Goal: Submit feedback/report problem

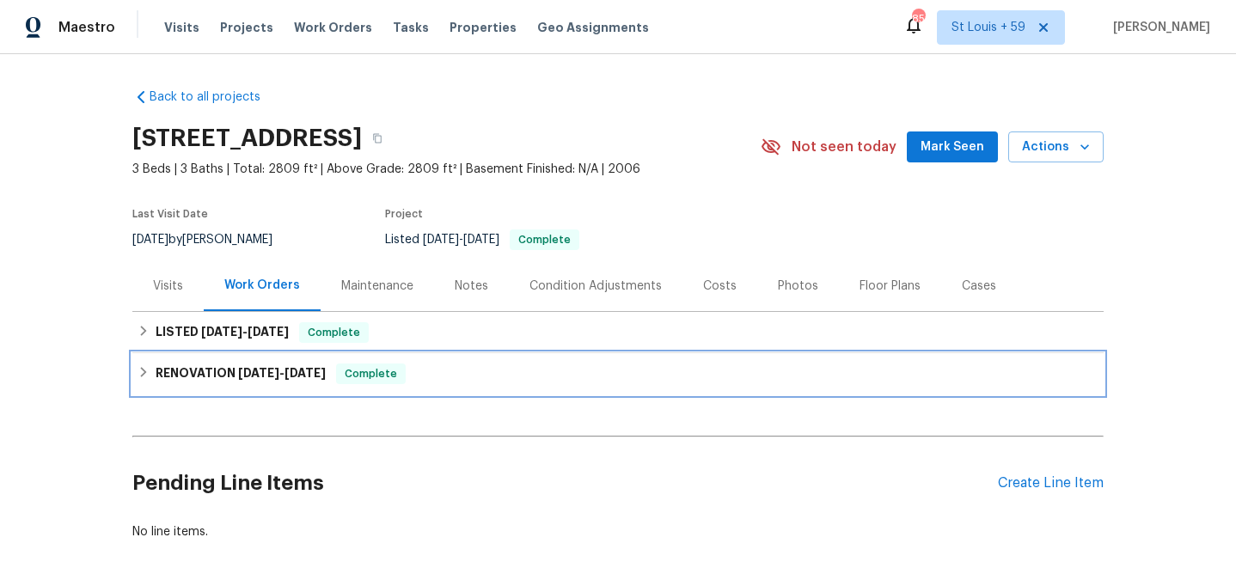
click at [245, 373] on span "1/22/25" at bounding box center [258, 373] width 41 height 12
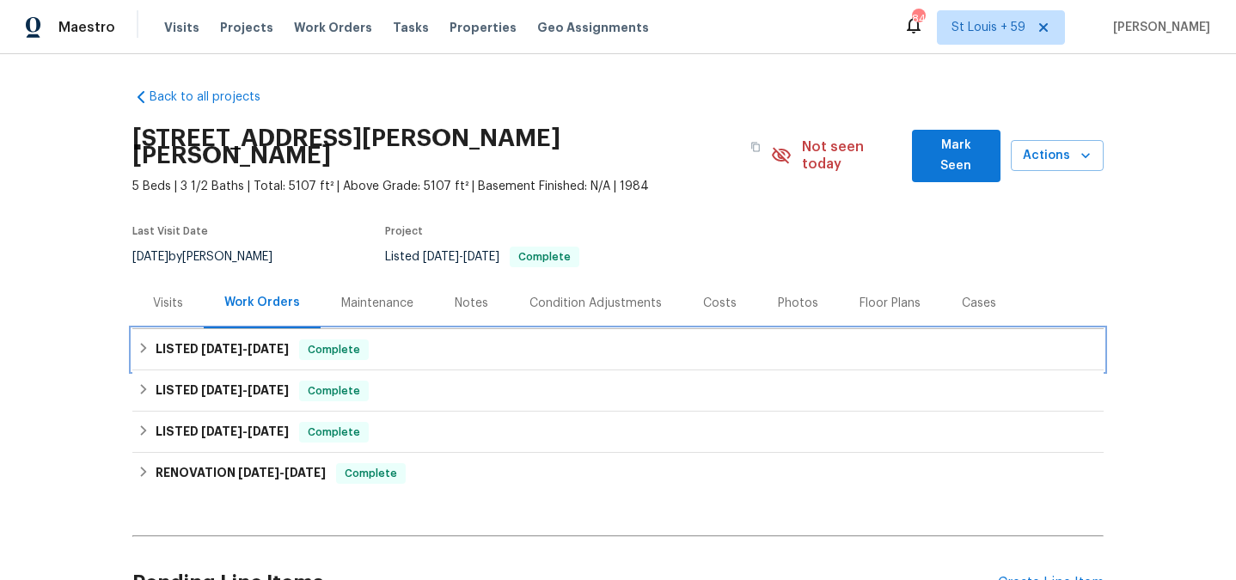
click at [205, 343] on span "7/30/25" at bounding box center [221, 349] width 41 height 12
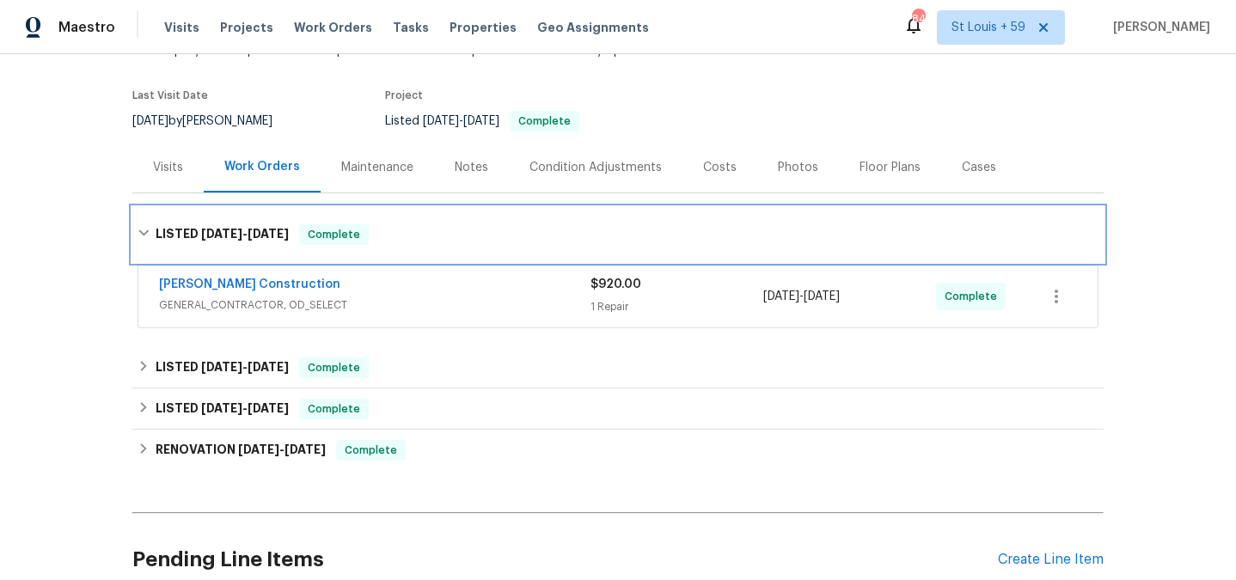
scroll to position [140, 0]
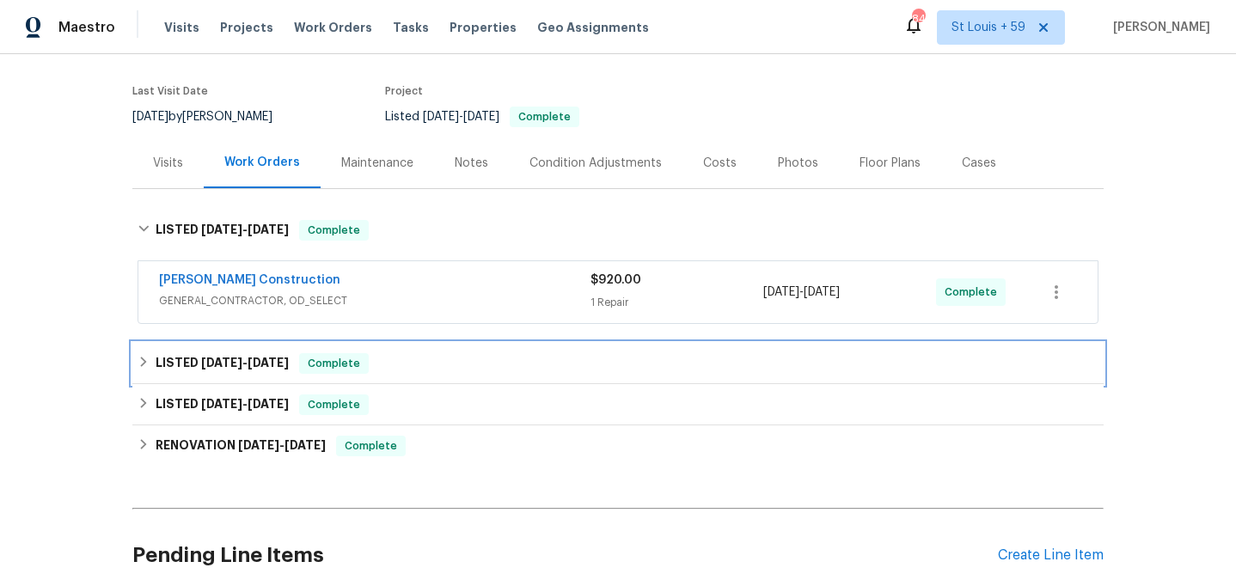
click at [220, 357] on span "5/13/25" at bounding box center [221, 363] width 41 height 12
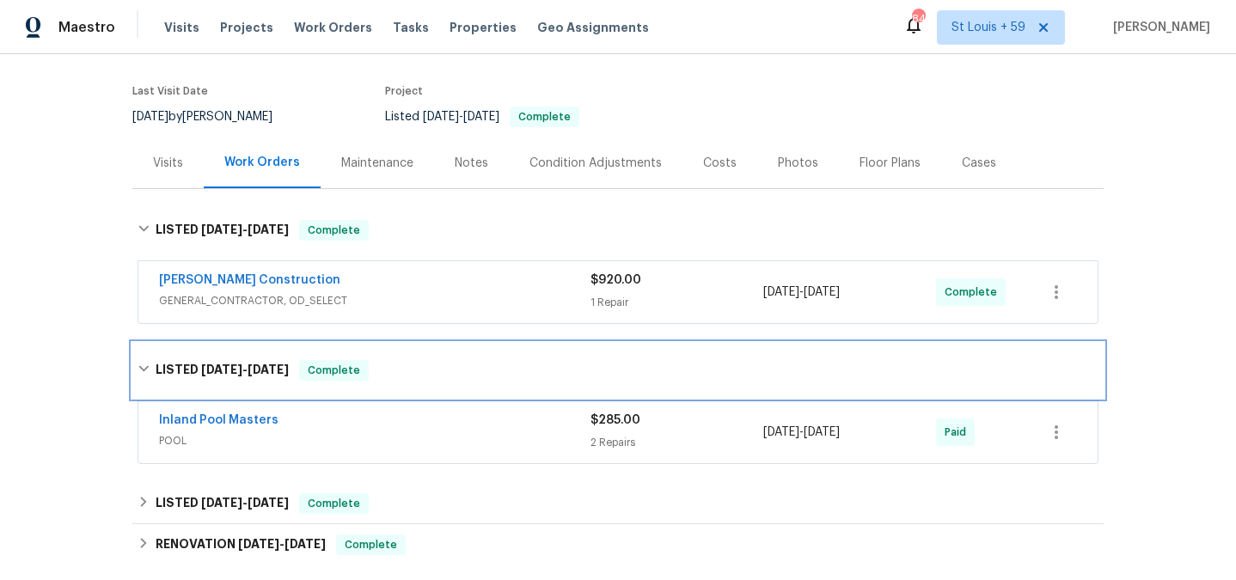
scroll to position [209, 0]
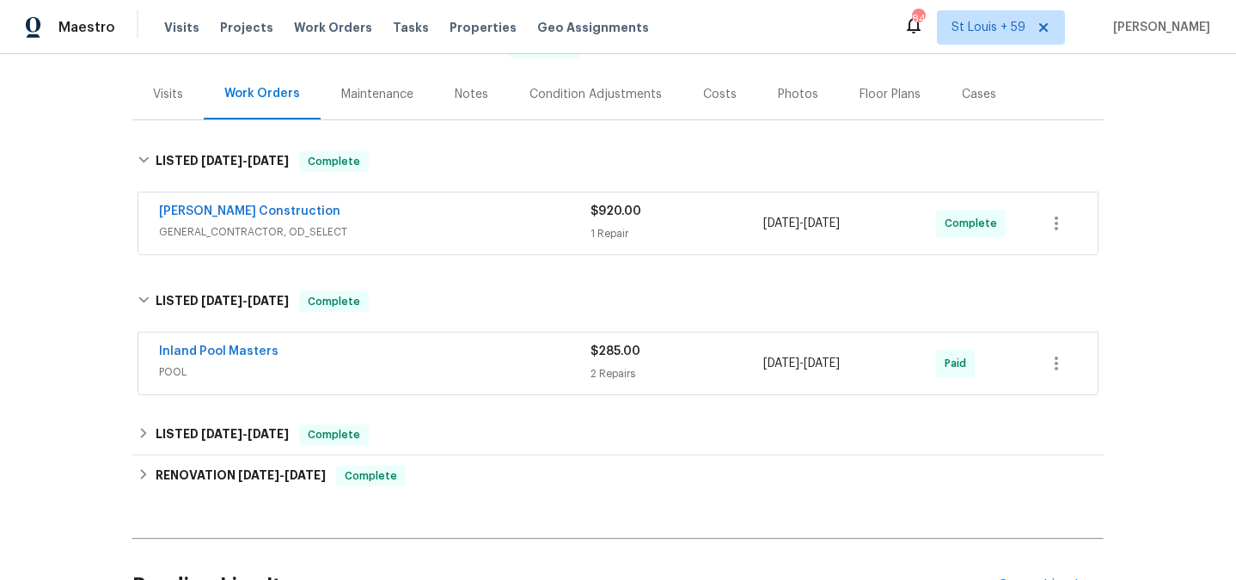
click at [219, 364] on span "POOL" at bounding box center [374, 372] width 431 height 17
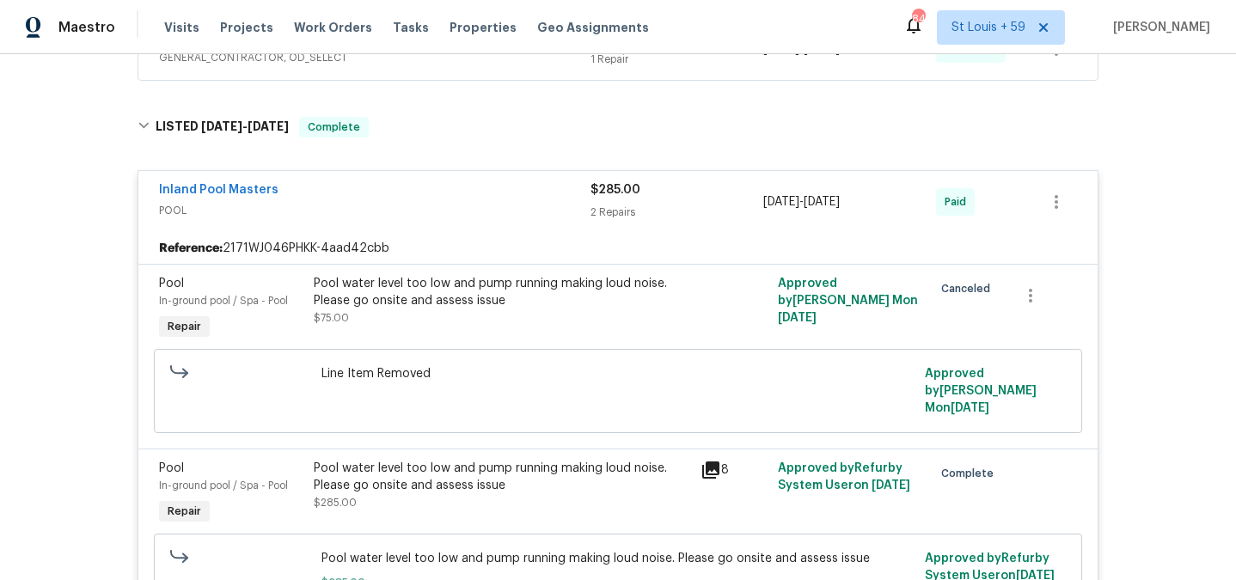
scroll to position [385, 0]
click at [442, 180] on div "Inland Pool Masters" at bounding box center [374, 190] width 431 height 21
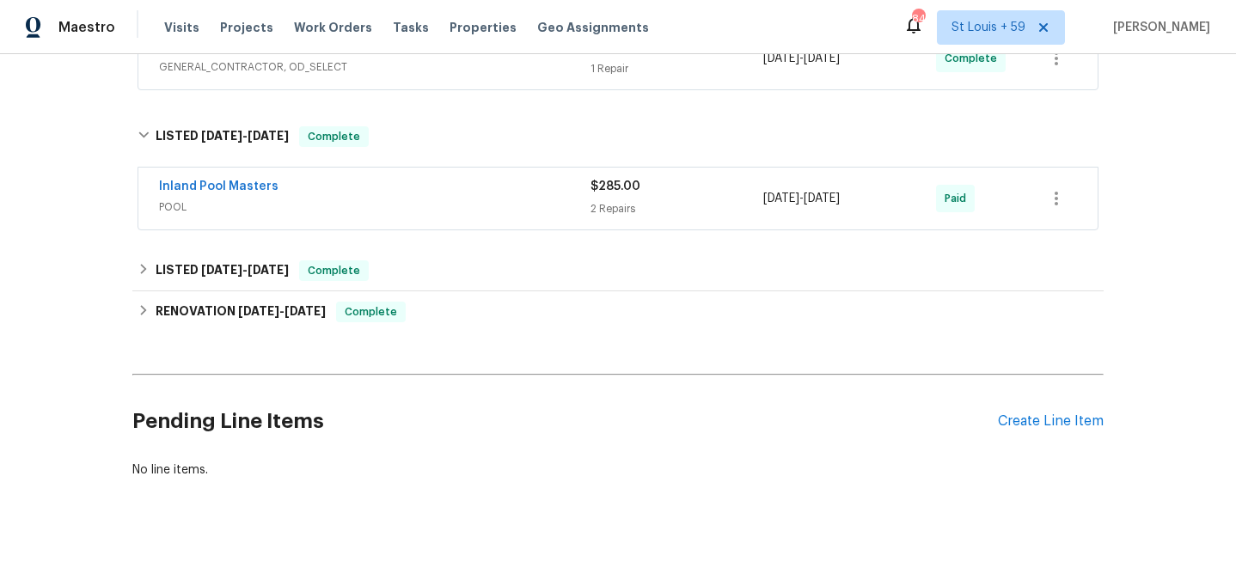
scroll to position [371, 0]
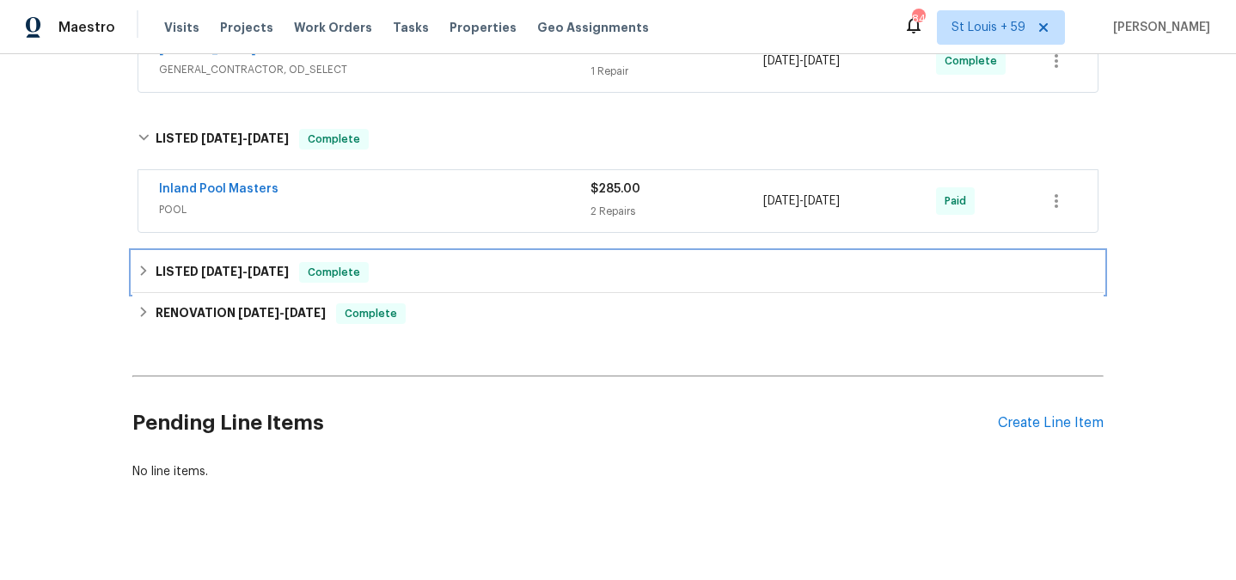
click at [238, 266] on span "1/8/25 - 1/9/25" at bounding box center [245, 272] width 88 height 12
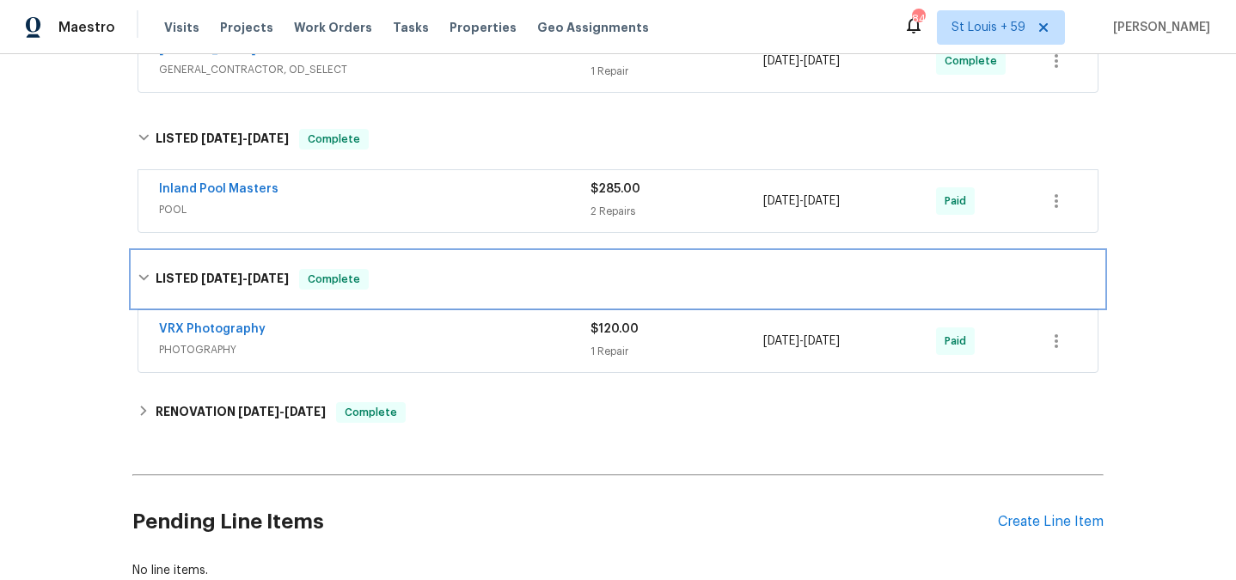
scroll to position [287, 0]
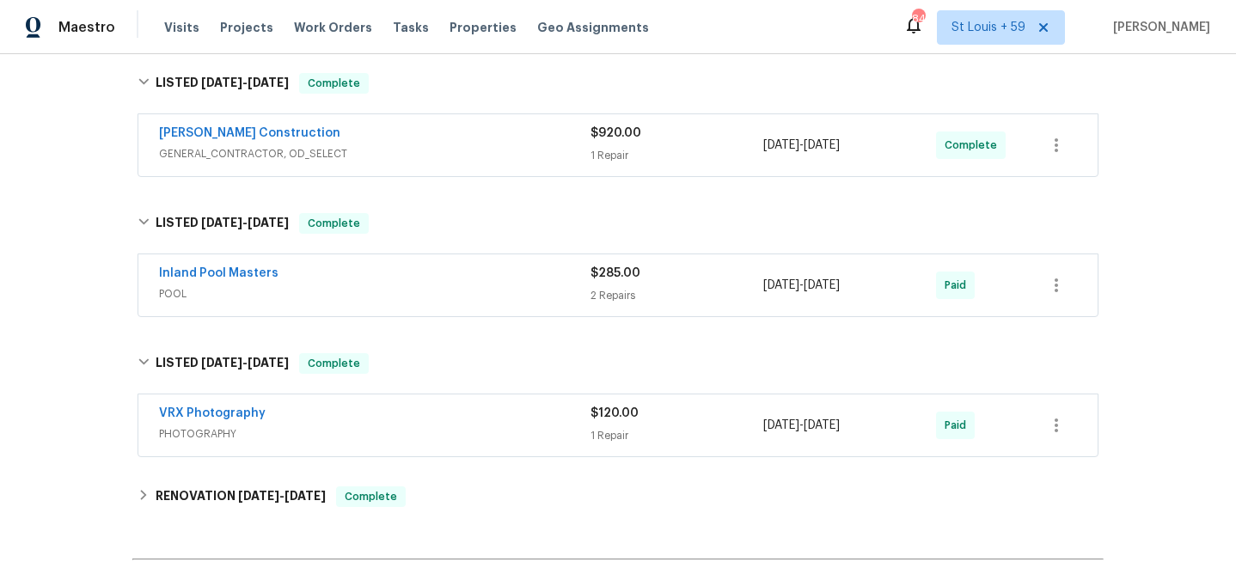
click at [275, 145] on span "GENERAL_CONTRACTOR, OD_SELECT" at bounding box center [374, 153] width 431 height 17
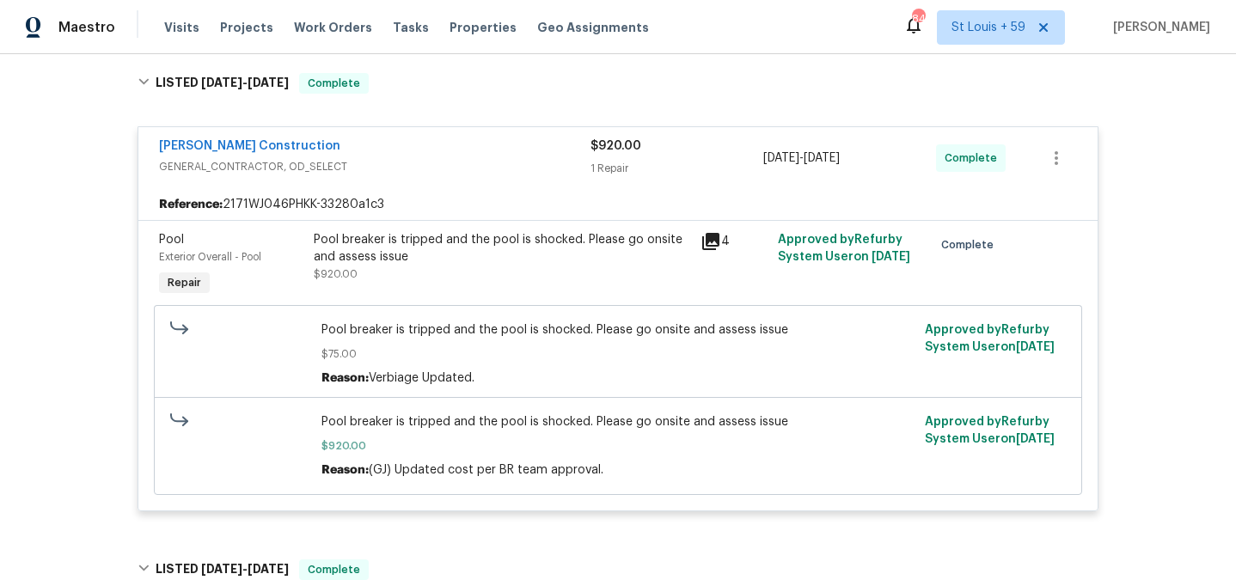
click at [715, 231] on icon at bounding box center [711, 241] width 21 height 21
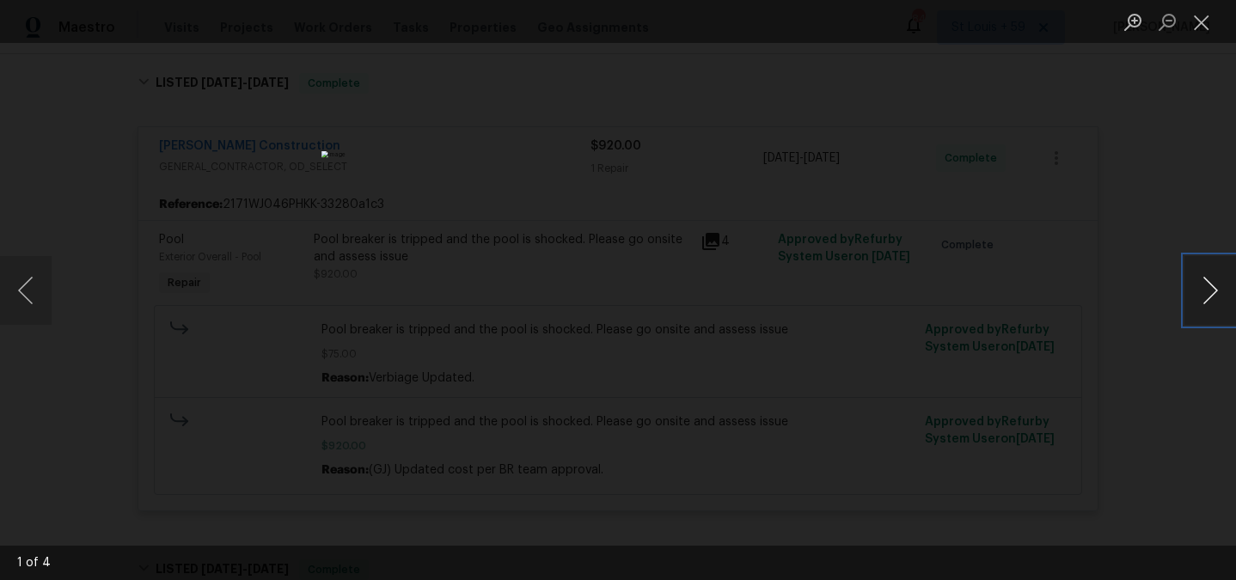
click at [1213, 273] on button "Next image" at bounding box center [1210, 290] width 52 height 69
click at [1213, 274] on button "Next image" at bounding box center [1210, 290] width 52 height 69
click at [1070, 219] on div "Lightbox" at bounding box center [618, 290] width 1236 height 580
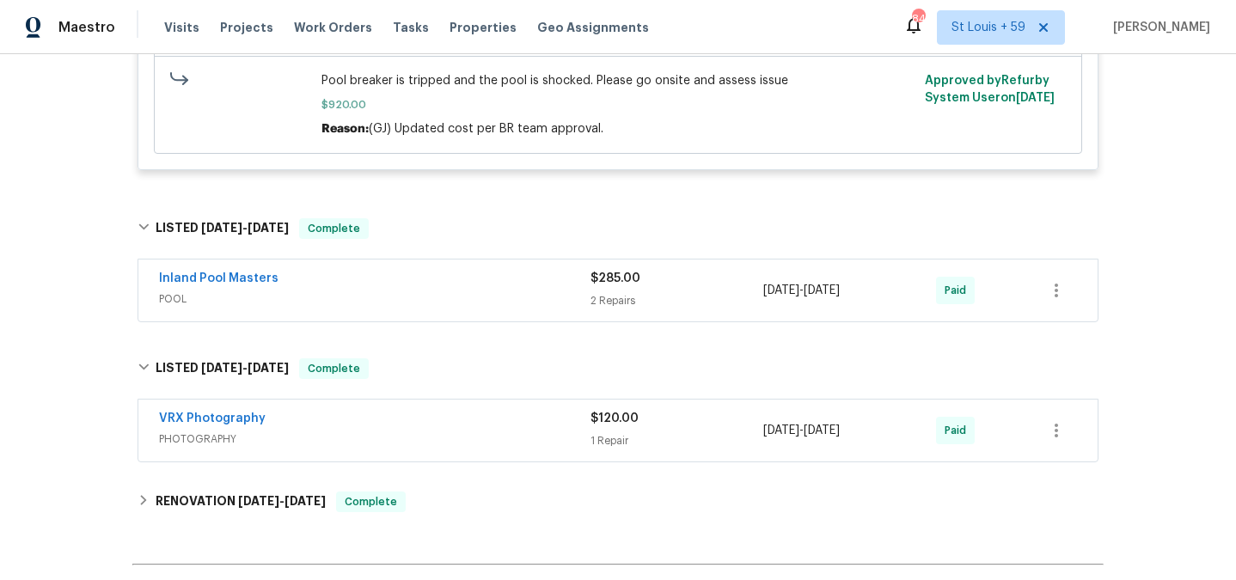
scroll to position [754, 0]
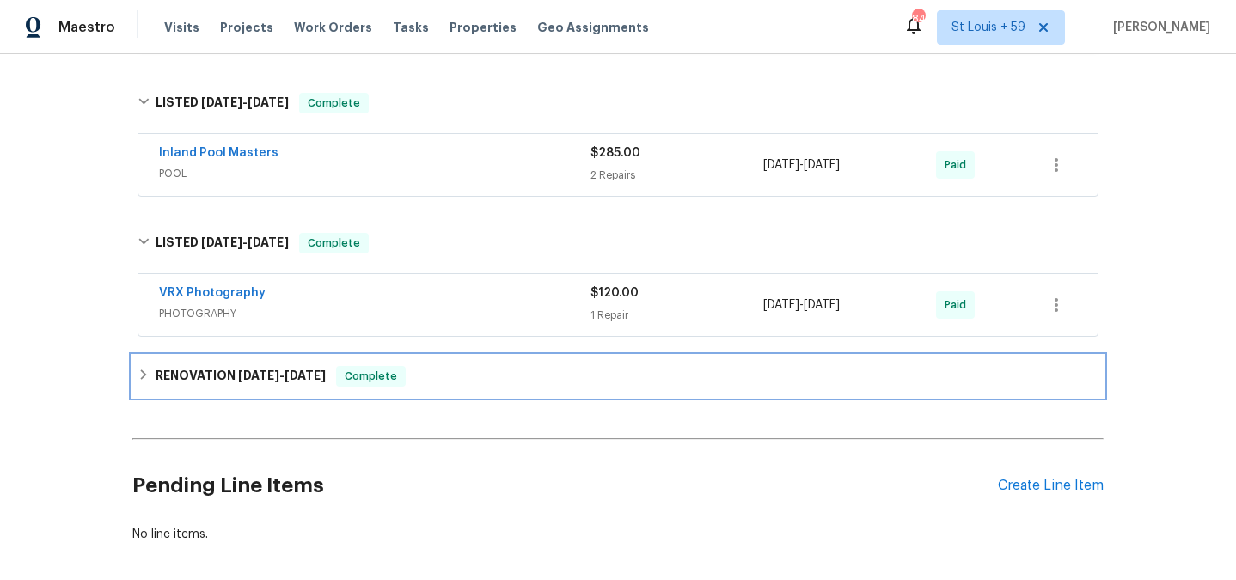
click at [278, 366] on h6 "RENOVATION 1/7/25 - 1/14/25" at bounding box center [241, 376] width 170 height 21
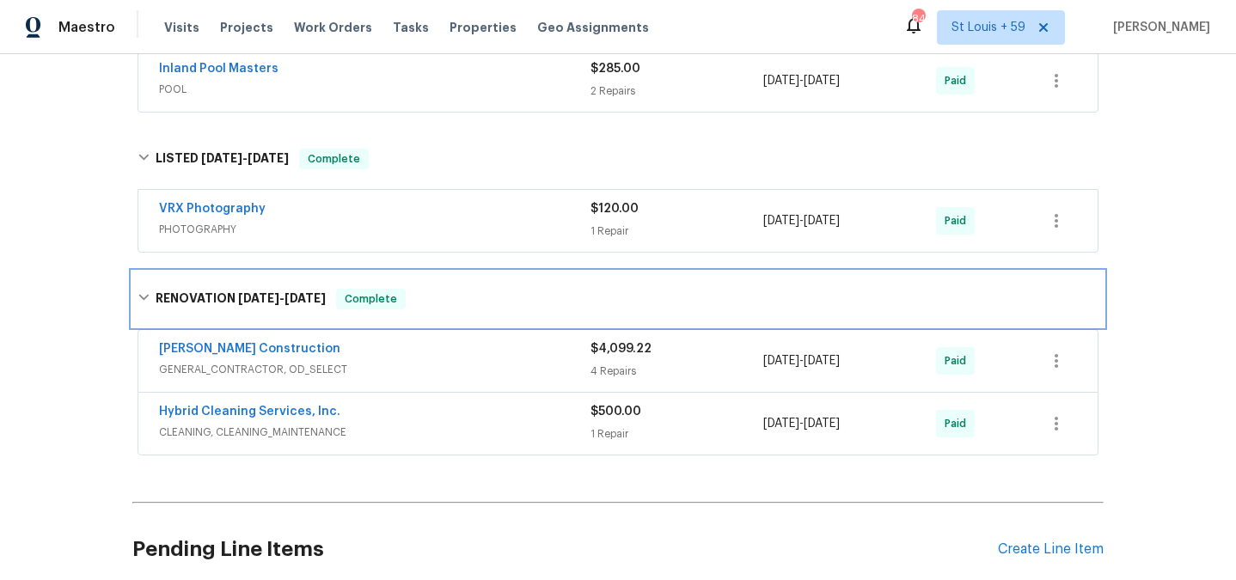
scroll to position [848, 0]
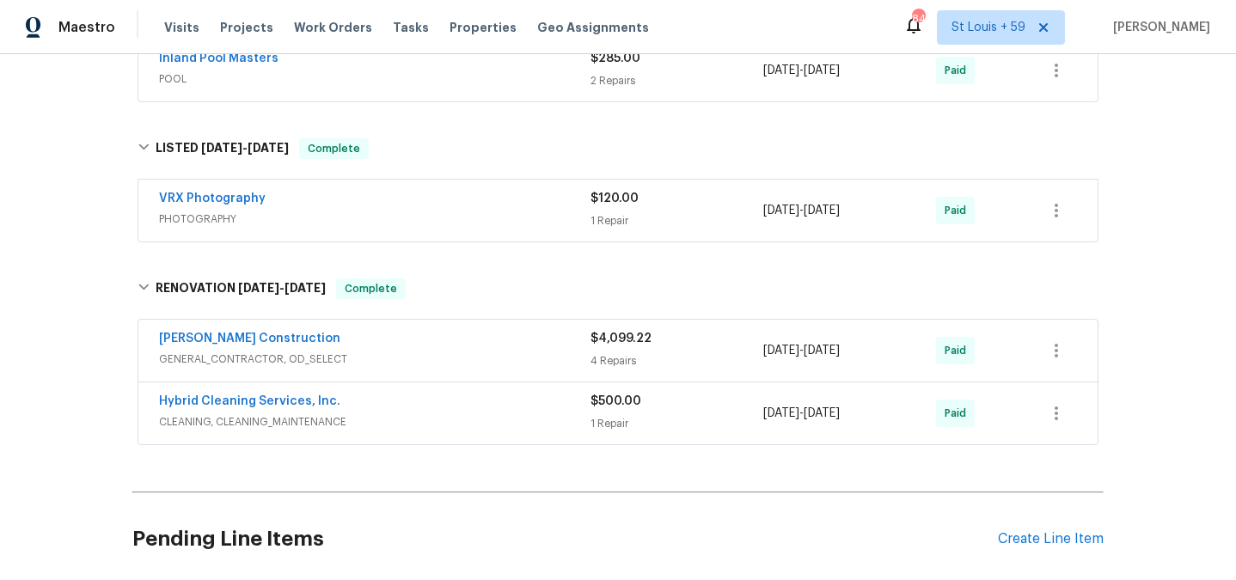
click at [407, 413] on span "CLEANING, CLEANING_MAINTENANCE" at bounding box center [374, 421] width 431 height 17
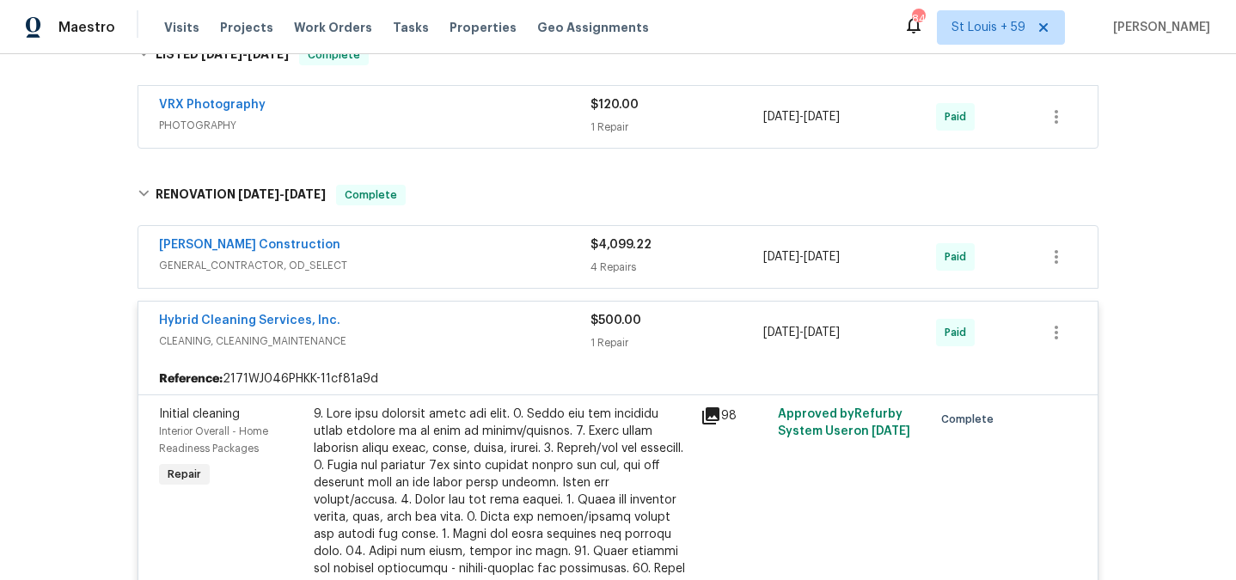
scroll to position [956, 0]
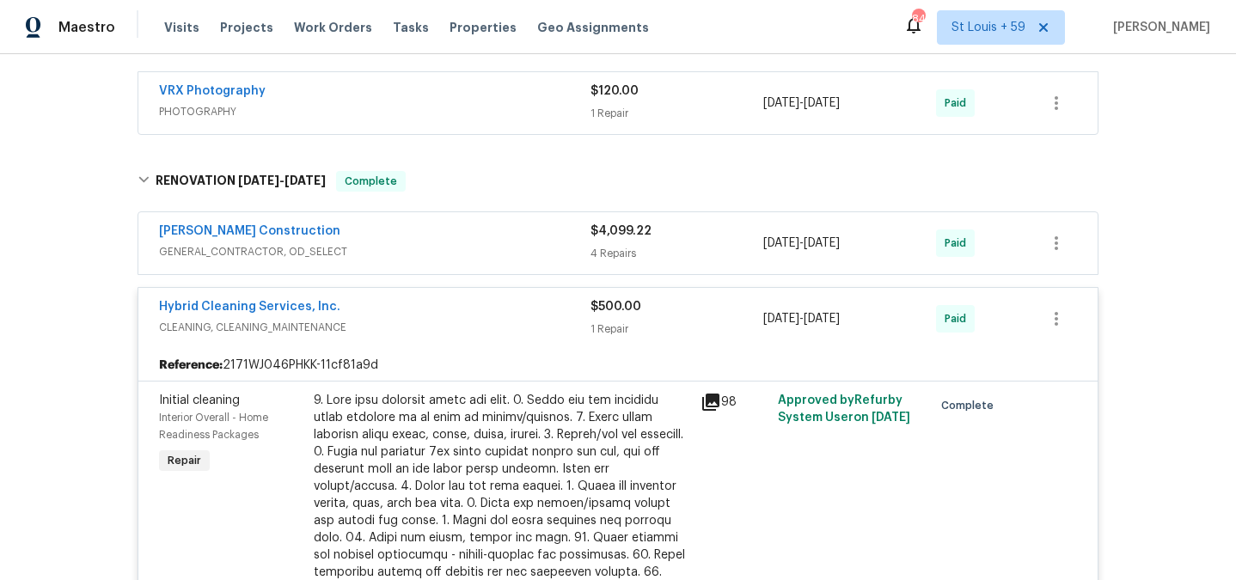
click at [395, 223] on div "Navarro Construction" at bounding box center [374, 233] width 431 height 21
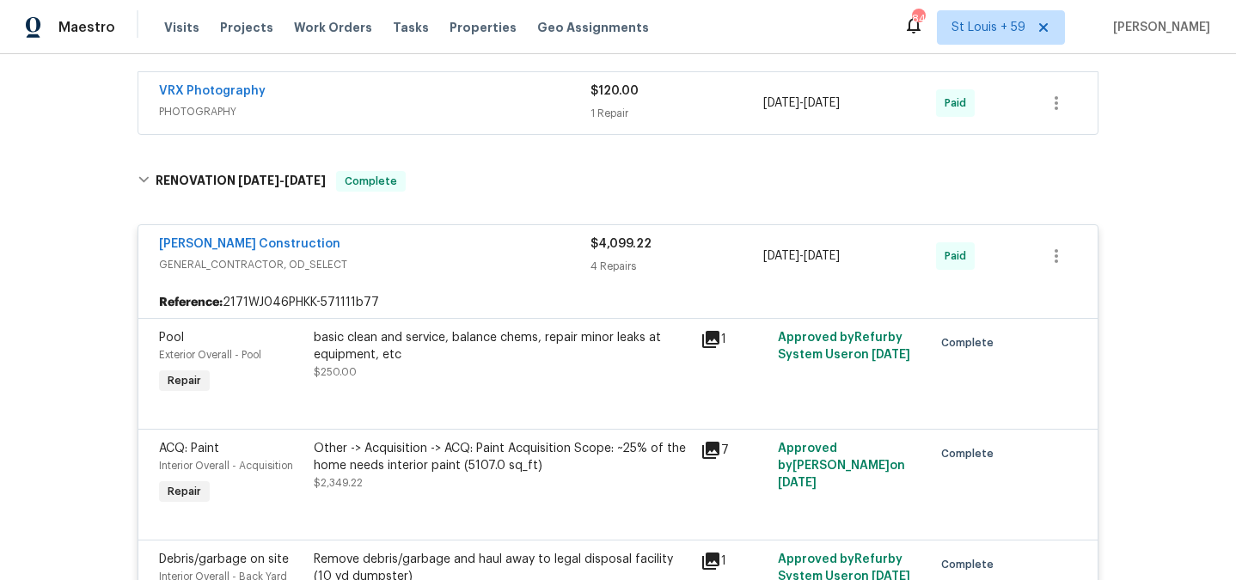
scroll to position [973, 0]
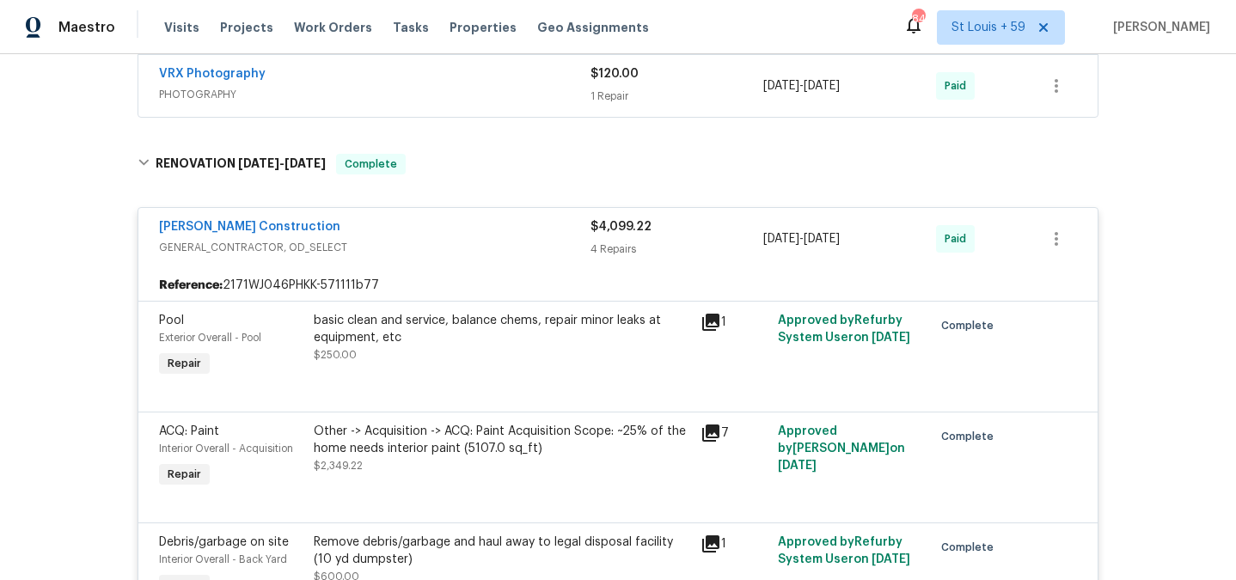
click at [712, 314] on icon at bounding box center [710, 322] width 17 height 17
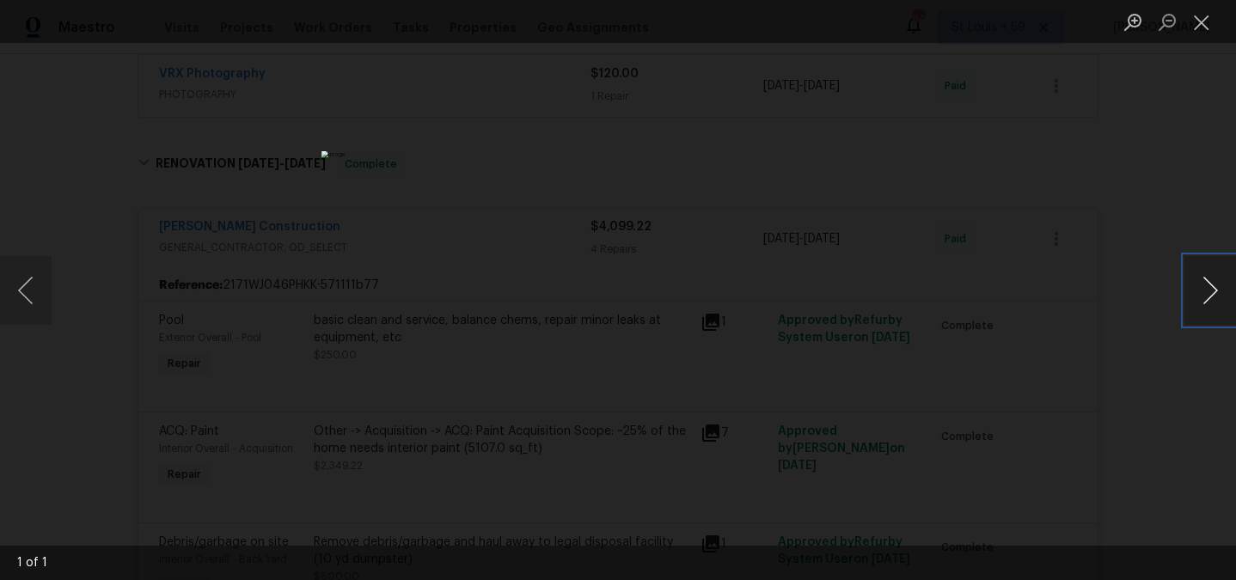
click at [1216, 297] on button "Next image" at bounding box center [1210, 290] width 52 height 69
click at [1215, 297] on button "Next image" at bounding box center [1210, 290] width 52 height 69
click at [860, 327] on div "Lightbox" at bounding box center [618, 290] width 1236 height 580
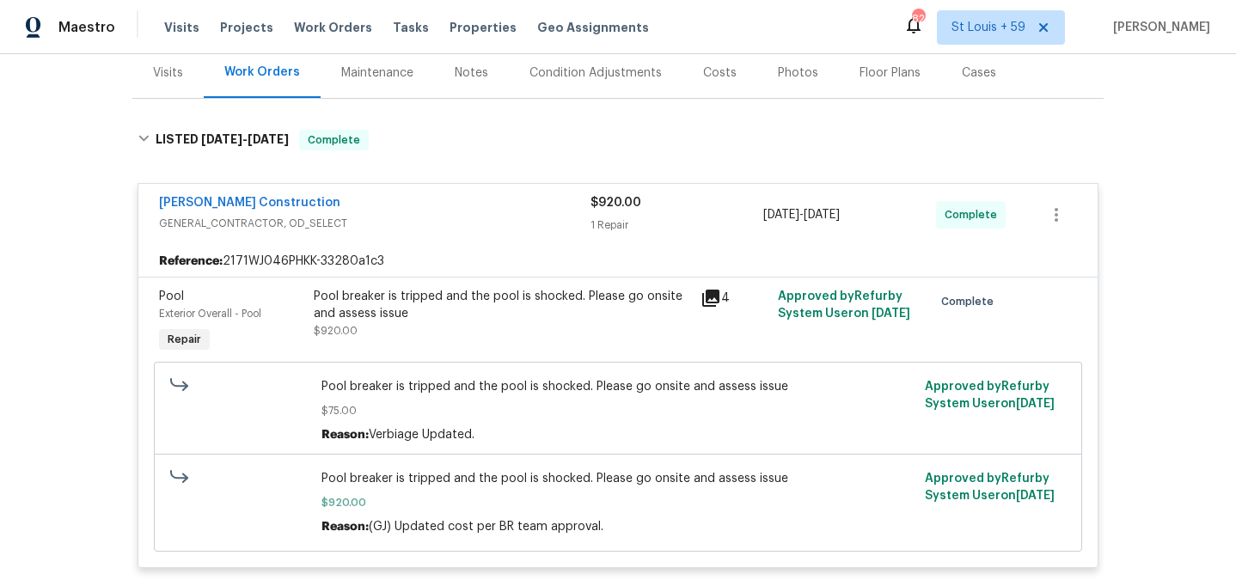
scroll to position [265, 0]
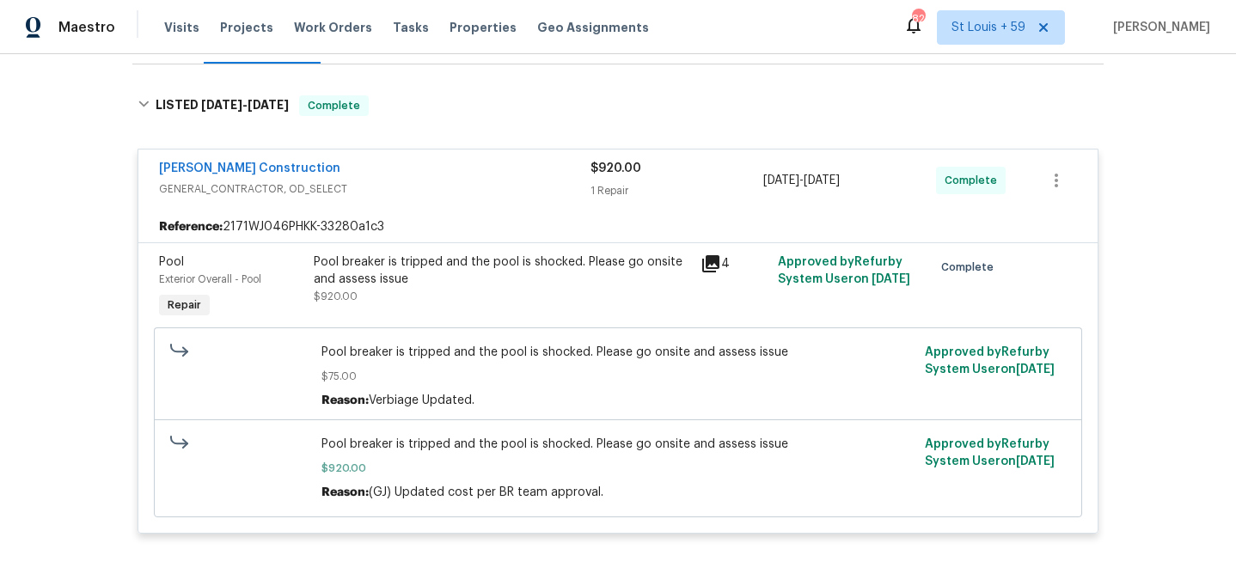
click at [713, 255] on icon at bounding box center [710, 263] width 17 height 17
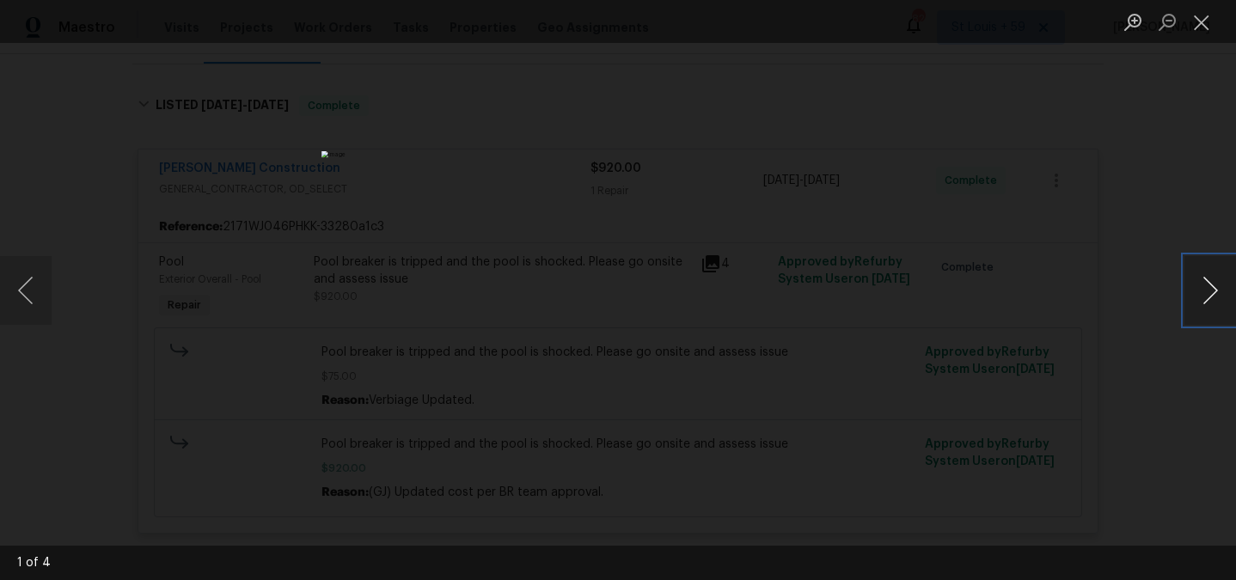
click at [1221, 292] on button "Next image" at bounding box center [1210, 290] width 52 height 69
click at [192, 202] on div "Lightbox" at bounding box center [618, 290] width 1236 height 580
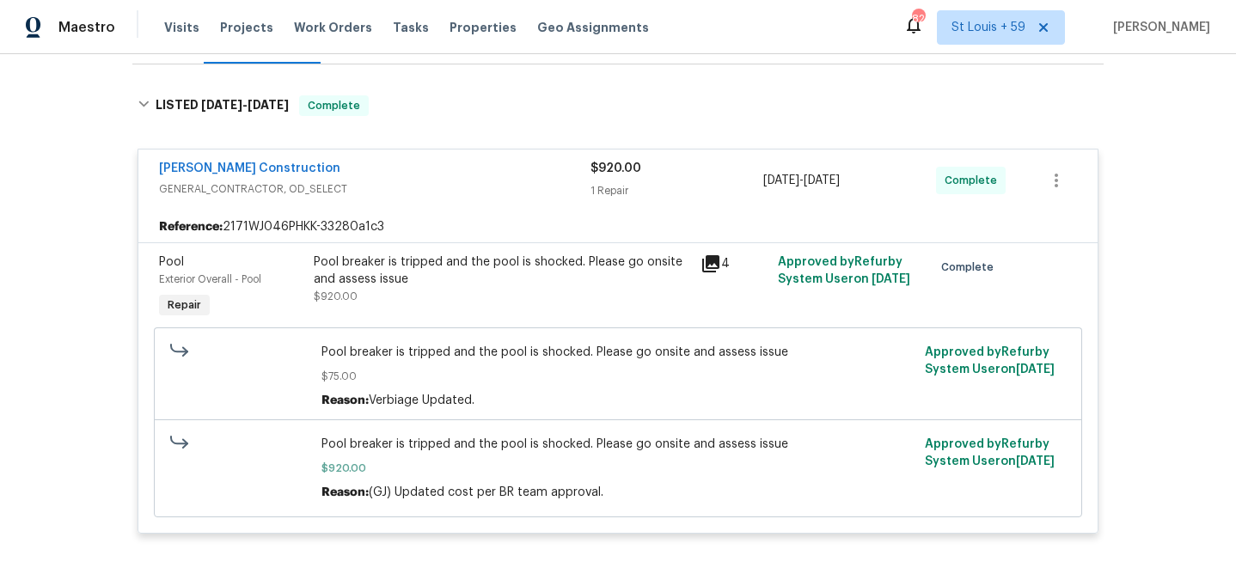
click at [706, 255] on icon at bounding box center [710, 263] width 17 height 17
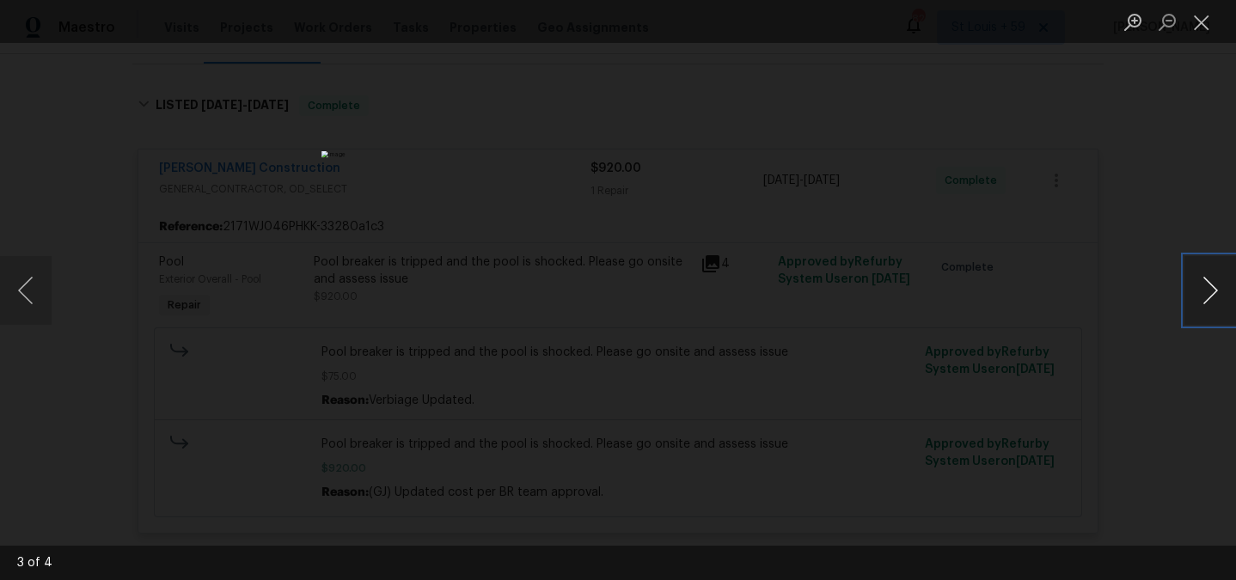
click at [1217, 291] on button "Next image" at bounding box center [1210, 290] width 52 height 69
click at [1211, 285] on button "Next image" at bounding box center [1210, 290] width 52 height 69
click at [254, 216] on div "Lightbox" at bounding box center [618, 290] width 1236 height 580
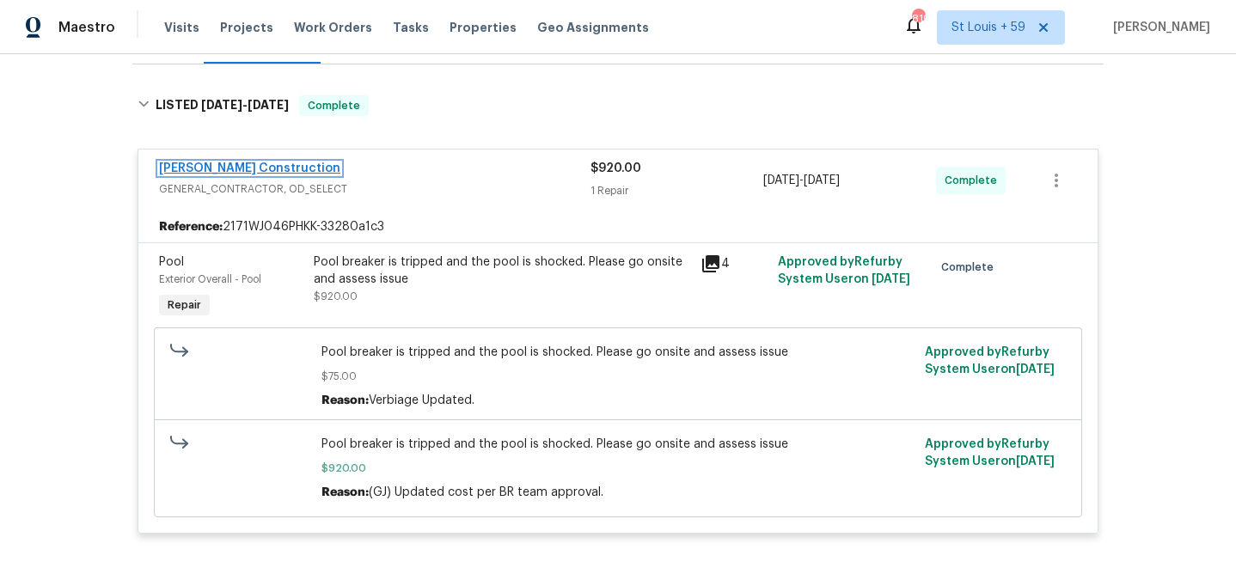
click at [255, 162] on link "Navarro Construction" at bounding box center [249, 168] width 181 height 12
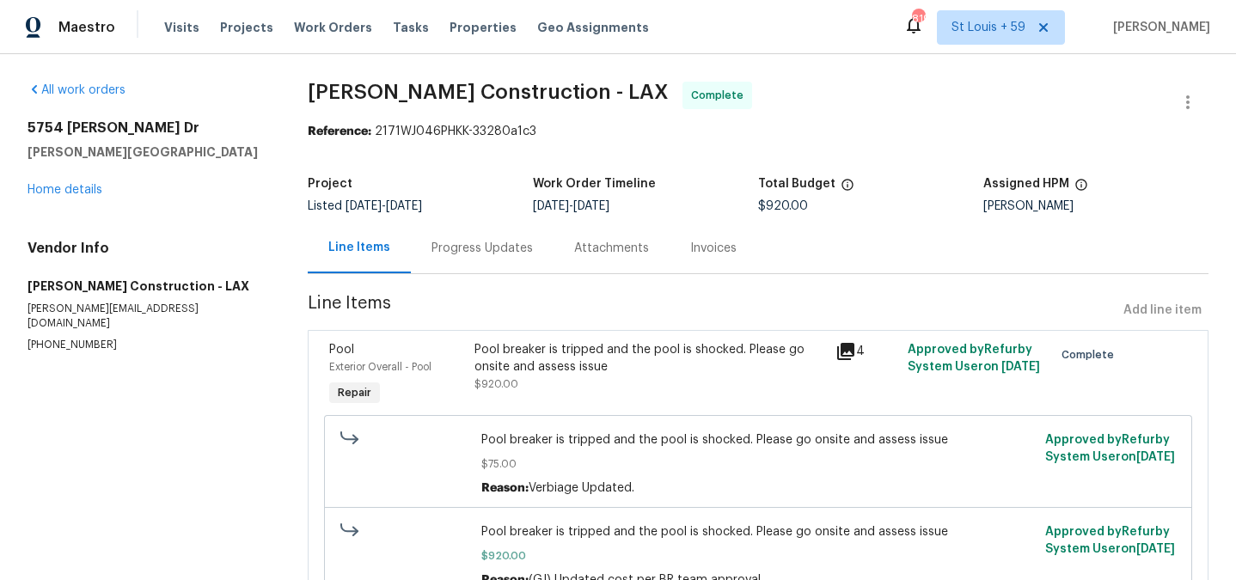
click at [484, 248] on div "Progress Updates" at bounding box center [481, 248] width 101 height 17
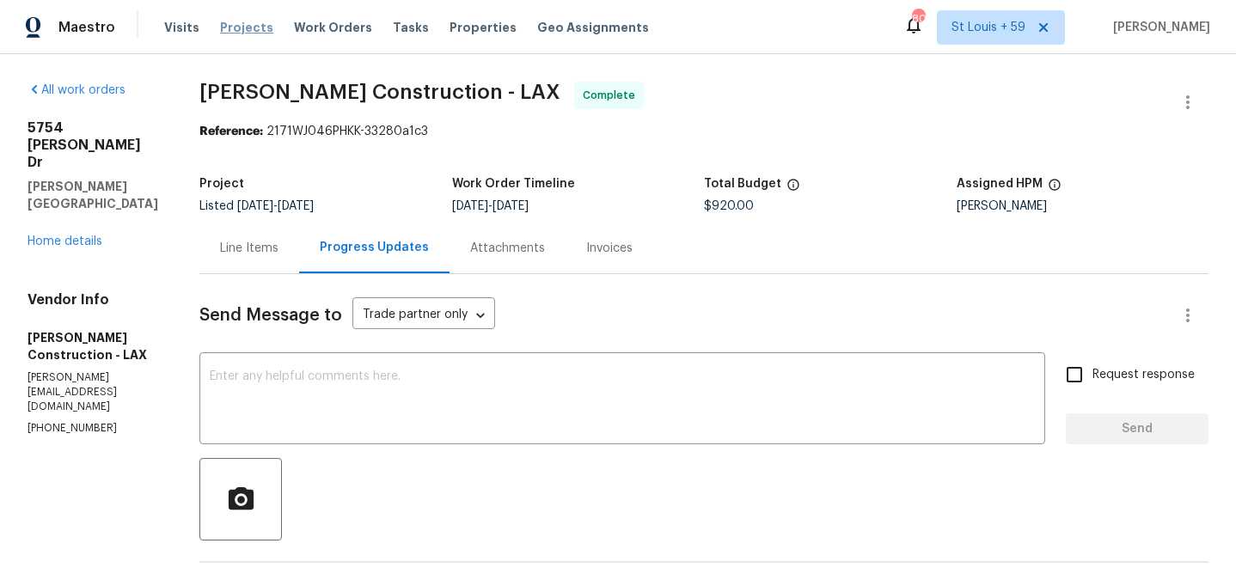
click at [243, 28] on span "Projects" at bounding box center [246, 27] width 53 height 17
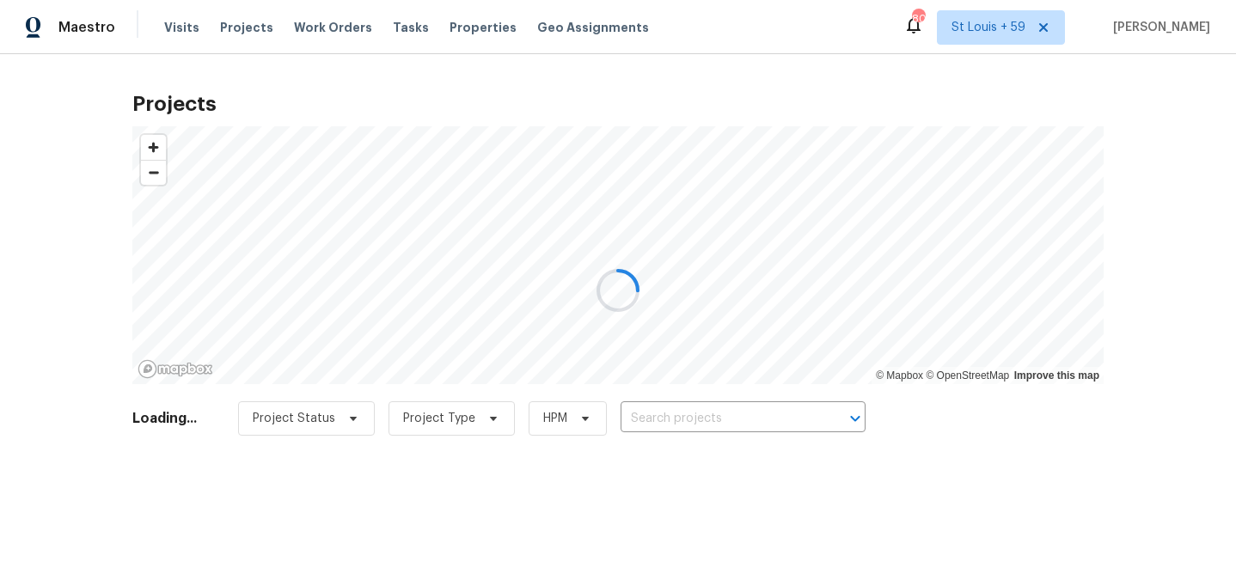
click at [686, 416] on div at bounding box center [618, 290] width 1236 height 580
click at [690, 414] on div at bounding box center [618, 290] width 1236 height 580
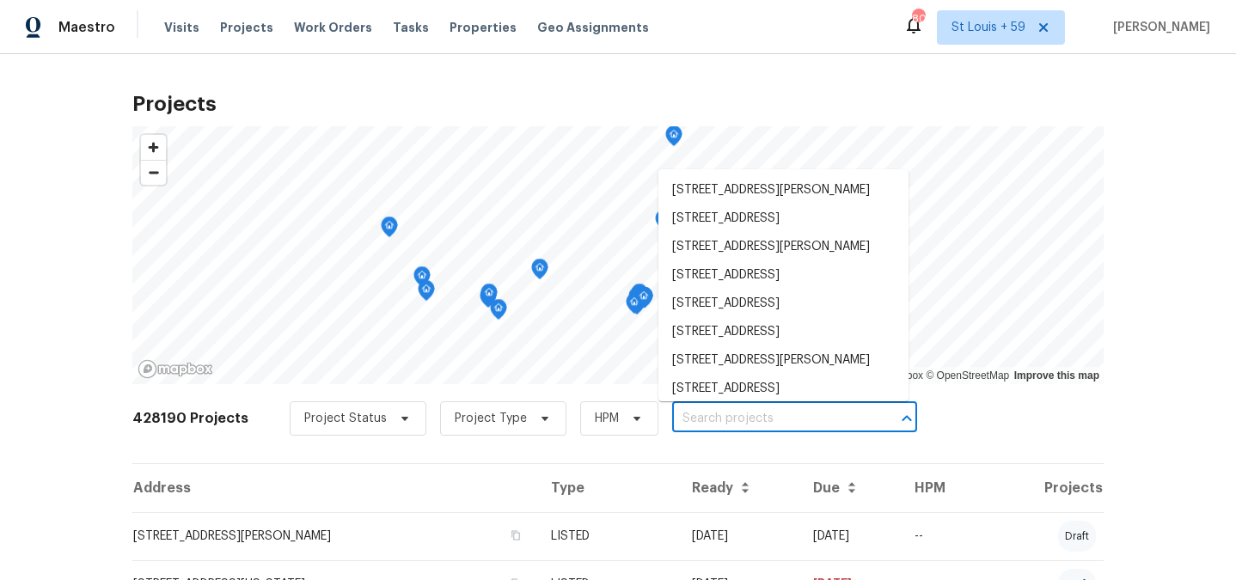
click at [690, 414] on input "text" at bounding box center [770, 419] width 197 height 27
paste input "6605 Adair Dr"
type input "6605 Adair Dr"
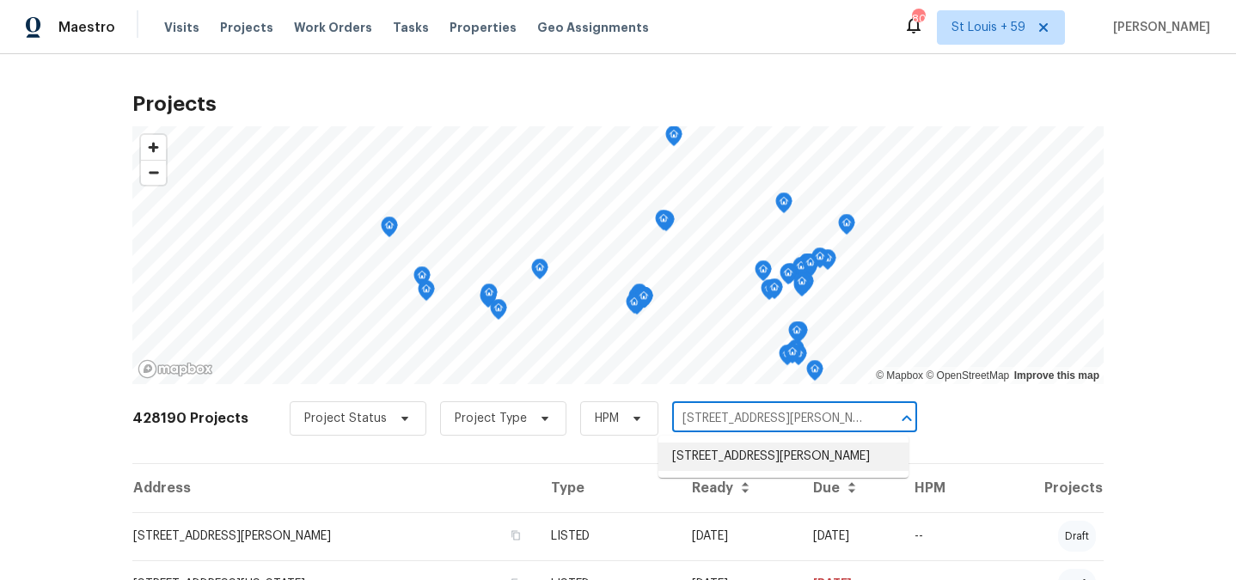
click at [705, 466] on li "6605 Adair Dr, Austin, TX 78754" at bounding box center [783, 457] width 250 height 28
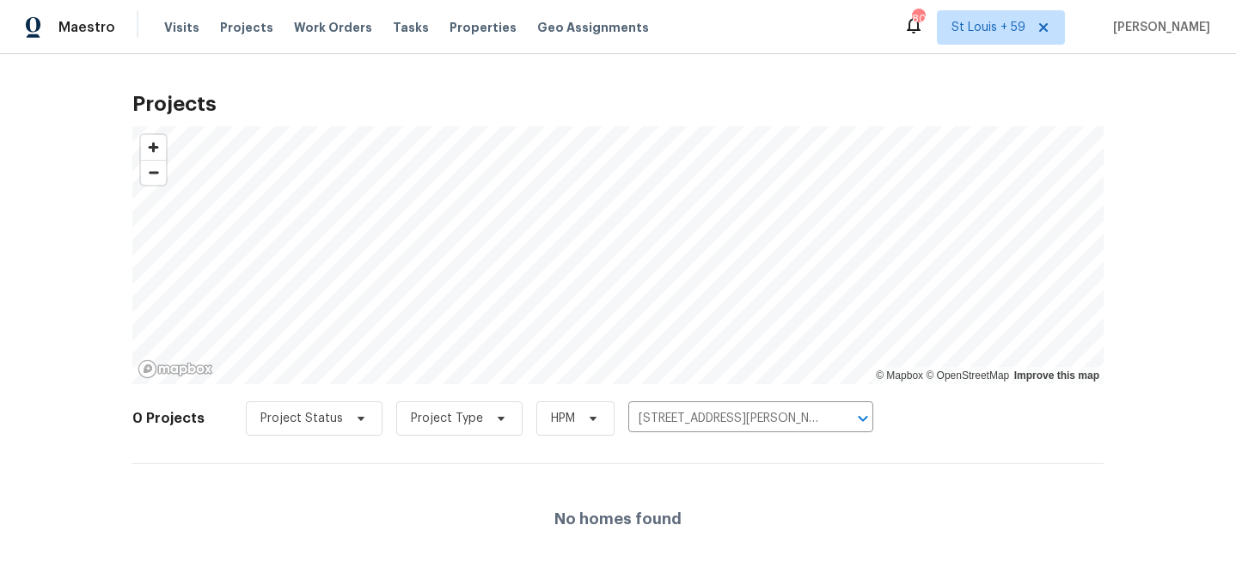
scroll to position [21, 0]
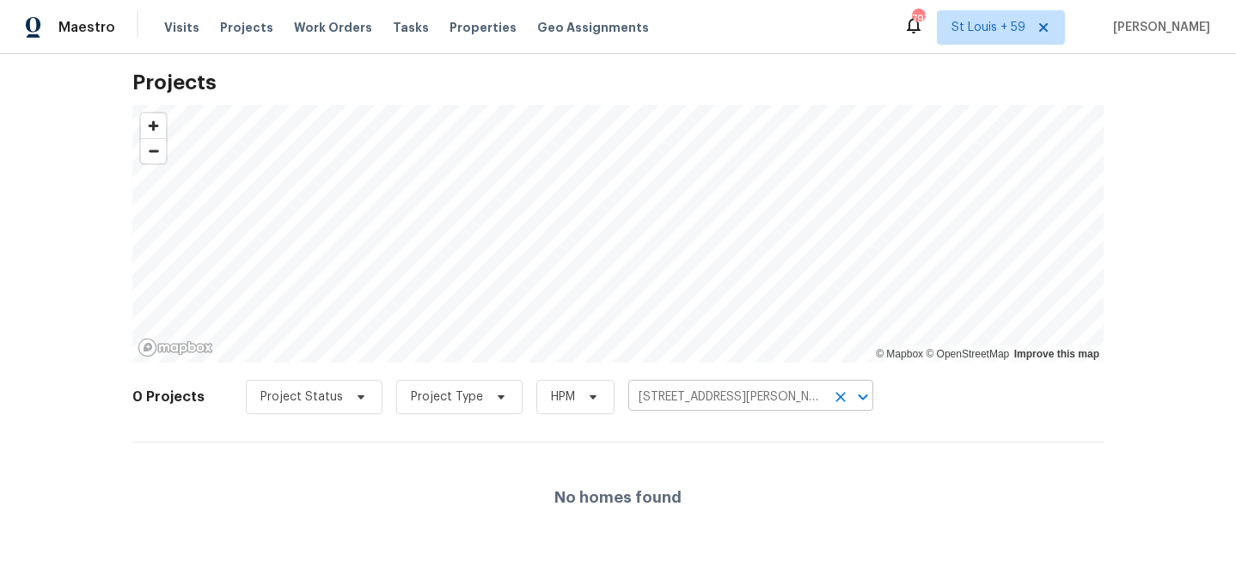
click at [743, 389] on input "6605 Adair Dr, Austin, TX 78754" at bounding box center [726, 397] width 197 height 27
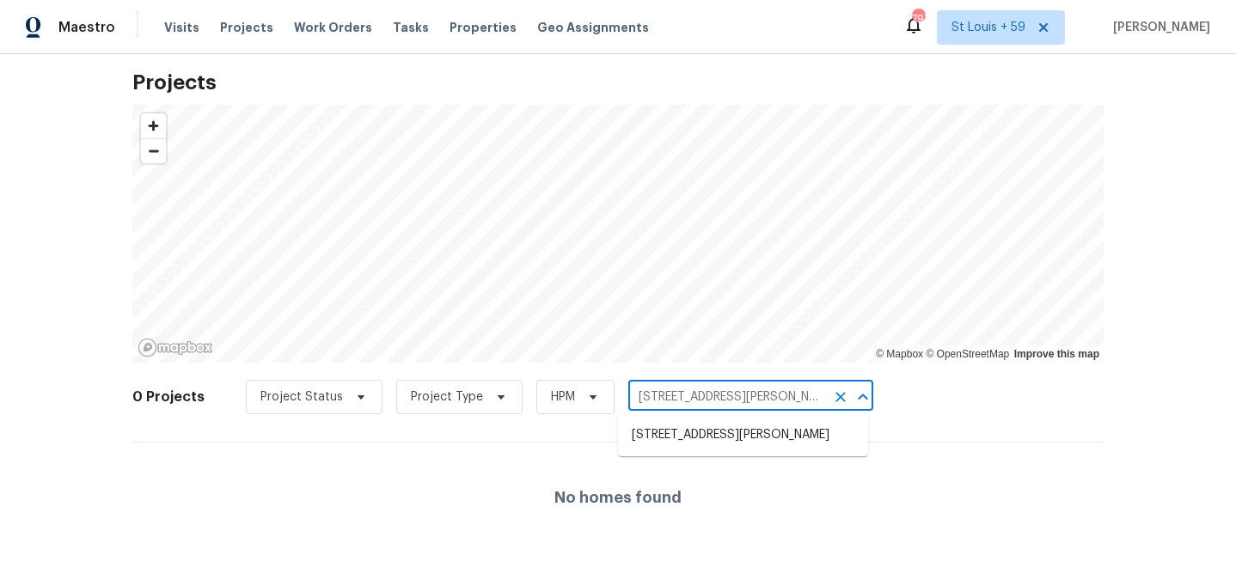
paste input "5754 Kellogg Dr, Yorba Linda, CA 92886"
type input "5754 Kellogg Dr, Yorba Linda, CA 92886"
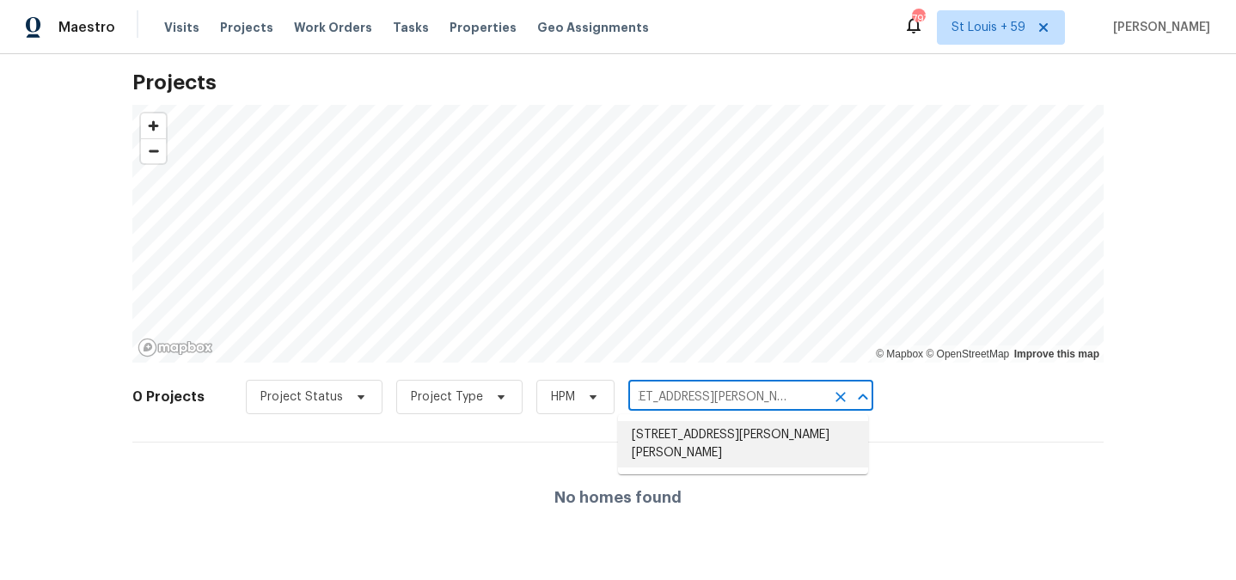
click at [725, 440] on li "5754 Kellogg Dr, Yorba Linda, CA 92886" at bounding box center [743, 444] width 250 height 46
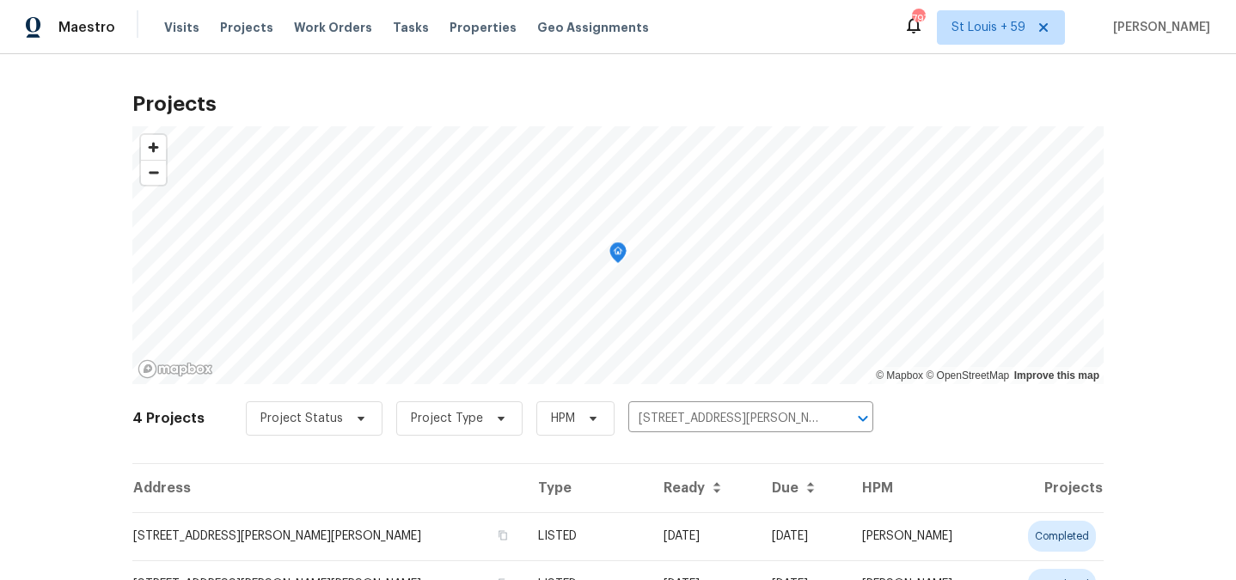
scroll to position [180, 0]
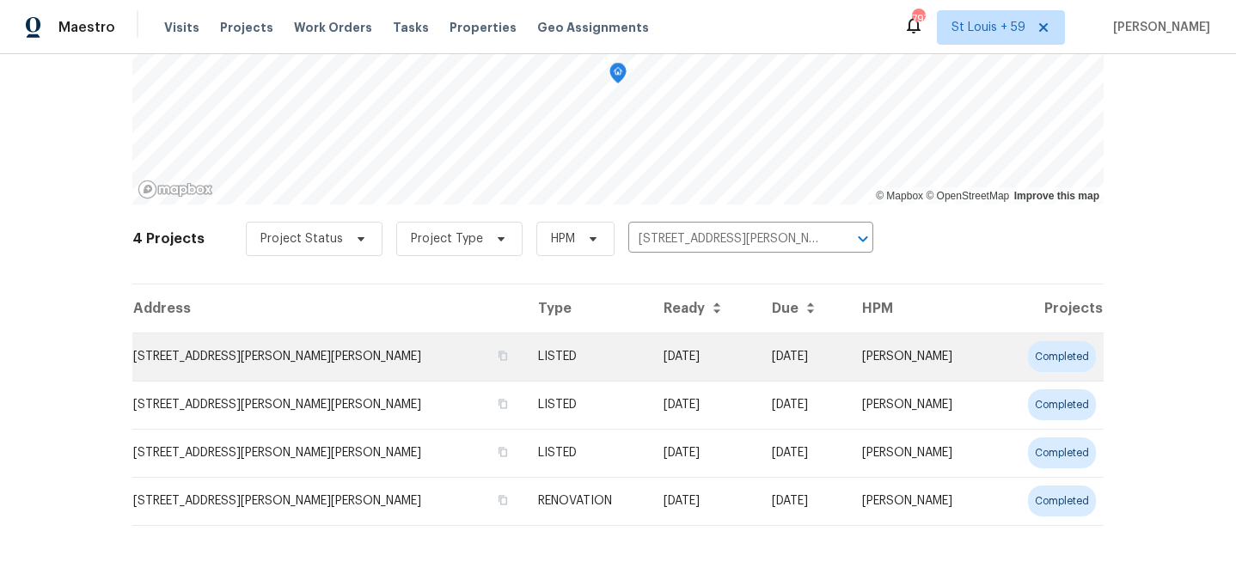
click at [282, 352] on td "5754 Kellogg Dr, Yorba Linda, CA 92886" at bounding box center [328, 357] width 392 height 48
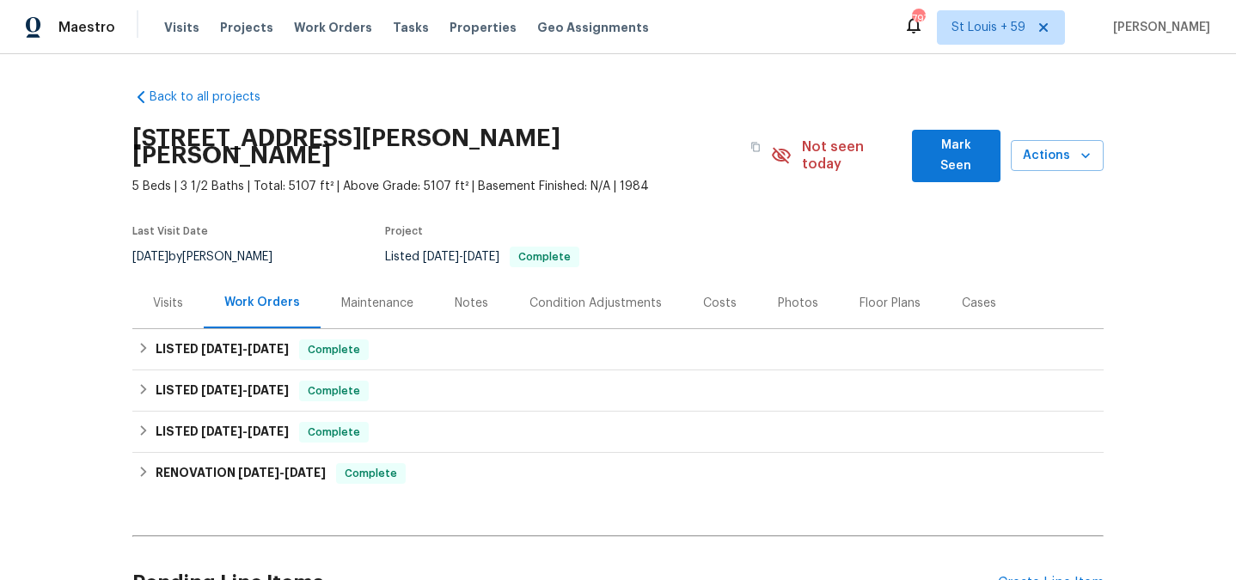
click at [359, 295] on div "Maintenance" at bounding box center [377, 303] width 72 height 17
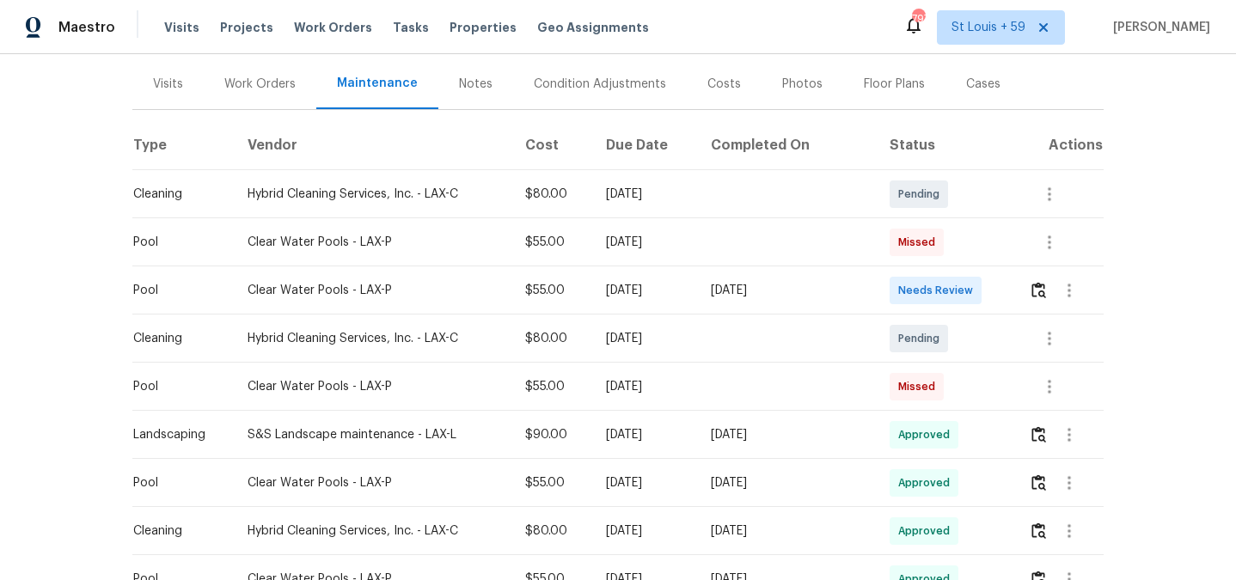
scroll to position [217, 0]
click at [1037, 284] on img "button" at bounding box center [1038, 292] width 15 height 16
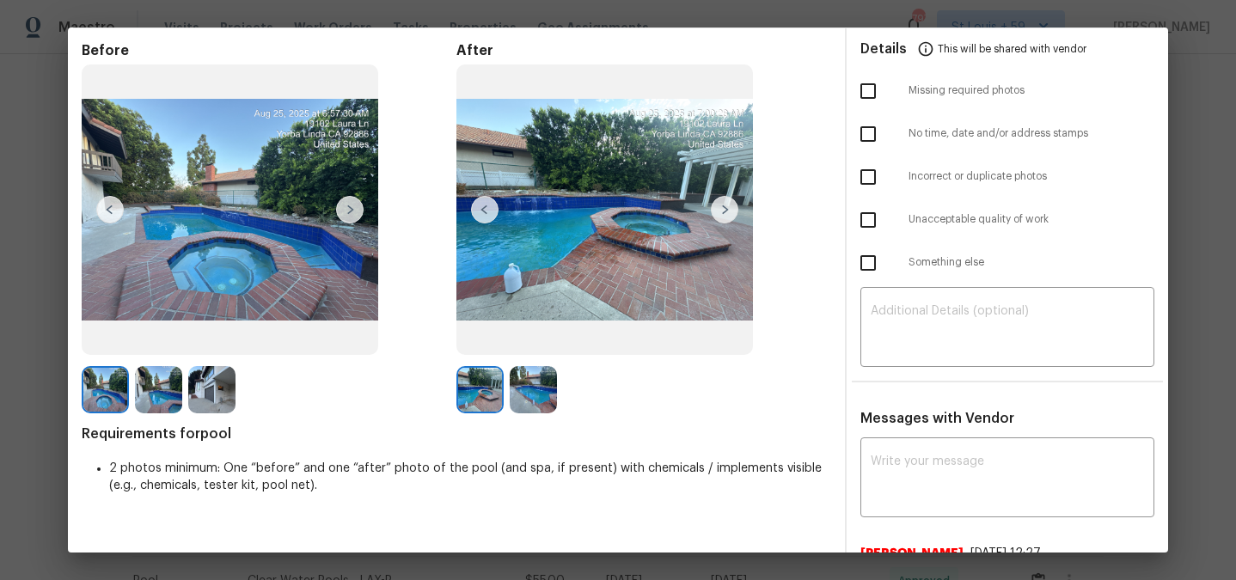
scroll to position [73, 0]
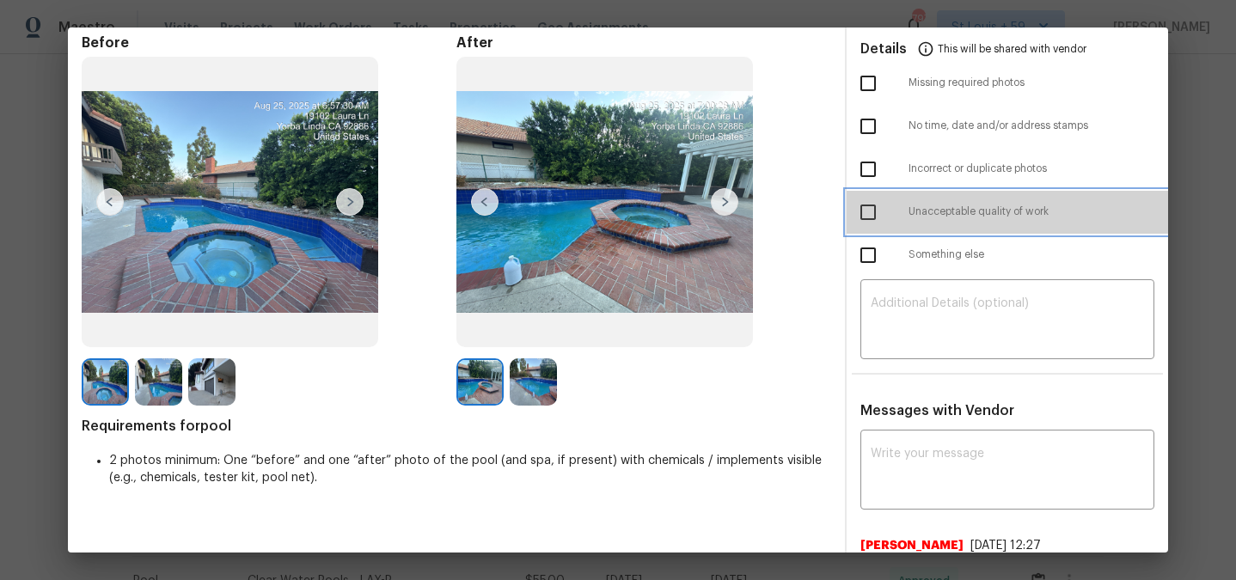
click at [949, 207] on span "Unacceptable quality of work" at bounding box center [1032, 212] width 246 height 15
checkbox input "true"
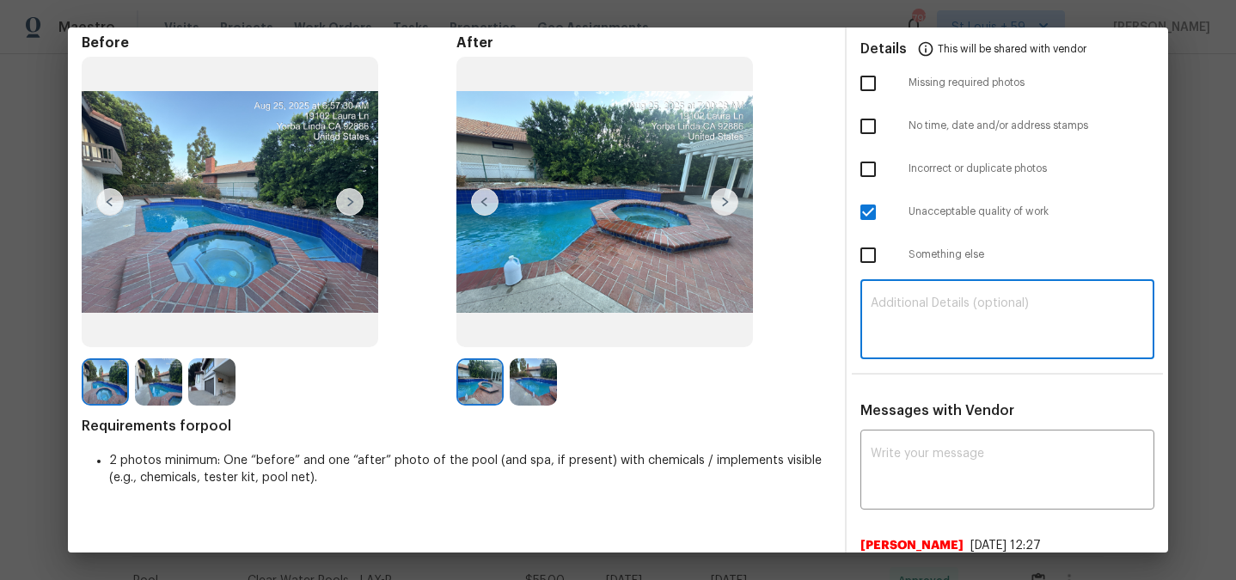
click at [949, 332] on textarea at bounding box center [1007, 321] width 273 height 48
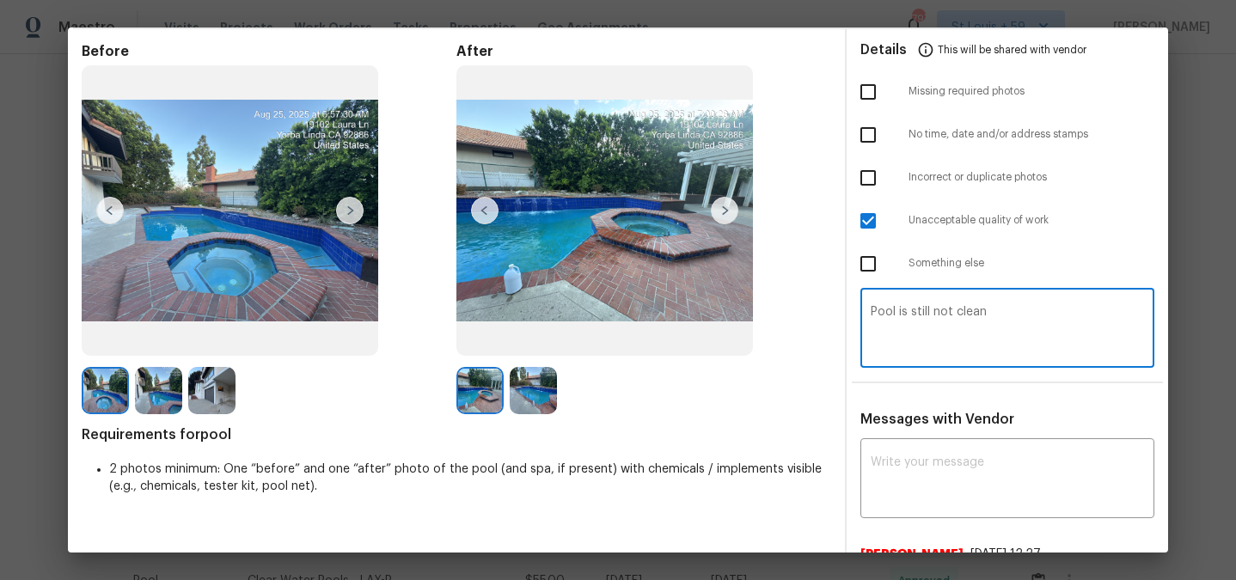
scroll to position [0, 0]
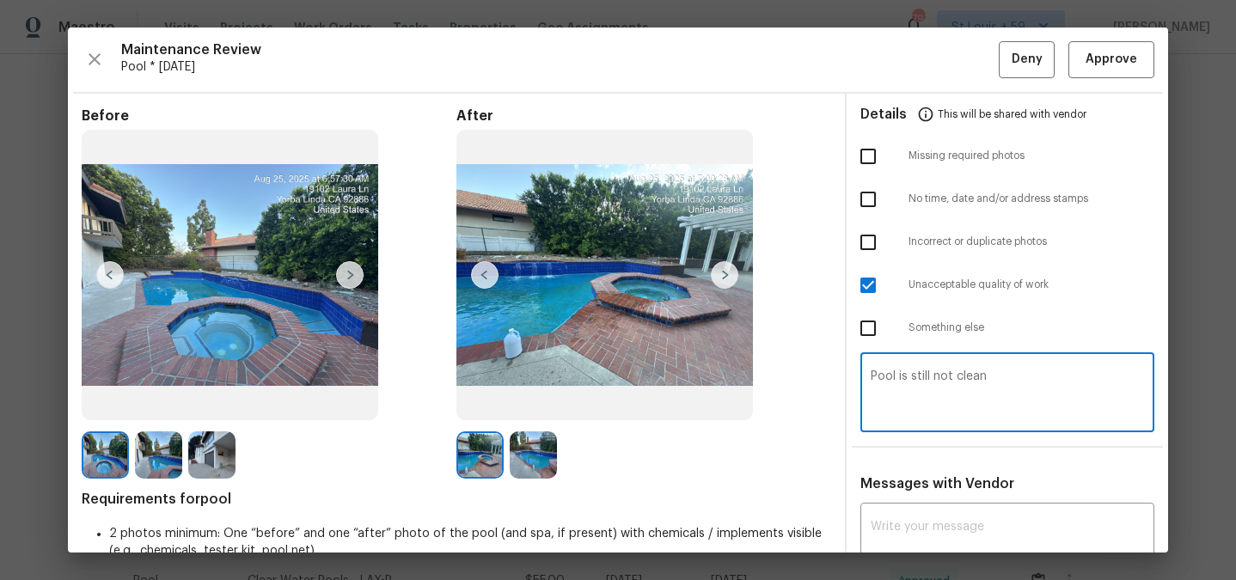
type textarea "Pool is still not clean"
click at [1021, 70] on button "Deny" at bounding box center [1027, 59] width 56 height 37
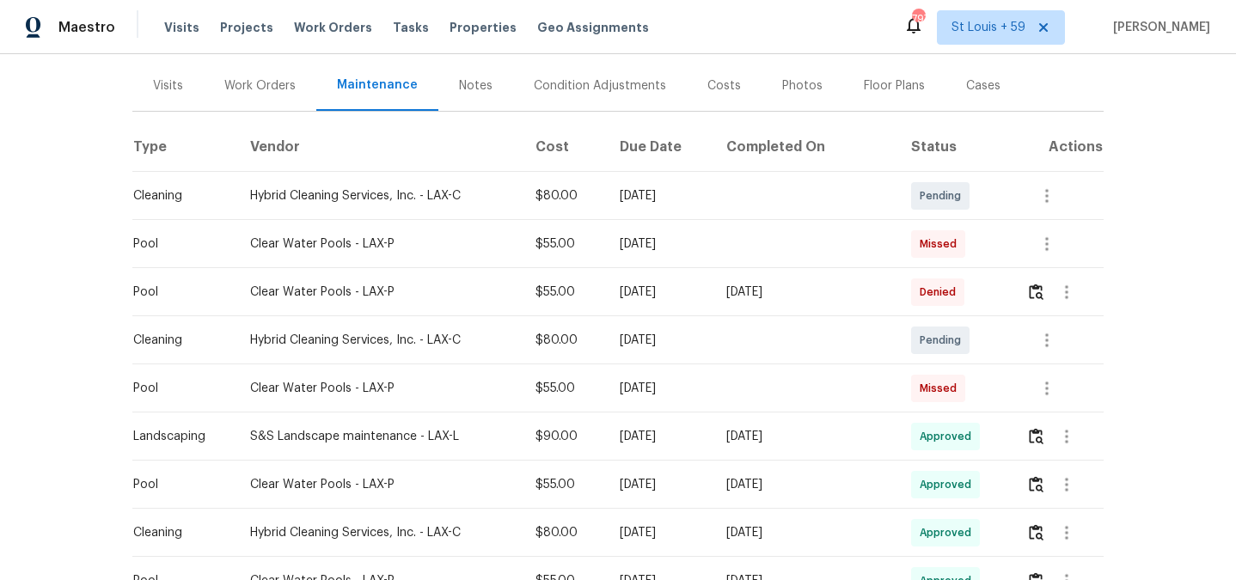
click at [1147, 353] on div "Back to all projects 5754 Kellogg Dr, Yorba Linda, CA 92886 5 Beds | 3 1/2 Bath…" at bounding box center [618, 317] width 1236 height 526
click at [1045, 378] on icon "button" at bounding box center [1047, 388] width 21 height 21
click at [976, 370] on div at bounding box center [618, 290] width 1236 height 580
click at [1048, 237] on icon "button" at bounding box center [1046, 244] width 3 height 14
click at [1152, 301] on div at bounding box center [618, 290] width 1236 height 580
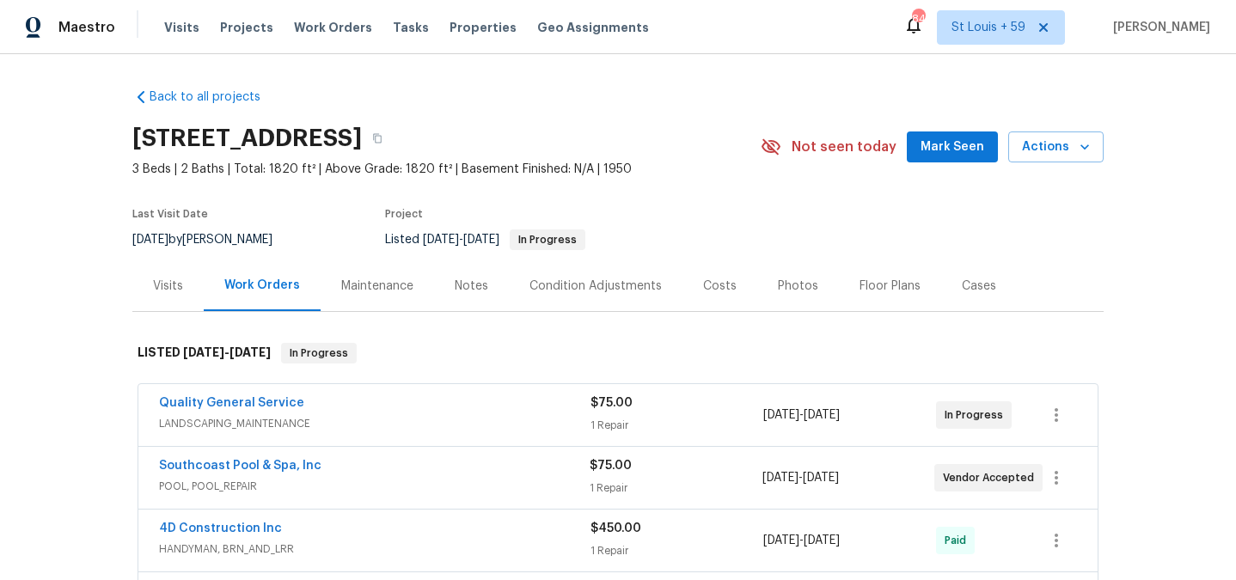
click at [352, 295] on div "Maintenance" at bounding box center [377, 286] width 72 height 17
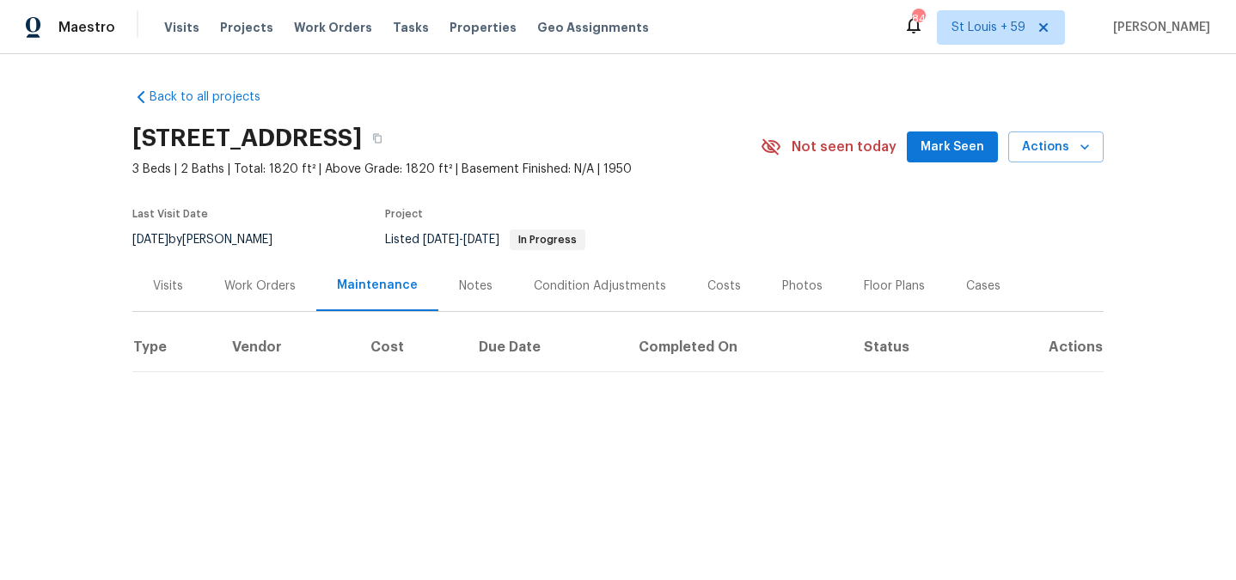
click at [61, 260] on div "Back to all projects [STREET_ADDRESS] 3 Beds | 2 Baths | Total: 1820 ft² | Abov…" at bounding box center [618, 264] width 1236 height 421
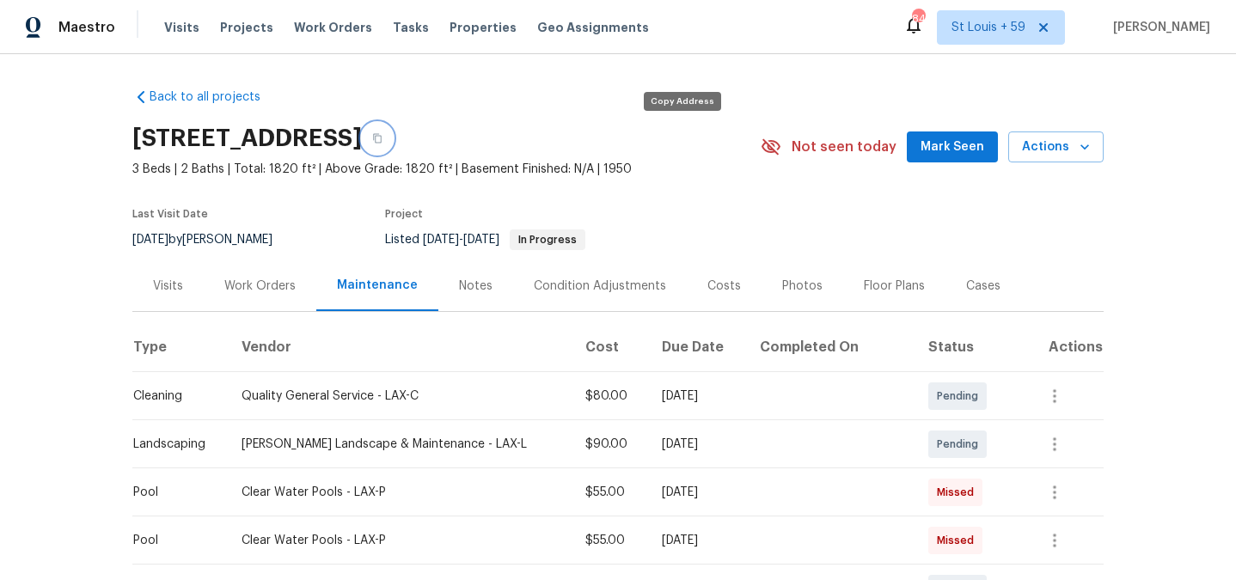
click at [382, 141] on icon "button" at bounding box center [377, 138] width 10 height 10
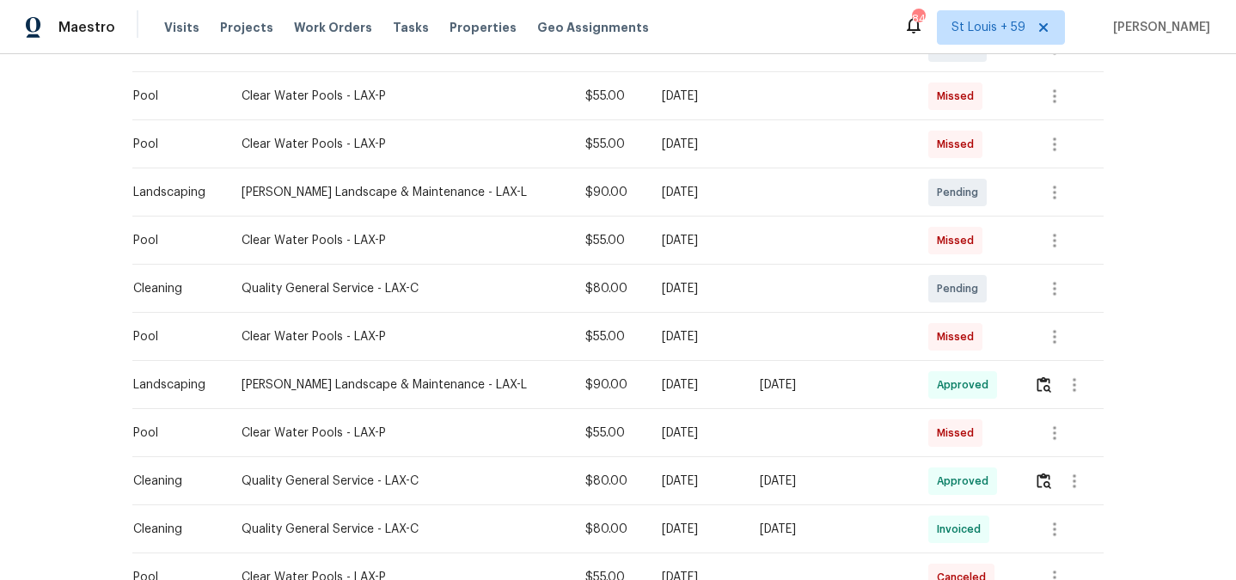
scroll to position [437, 0]
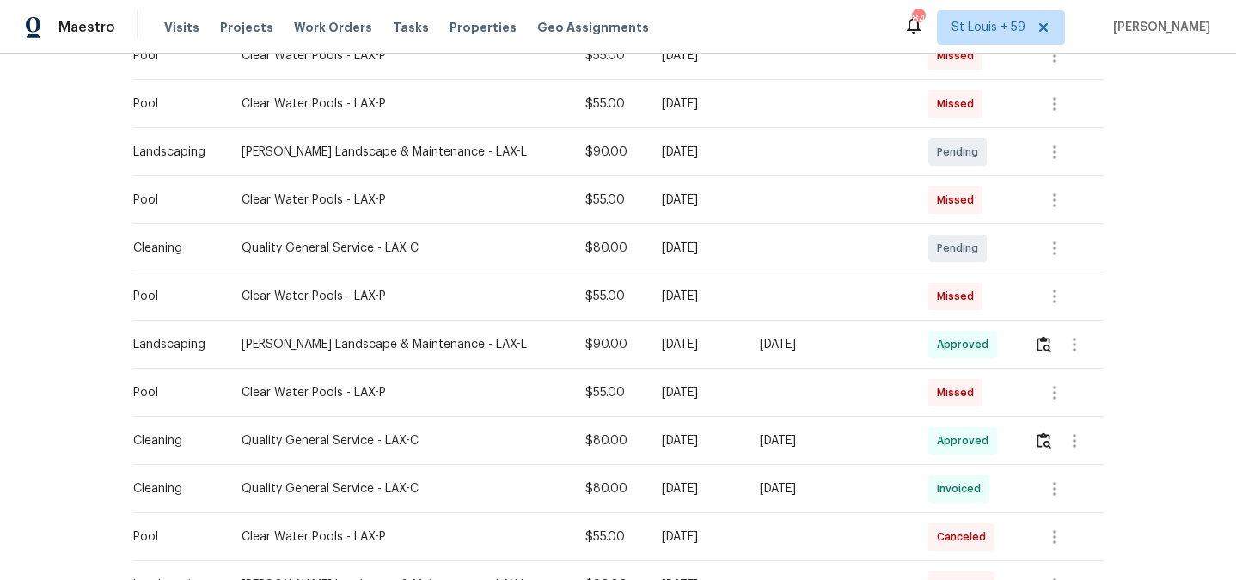
click at [780, 305] on td at bounding box center [830, 296] width 169 height 48
click at [780, 406] on td at bounding box center [830, 393] width 169 height 48
click at [1020, 407] on td at bounding box center [1061, 393] width 83 height 48
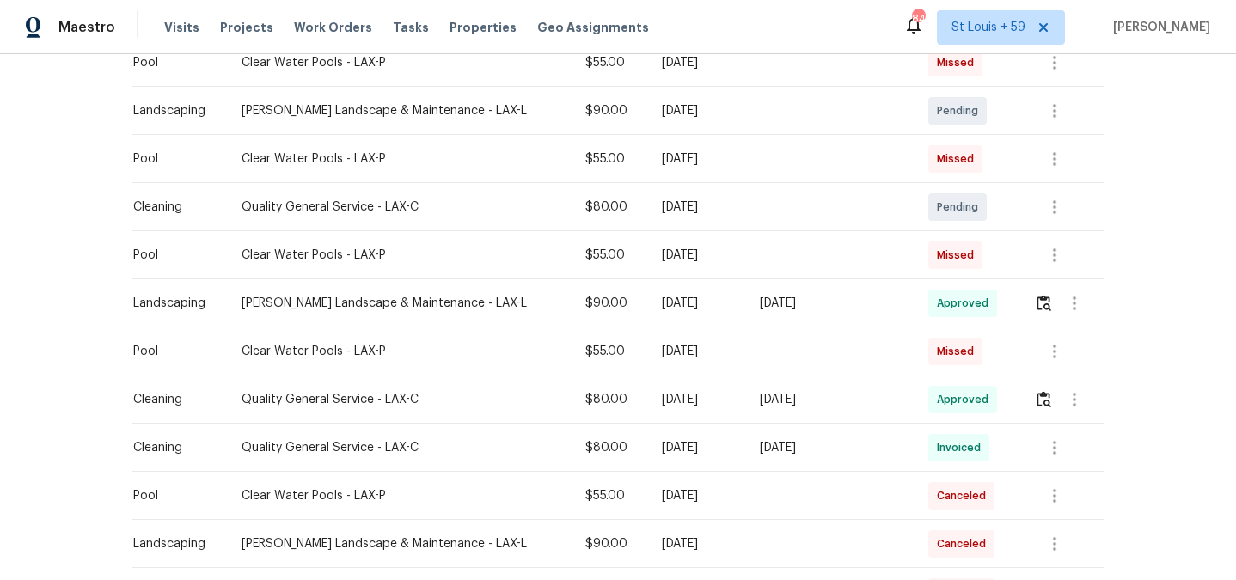
scroll to position [479, 0]
click at [1002, 507] on td "Canceled" at bounding box center [968, 495] width 106 height 48
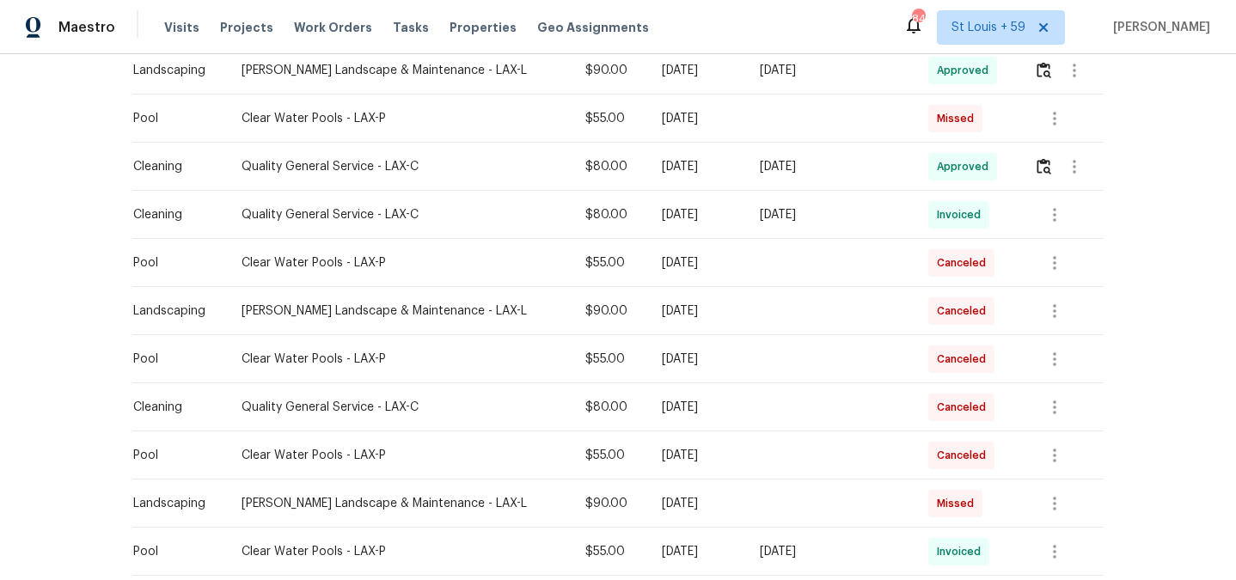
scroll to position [725, 0]
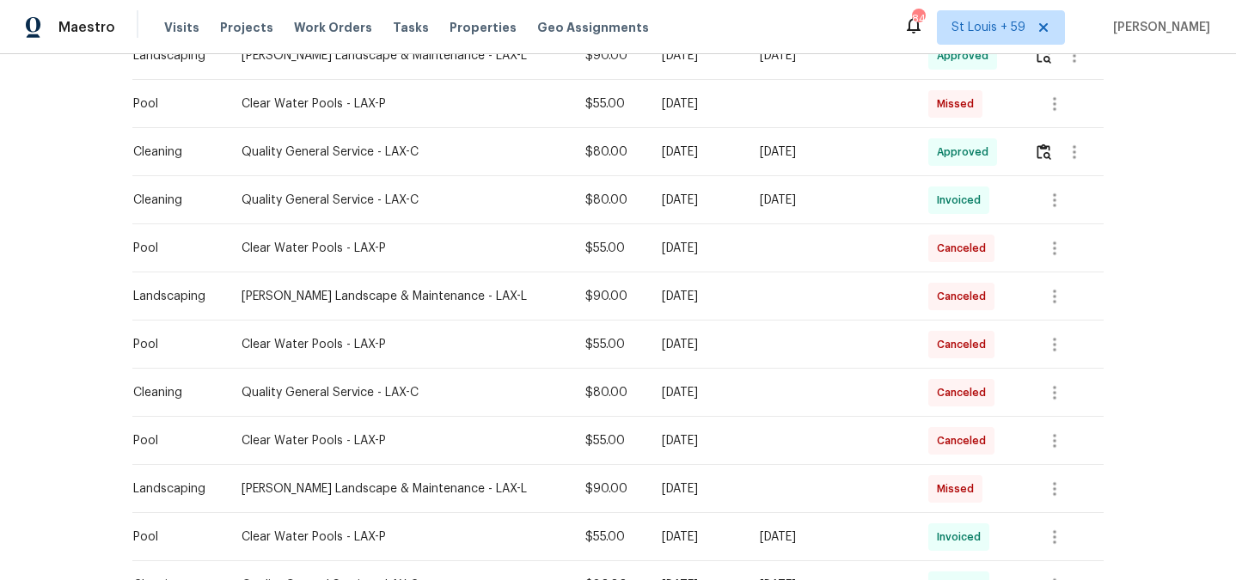
click at [1016, 352] on td "Canceled" at bounding box center [968, 345] width 106 height 48
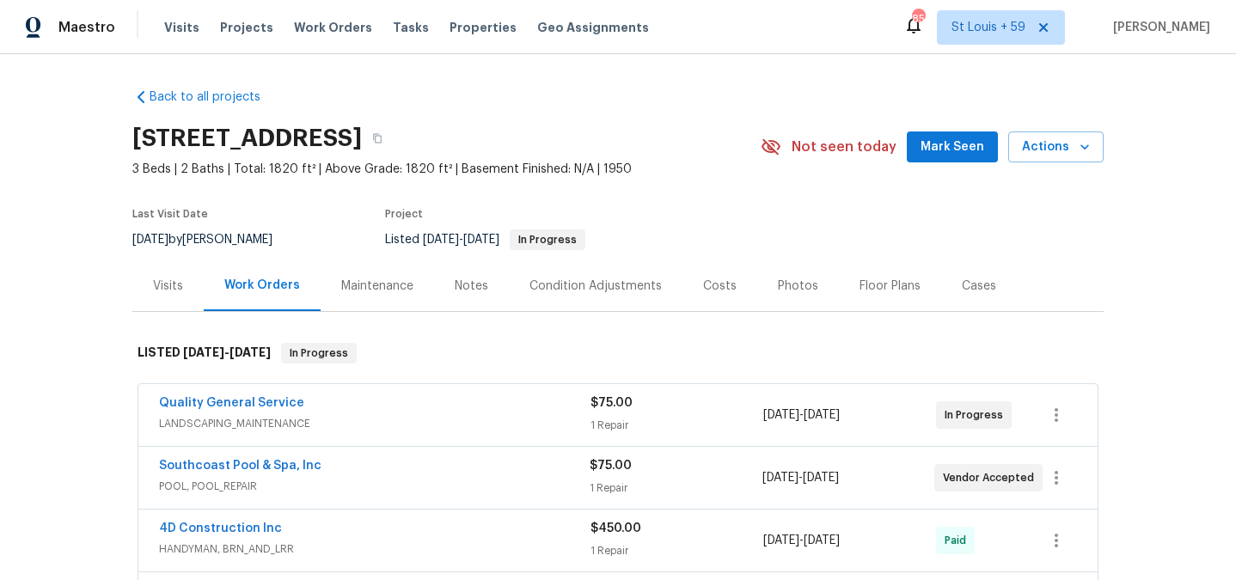
click at [89, 297] on div "Back to all projects 6440 Clear Springs Rd, Simi Valley, CA 93063 3 Beds | 2 Ba…" at bounding box center [618, 317] width 1236 height 526
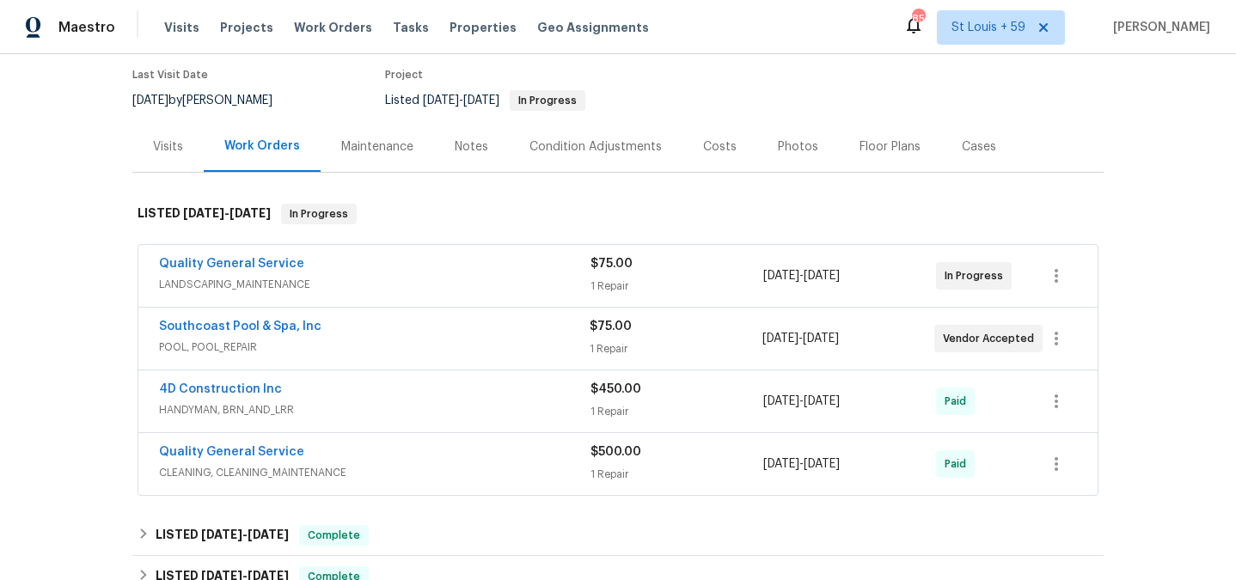
scroll to position [170, 0]
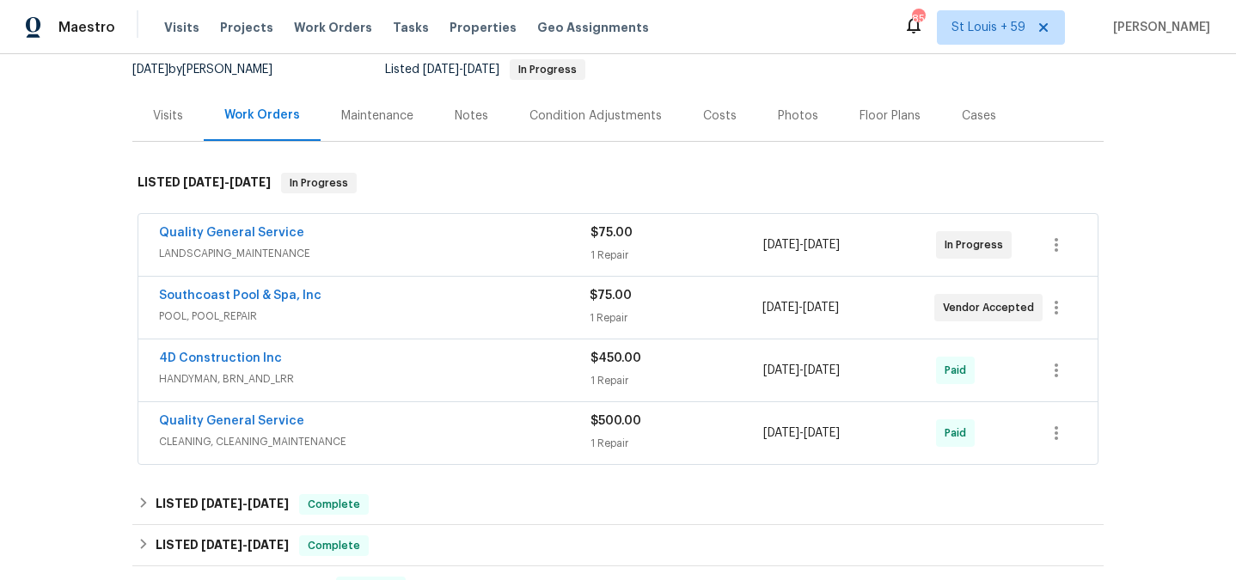
click at [379, 325] on span "POOL, POOL_REPAIR" at bounding box center [374, 316] width 431 height 17
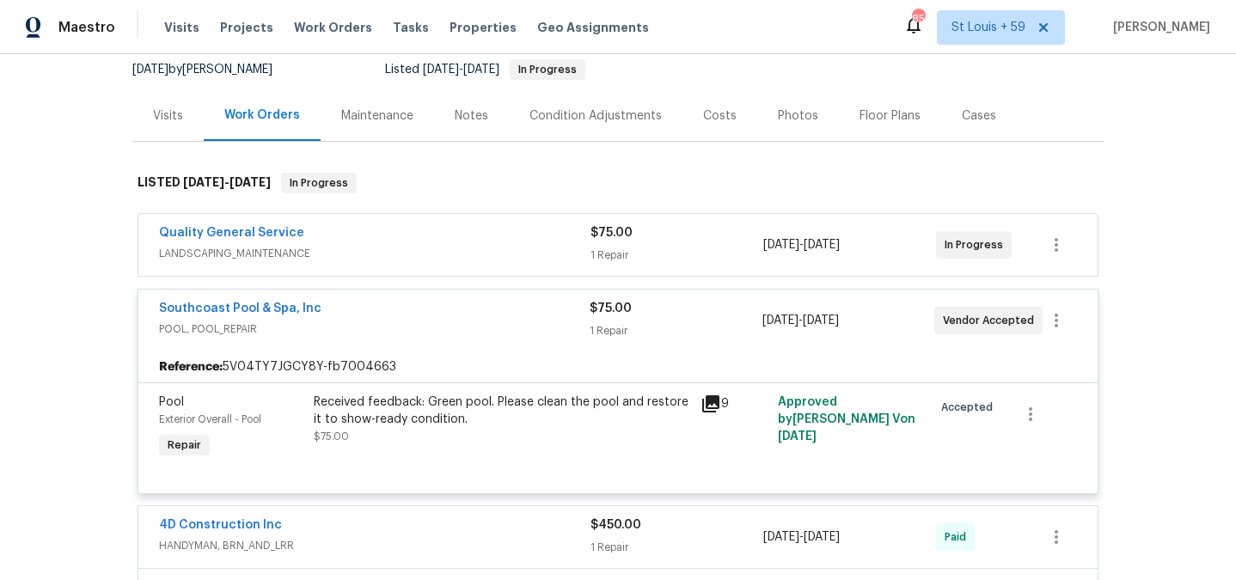
scroll to position [267, 0]
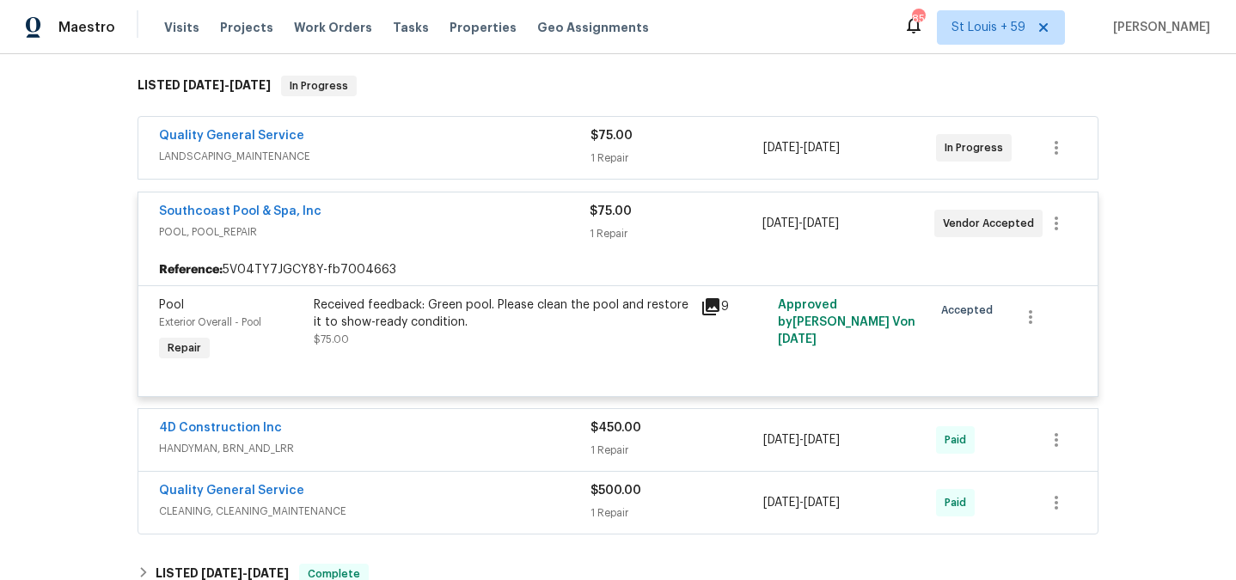
click at [1123, 262] on div "Back to all projects 6440 Clear Springs Rd, Simi Valley, CA 93063 3 Beds | 2 Ba…" at bounding box center [618, 317] width 1236 height 526
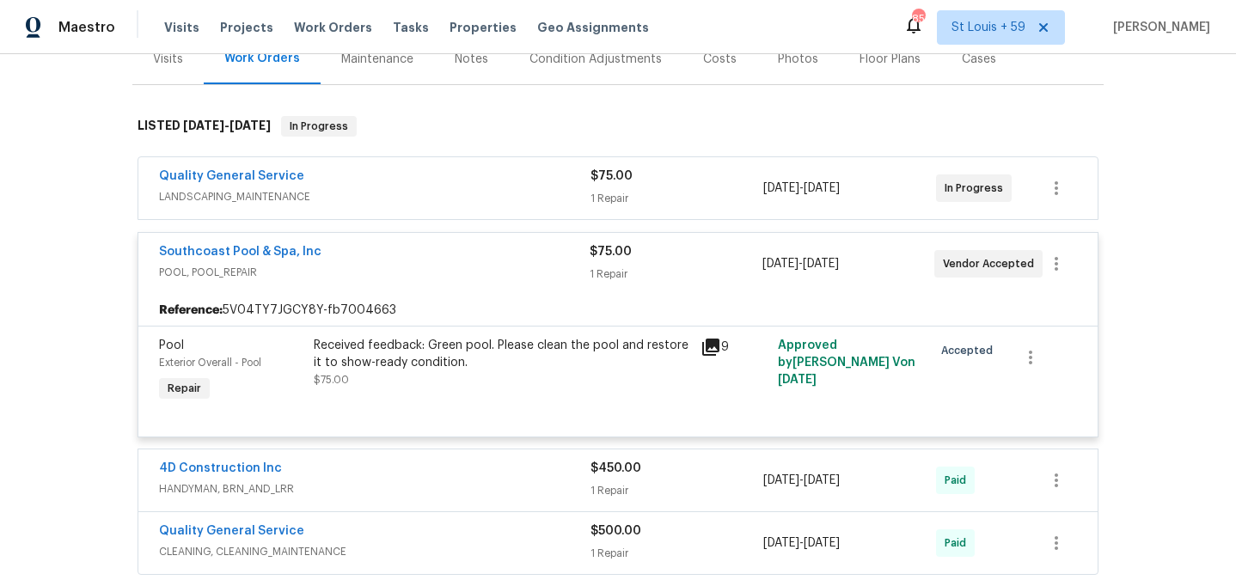
scroll to position [220, 0]
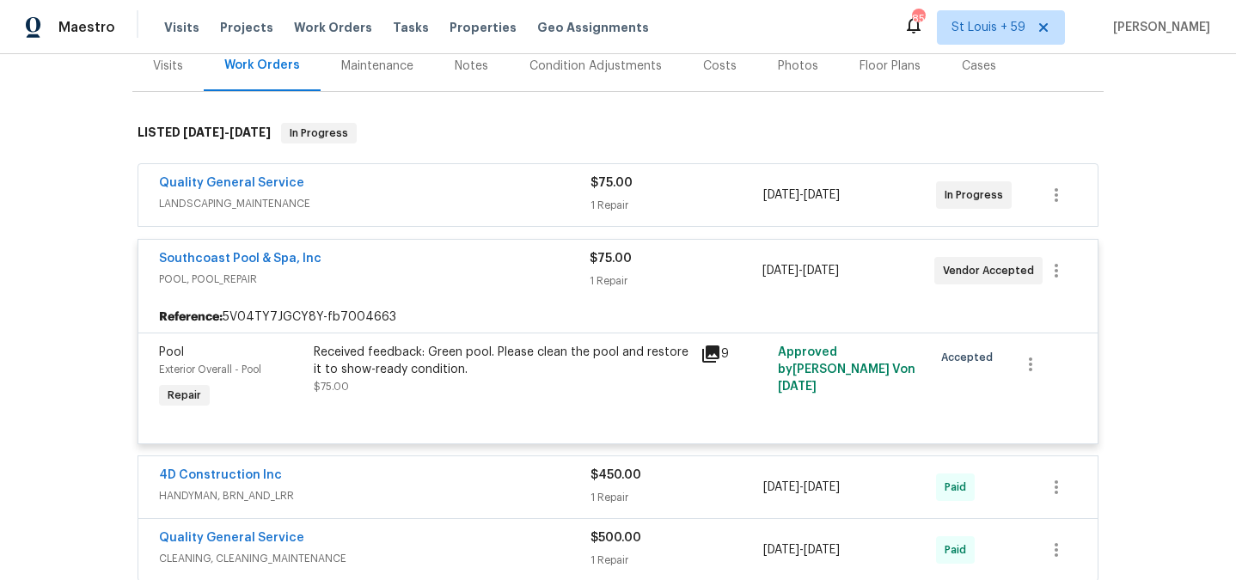
click at [493, 374] on div "Received feedback: Green pool. Please clean the pool and restore it to show-rea…" at bounding box center [502, 361] width 376 height 34
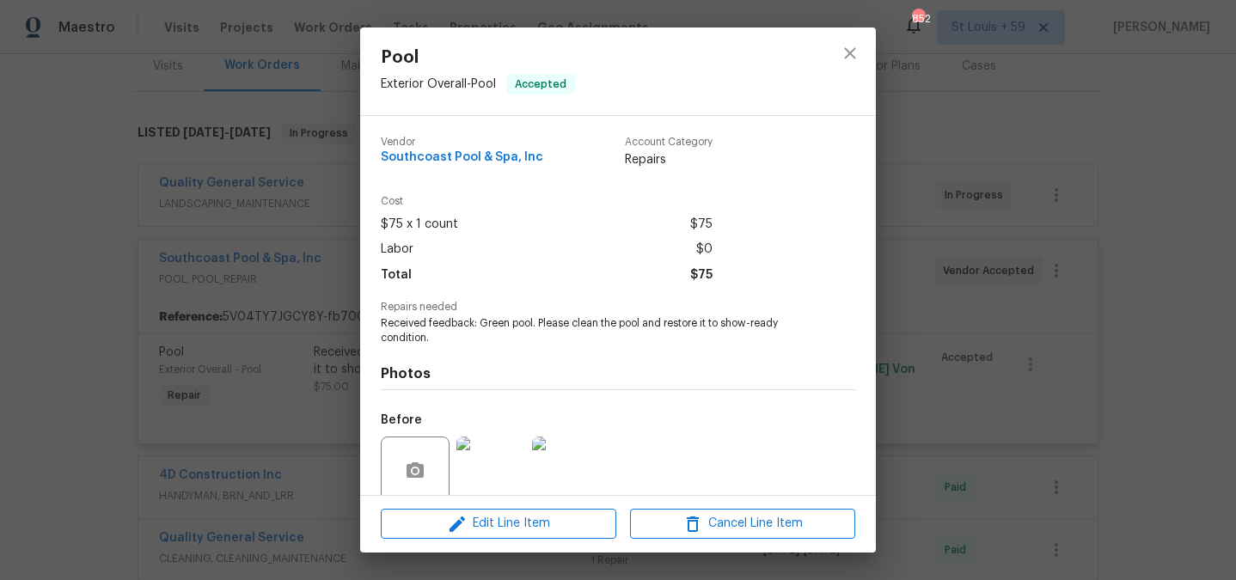
scroll to position [139, 0]
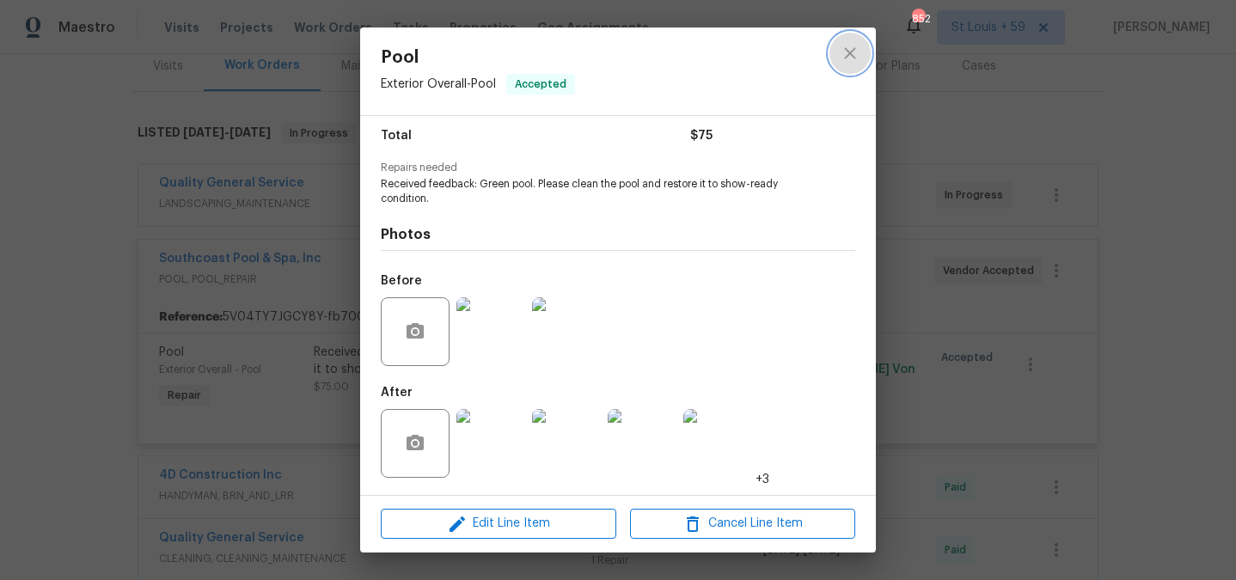
click at [854, 57] on icon "close" at bounding box center [849, 52] width 11 height 11
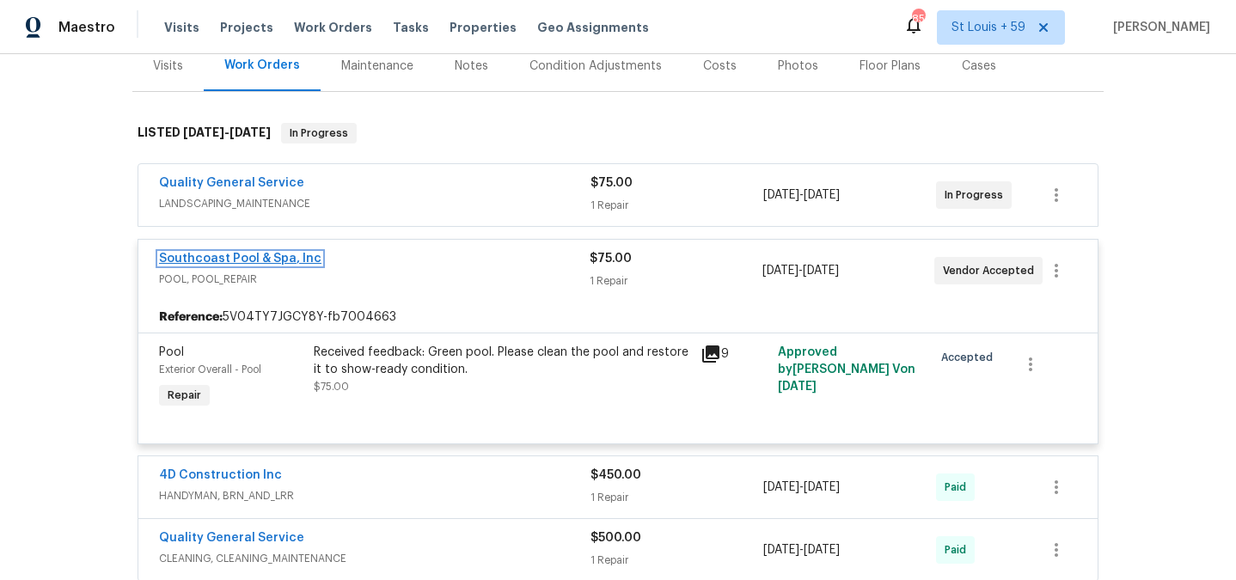
click at [216, 265] on link "Southcoast Pool & Spa, Inc" at bounding box center [240, 259] width 162 height 12
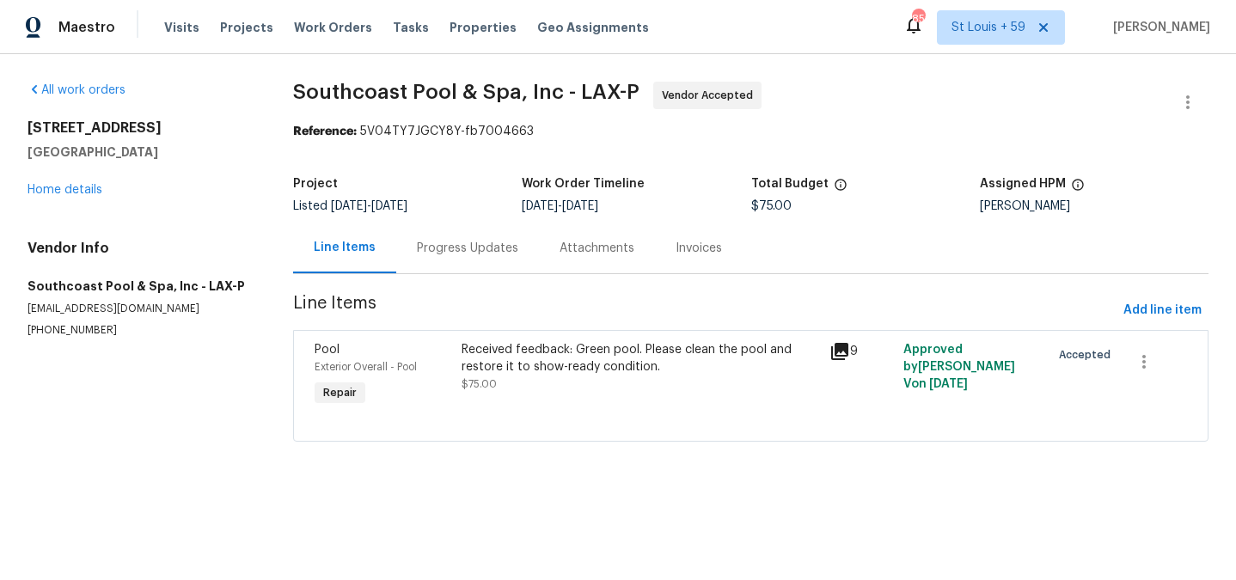
click at [442, 254] on div "Progress Updates" at bounding box center [467, 248] width 101 height 17
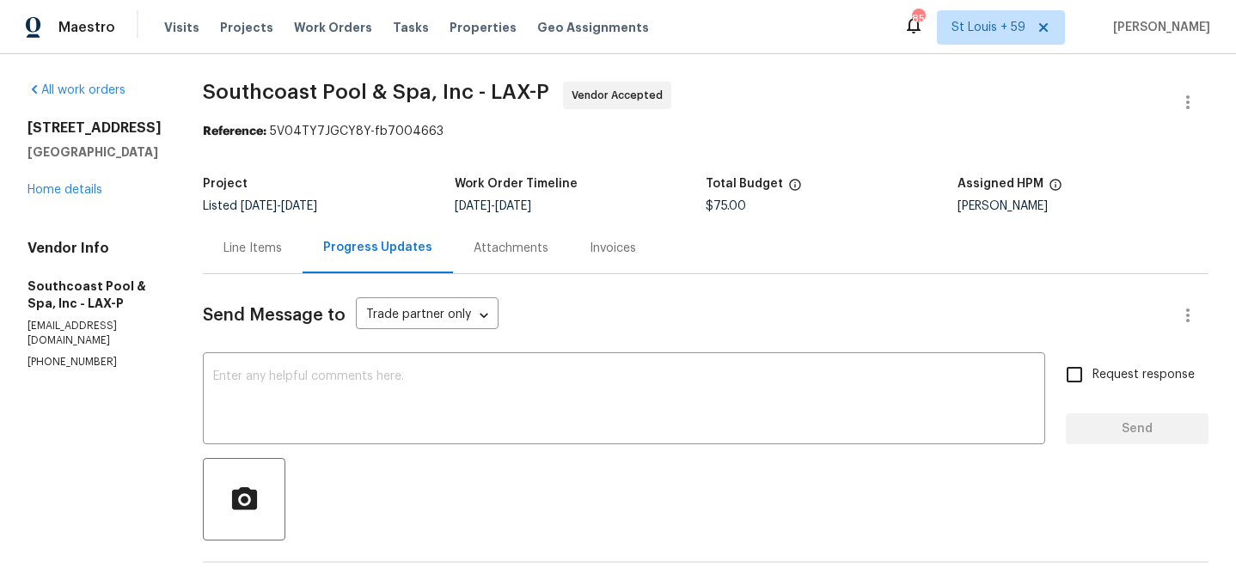
scroll to position [462, 0]
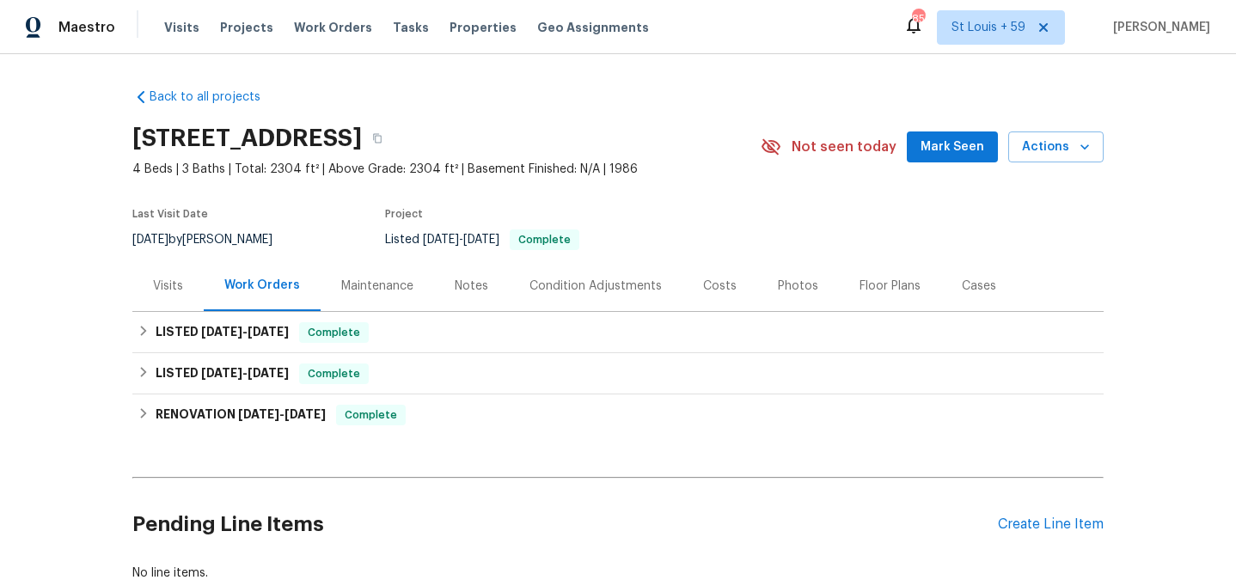
scroll to position [119, 0]
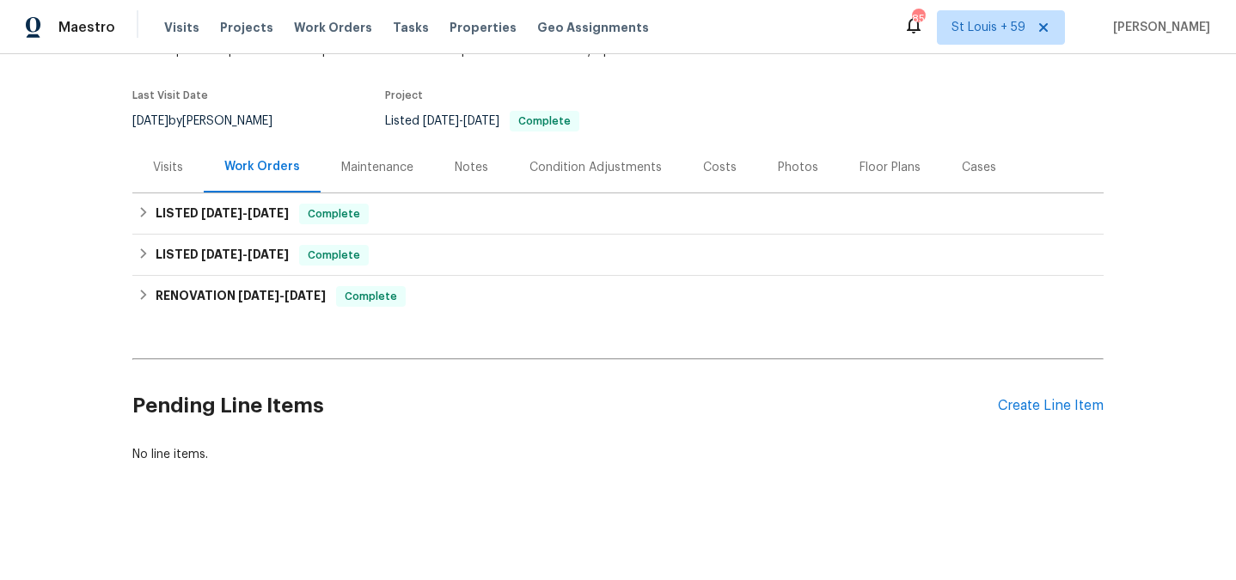
click at [387, 181] on div "Maintenance" at bounding box center [377, 167] width 113 height 51
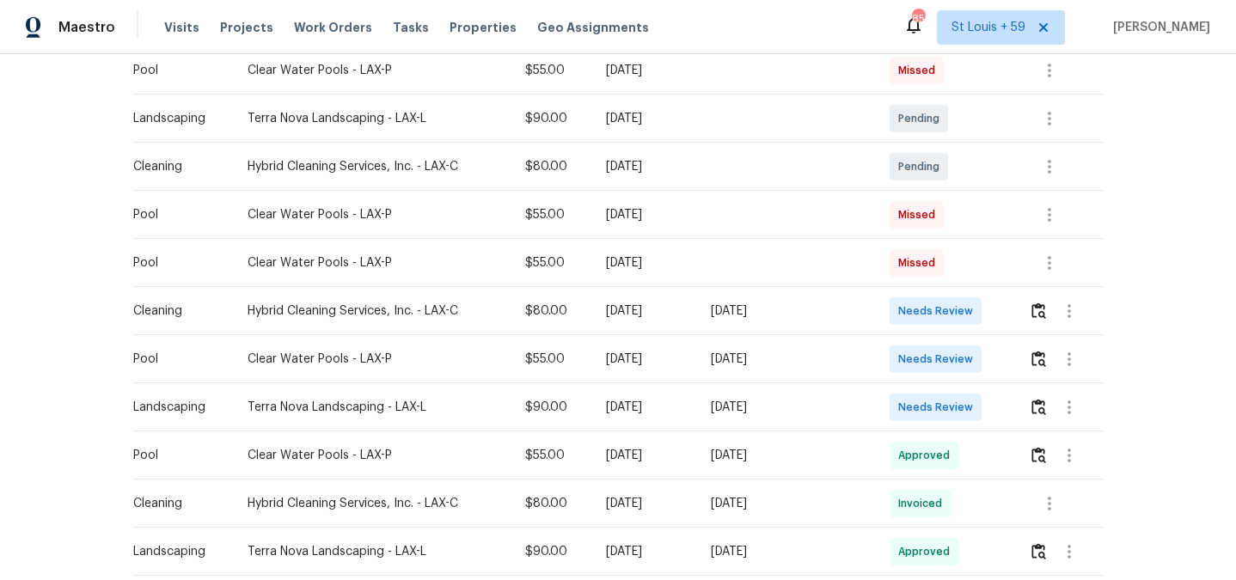
scroll to position [340, 0]
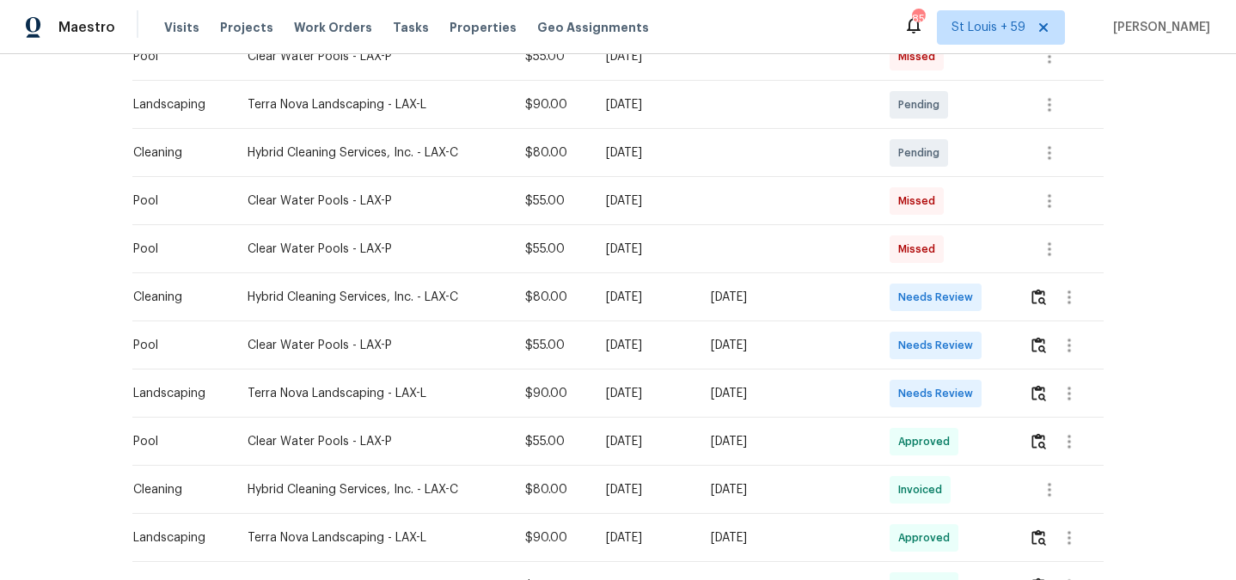
click at [751, 352] on div "[DATE]" at bounding box center [787, 345] width 152 height 17
click at [1043, 349] on img "button" at bounding box center [1038, 345] width 15 height 16
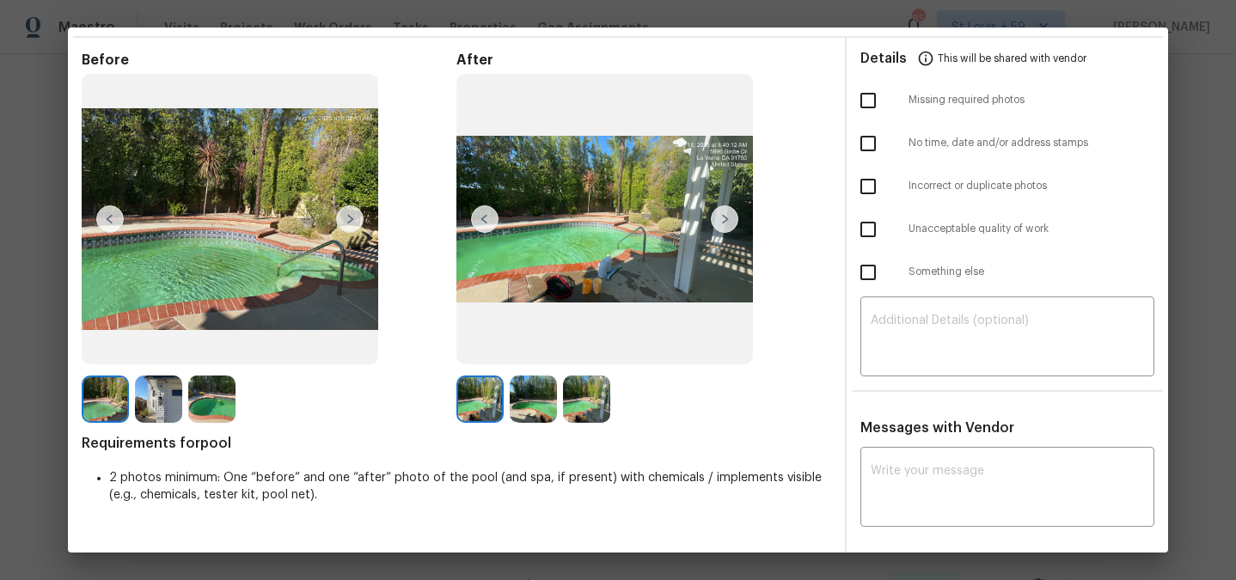
scroll to position [60, 0]
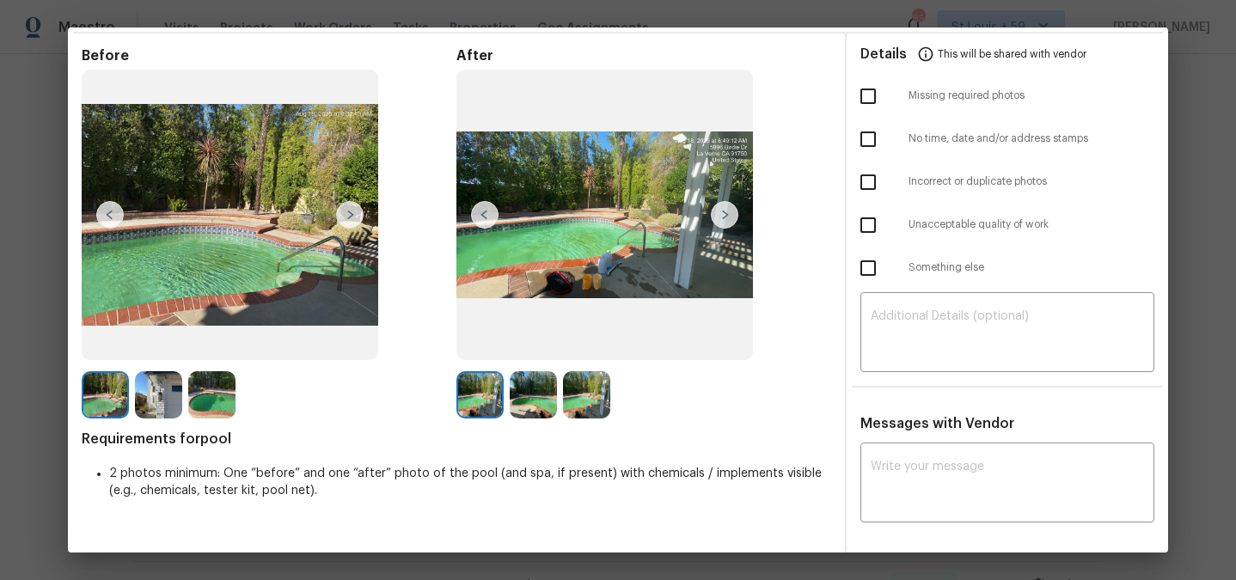
click at [723, 220] on img at bounding box center [725, 215] width 28 height 28
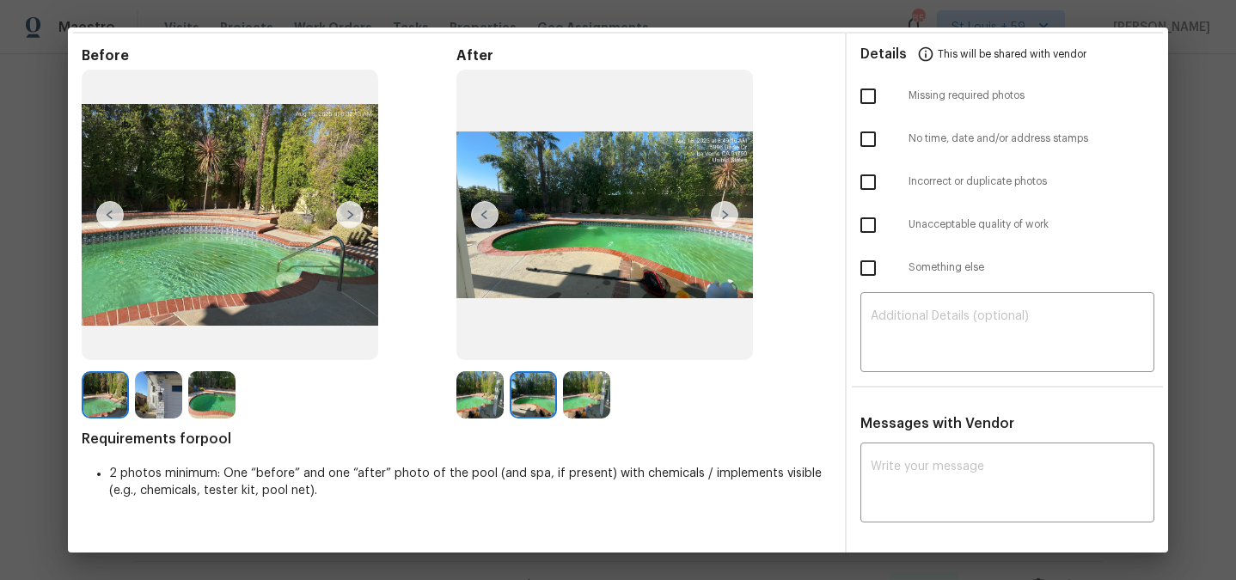
click at [723, 214] on img at bounding box center [725, 215] width 28 height 28
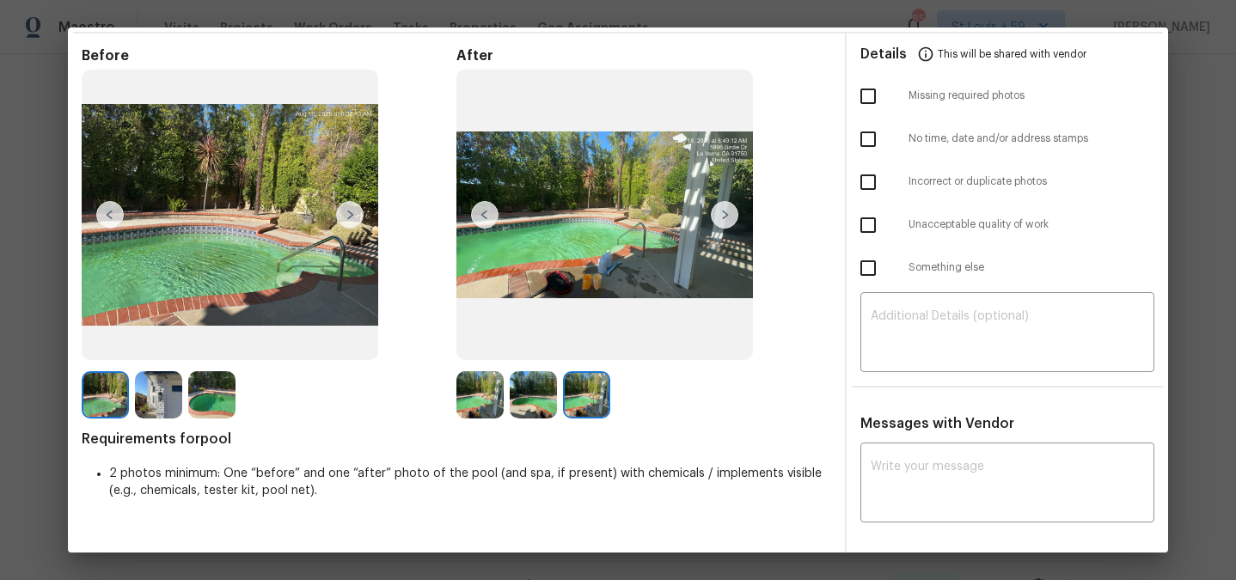
click at [723, 214] on img at bounding box center [725, 215] width 28 height 28
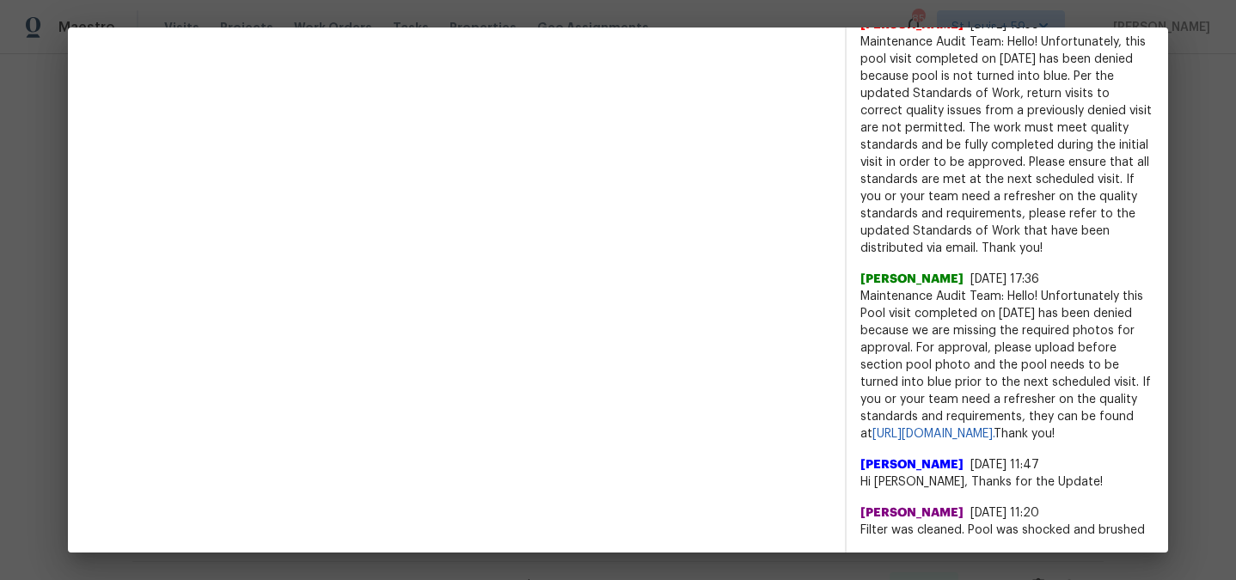
scroll to position [0, 0]
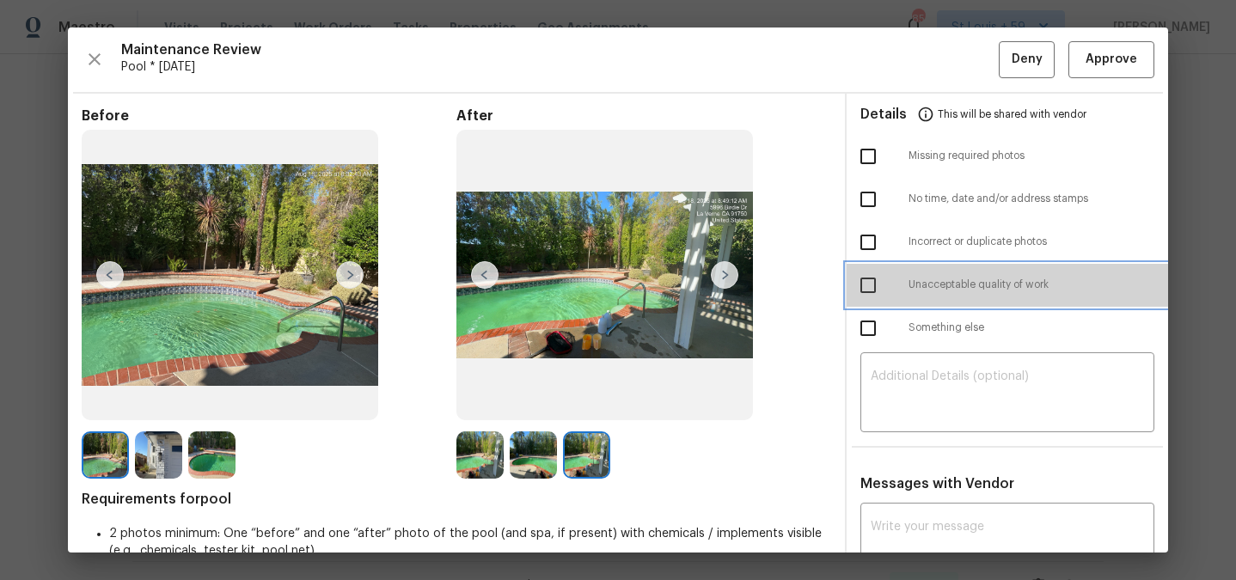
click at [902, 274] on div at bounding box center [884, 285] width 48 height 36
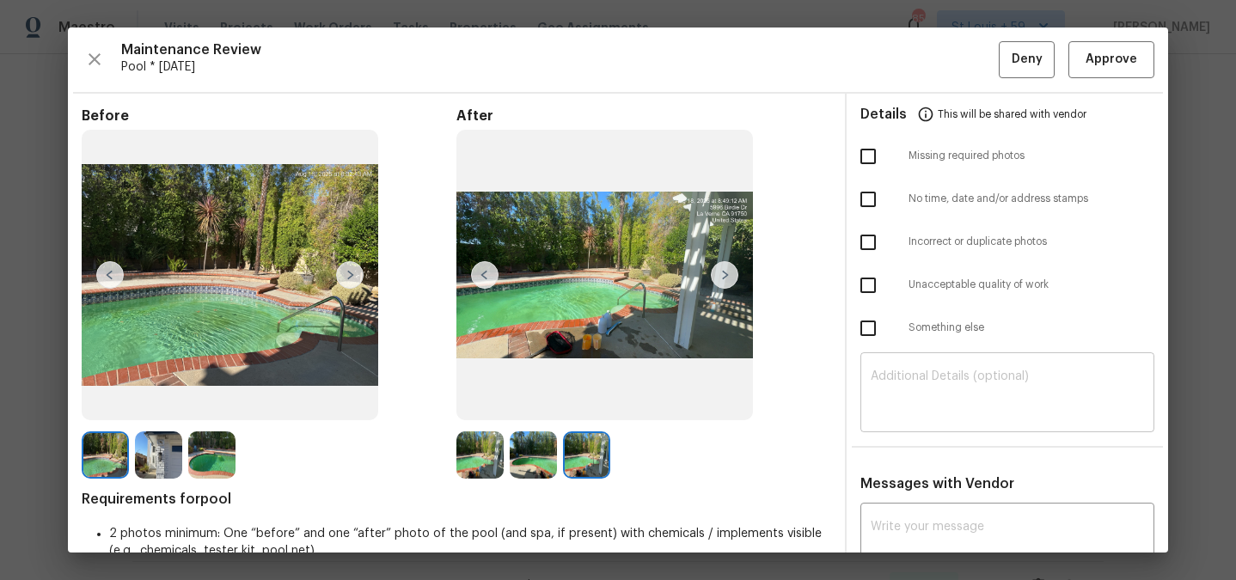
click at [915, 391] on textarea at bounding box center [1007, 394] width 273 height 48
click at [866, 278] on input "checkbox" at bounding box center [868, 285] width 36 height 36
checkbox input "true"
click at [903, 404] on textarea at bounding box center [1007, 394] width 273 height 48
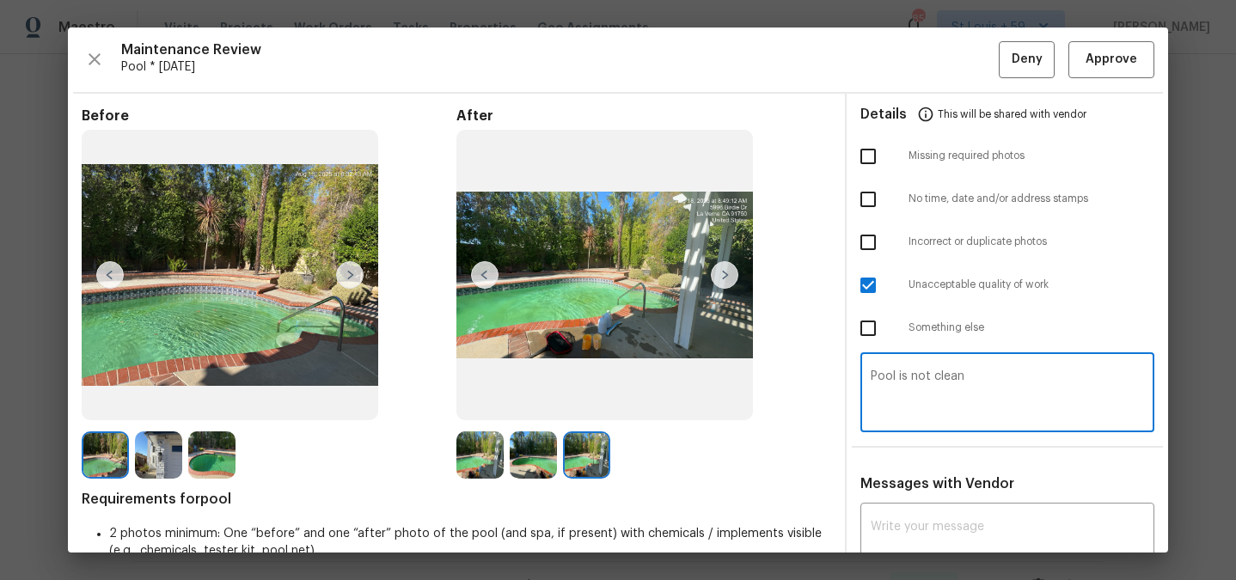
type textarea "Pool is not clean"
click at [1025, 63] on span "Deny" at bounding box center [1027, 59] width 31 height 21
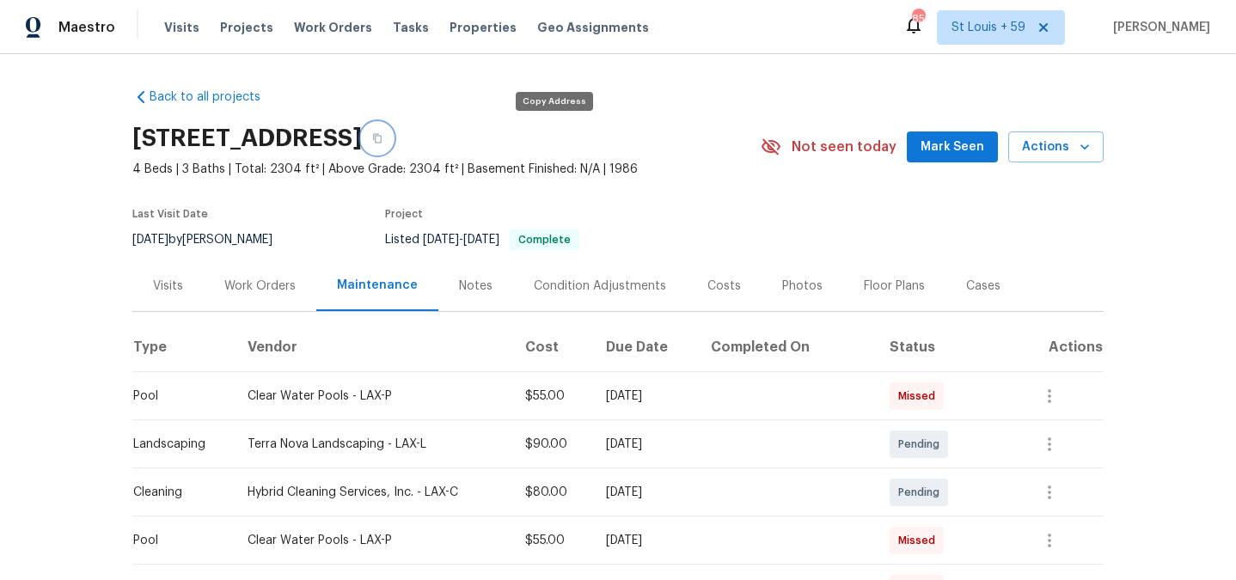
click at [382, 138] on icon "button" at bounding box center [377, 138] width 10 height 10
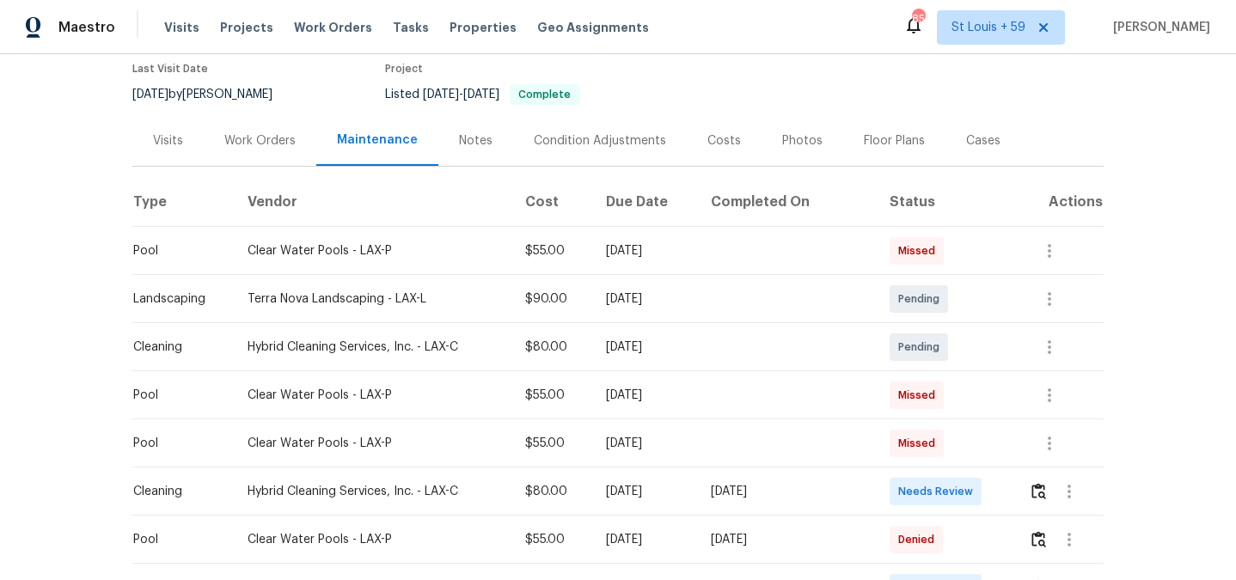
scroll to position [171, 0]
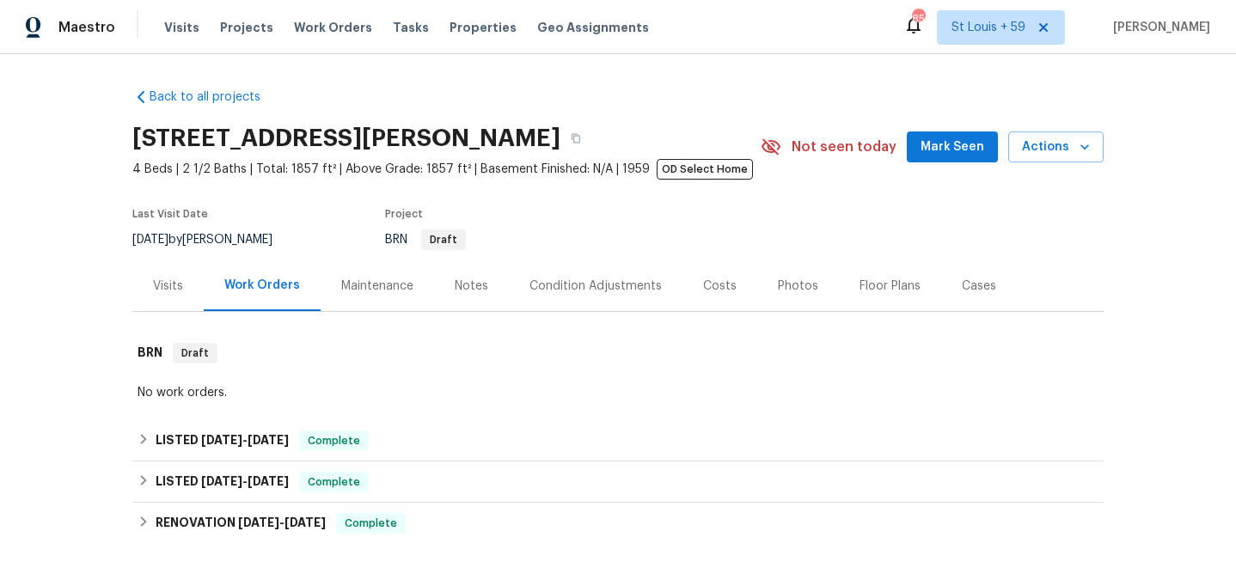
click at [385, 291] on div "Maintenance" at bounding box center [377, 286] width 72 height 17
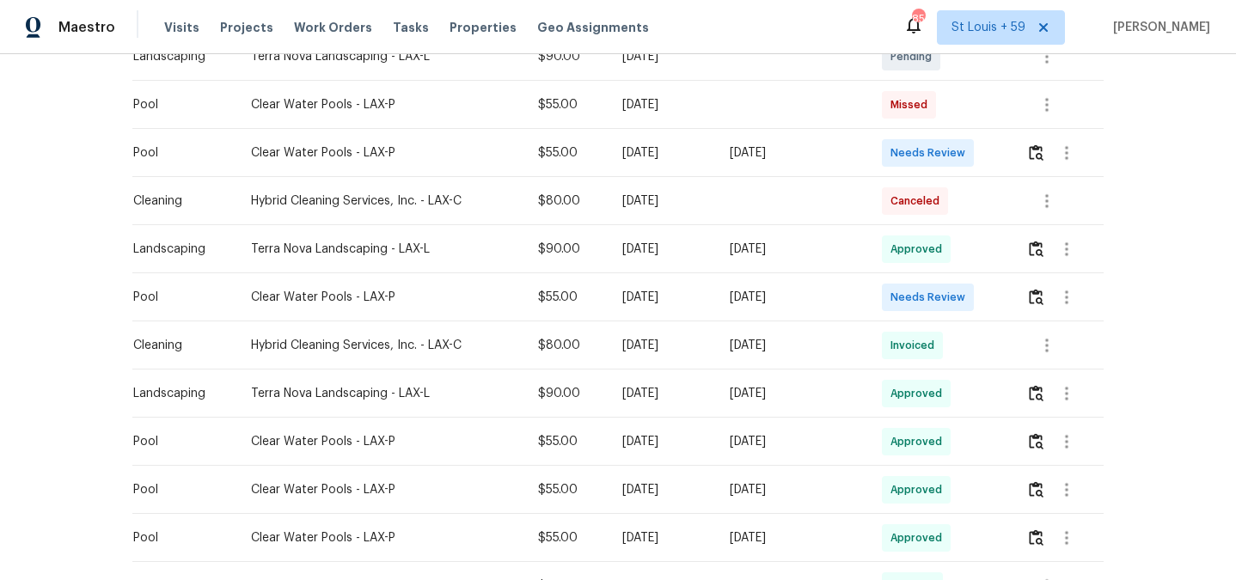
scroll to position [357, 0]
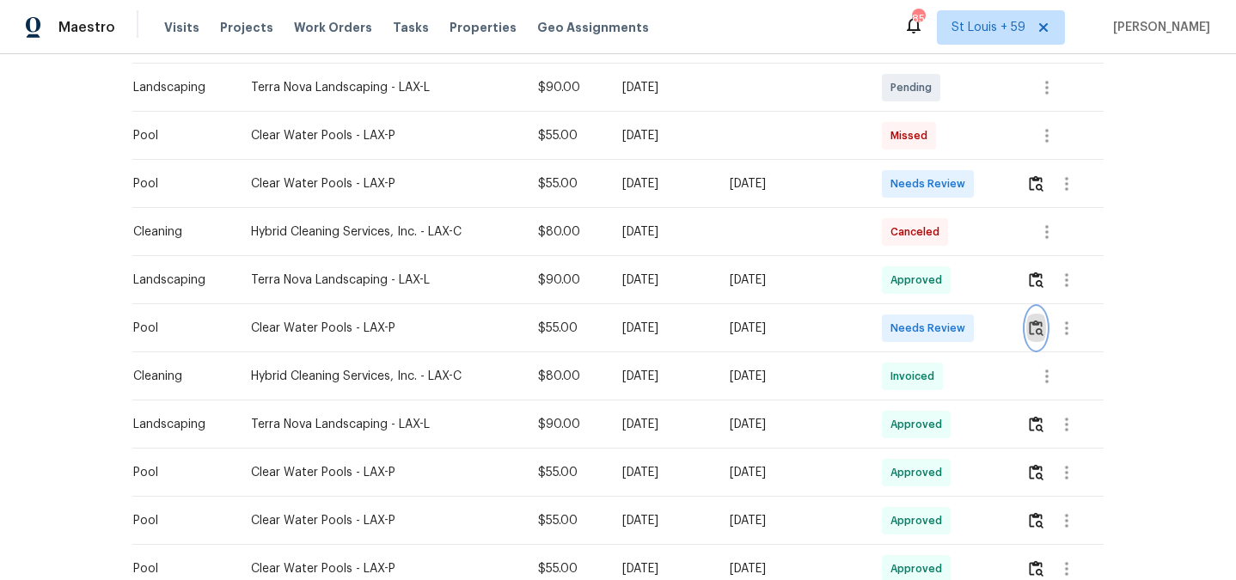
click at [1043, 325] on img "button" at bounding box center [1036, 328] width 15 height 16
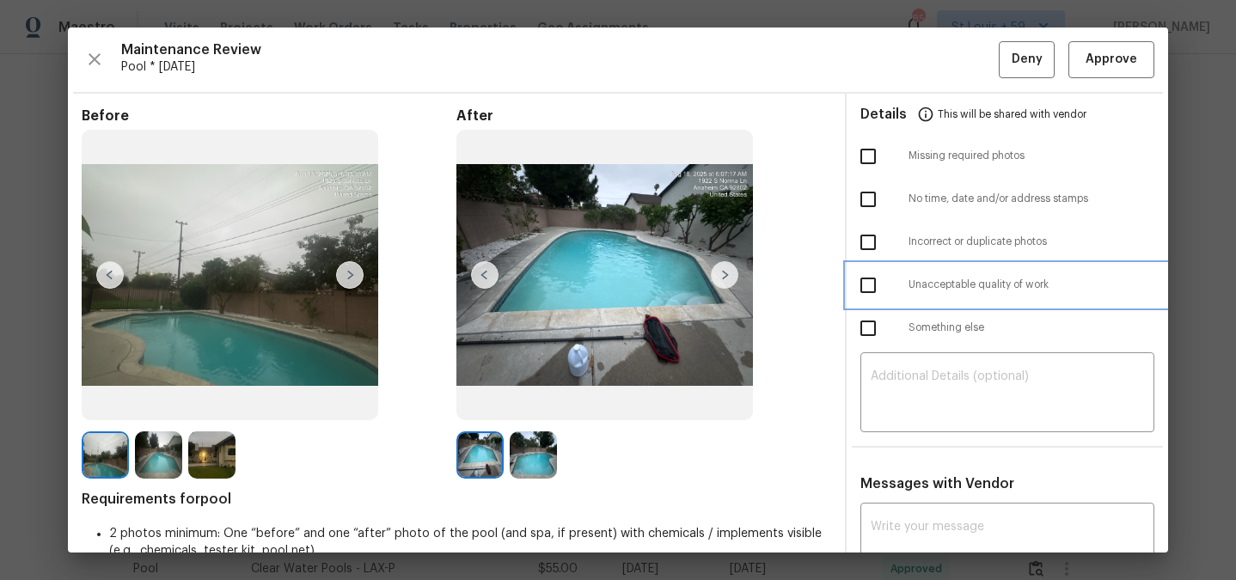
click at [916, 278] on span "Unacceptable quality of work" at bounding box center [1032, 285] width 246 height 15
checkbox input "true"
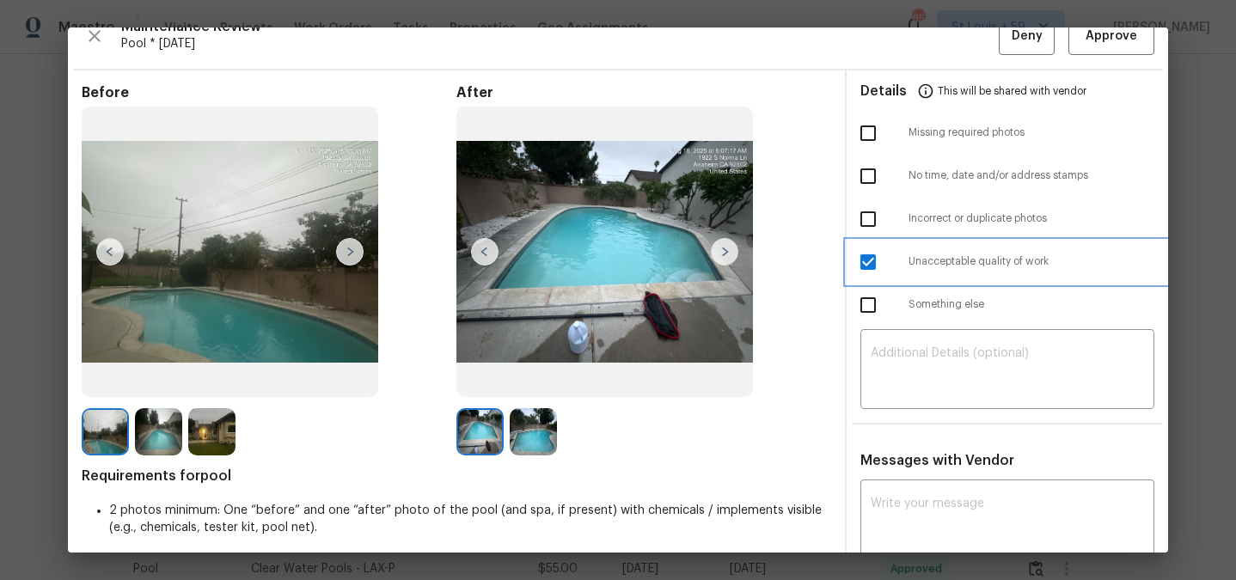
scroll to position [0, 0]
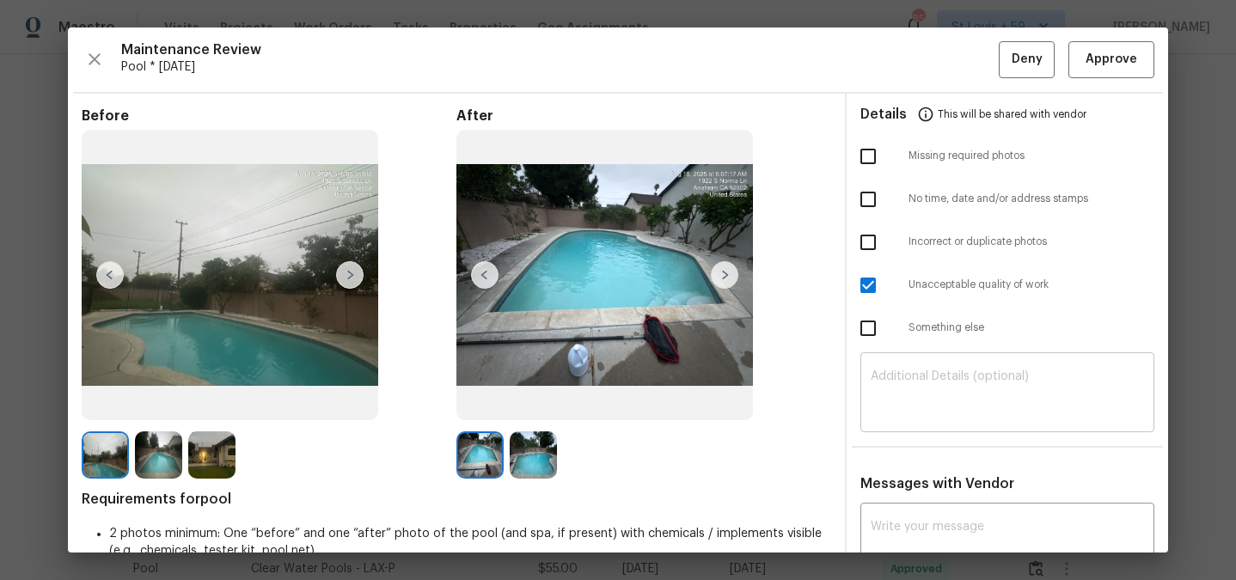
click at [981, 384] on textarea at bounding box center [1007, 394] width 273 height 48
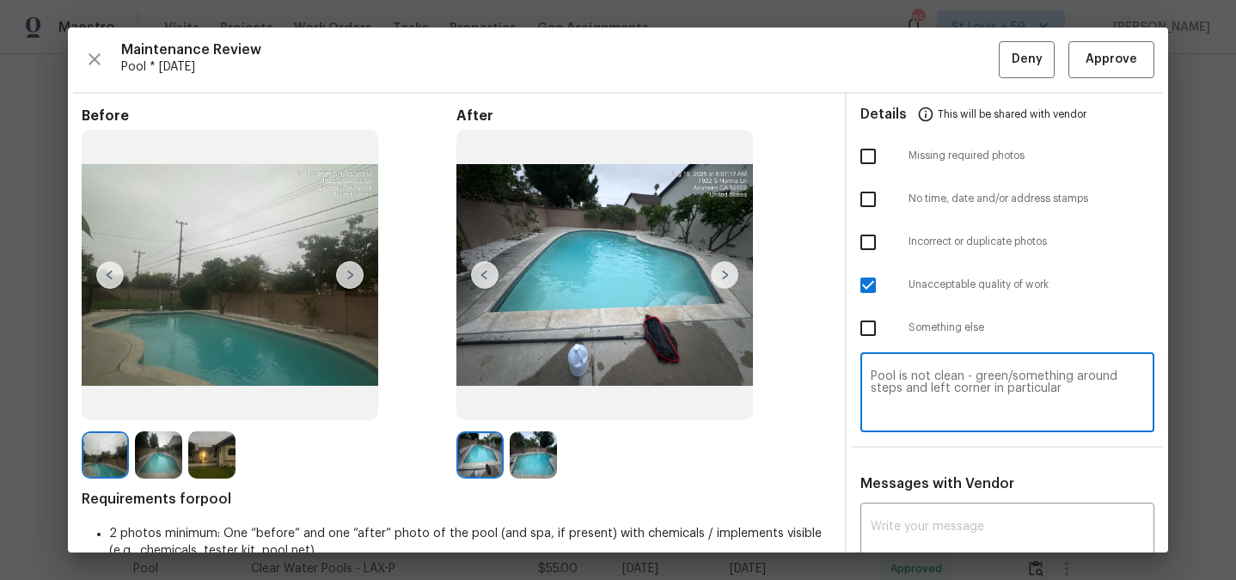
click at [973, 384] on textarea "Pool is not clean - green/something around steps and left corner in particular" at bounding box center [1007, 394] width 273 height 48
type textarea "Pool is not clean - green/something around steps and left corner in particular"
click at [1028, 64] on span "Deny" at bounding box center [1027, 59] width 31 height 21
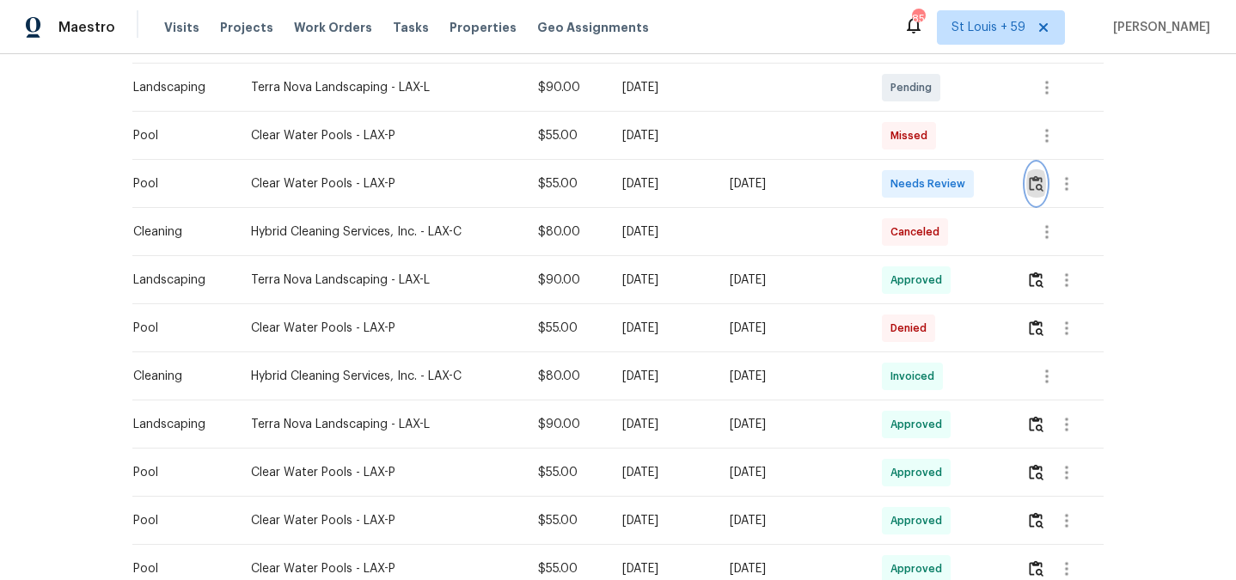
click at [1037, 182] on img "button" at bounding box center [1036, 183] width 15 height 16
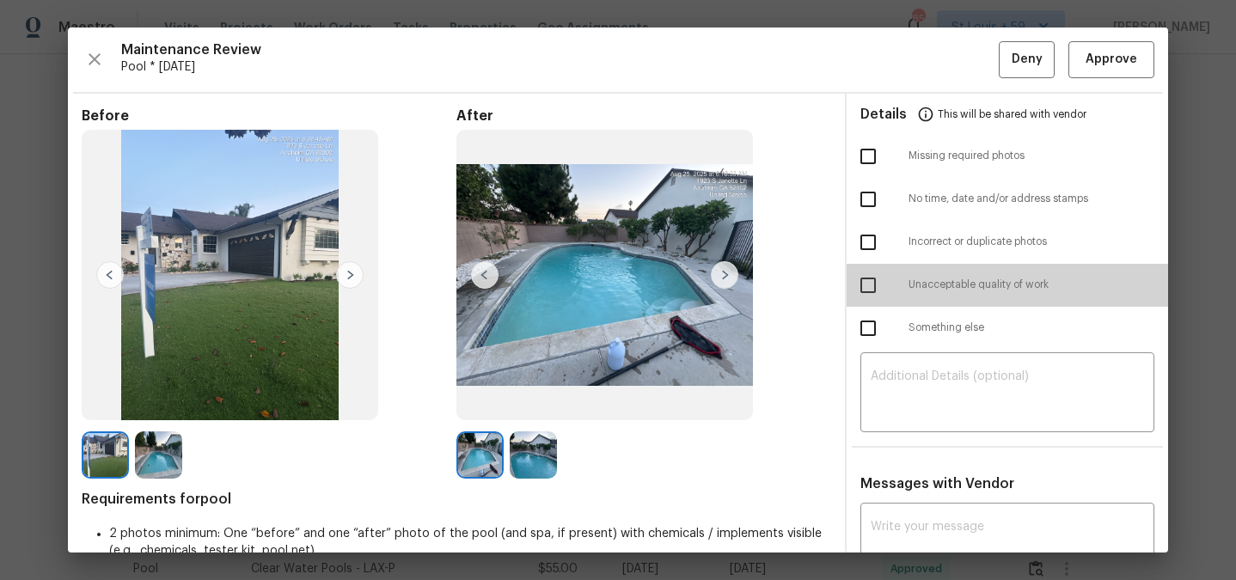
click at [877, 279] on input "checkbox" at bounding box center [868, 285] width 36 height 36
checkbox input "true"
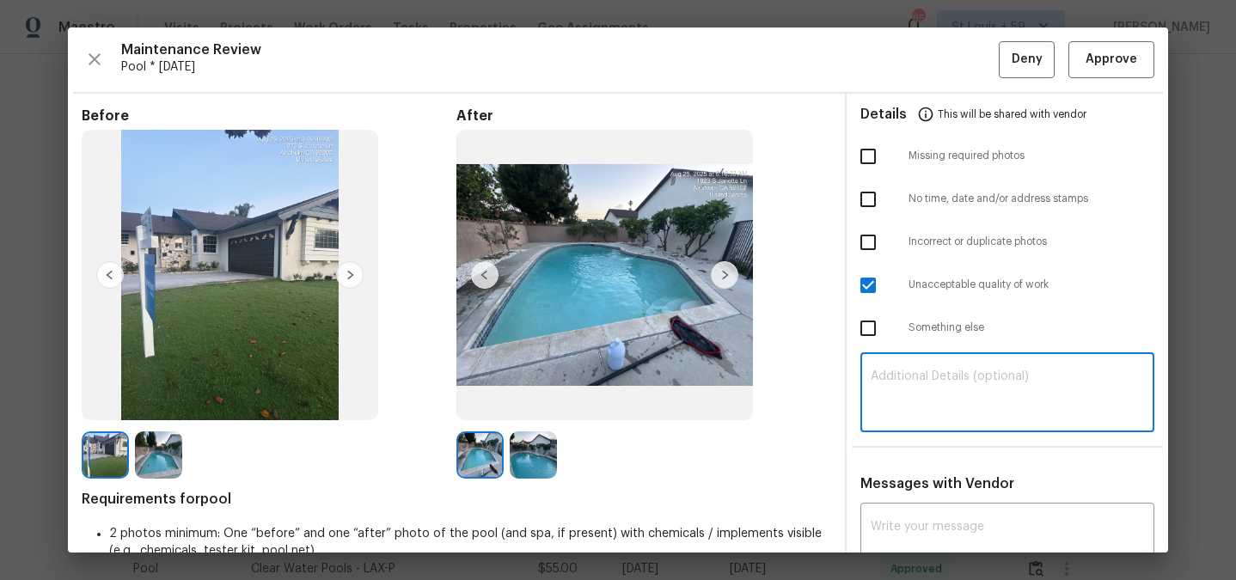
click at [925, 393] on textarea at bounding box center [1007, 394] width 273 height 48
paste textarea "Pool is not clean - green/something around steps and left corner in particular"
type textarea "Pool is not clean - green/something around steps and left corner in particular"
click at [1025, 64] on span "Deny" at bounding box center [1027, 59] width 31 height 21
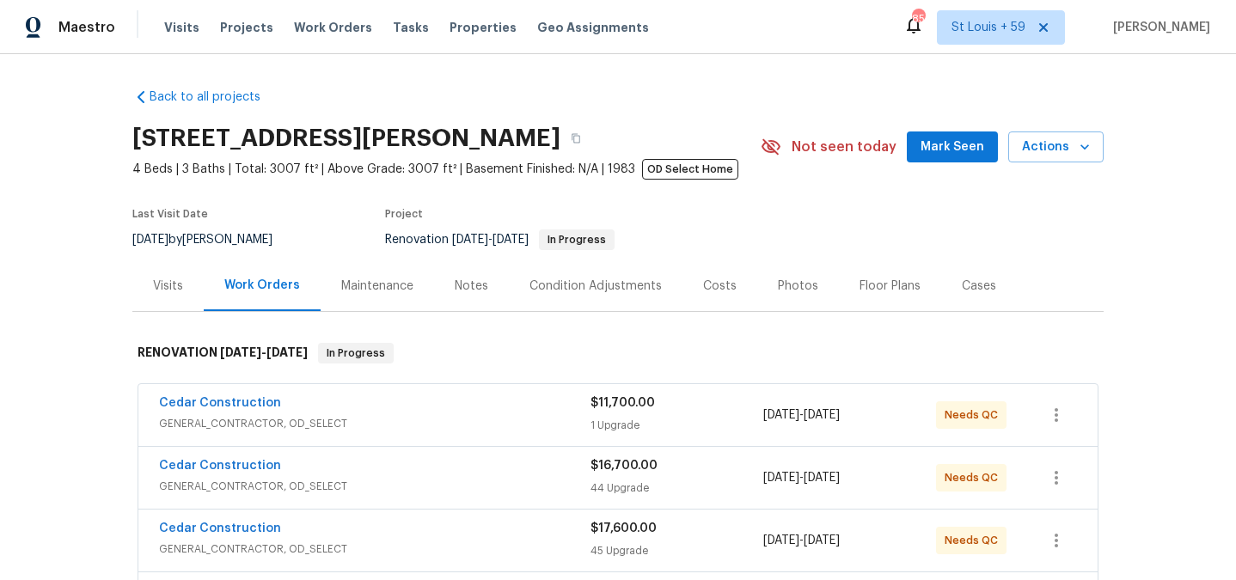
click at [398, 297] on div "Maintenance" at bounding box center [377, 285] width 113 height 51
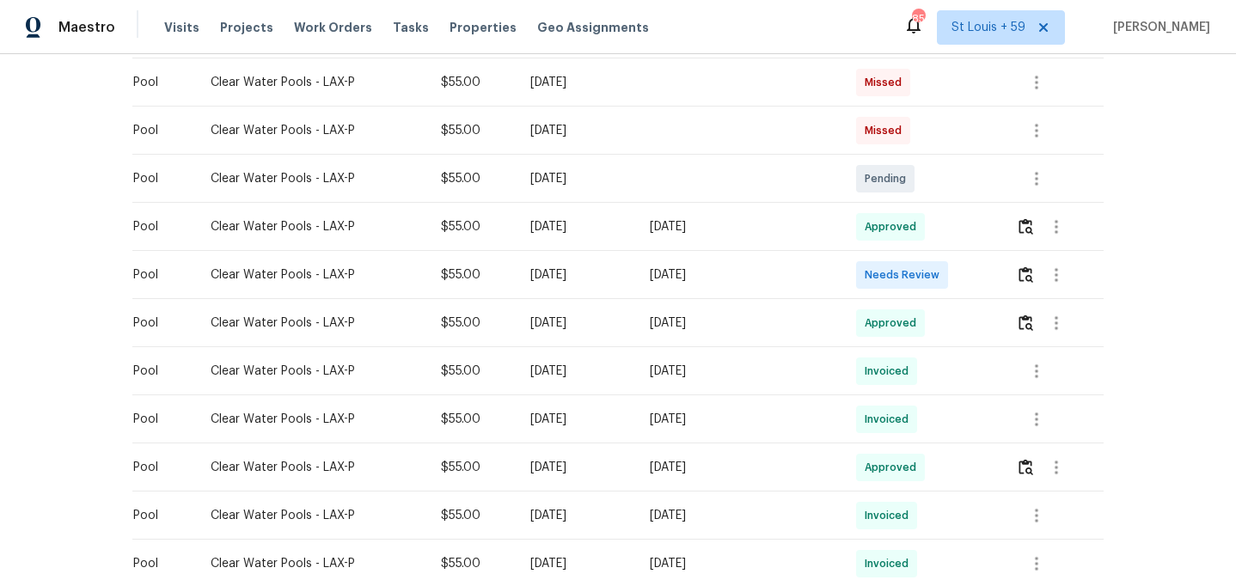
scroll to position [315, 0]
click at [1019, 285] on button "button" at bounding box center [1026, 274] width 20 height 41
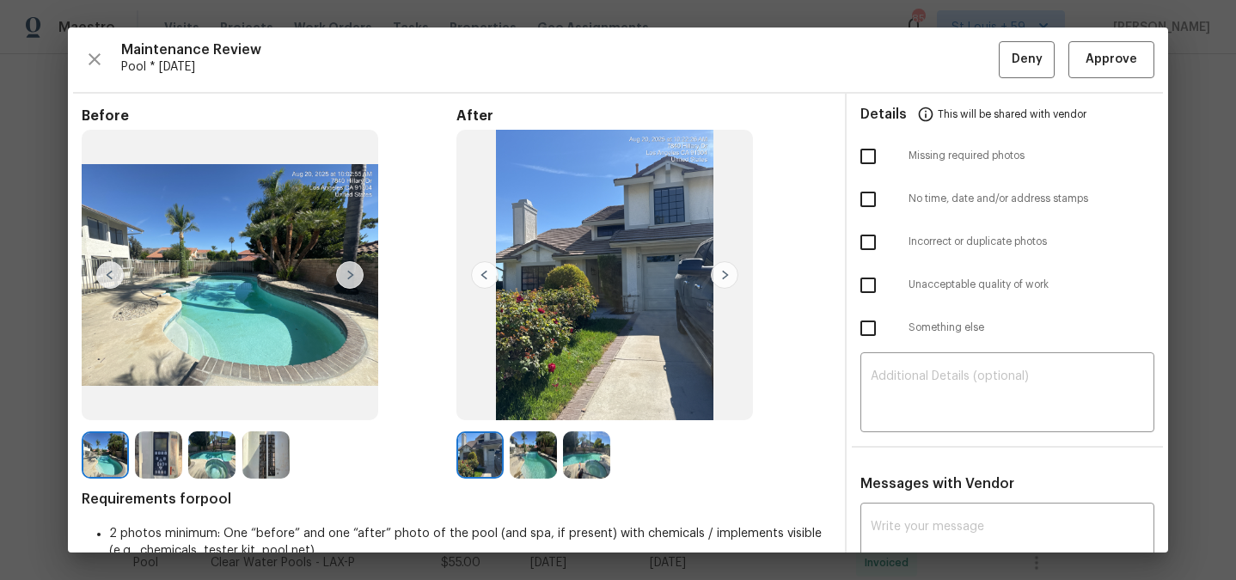
click at [719, 274] on img at bounding box center [725, 275] width 28 height 28
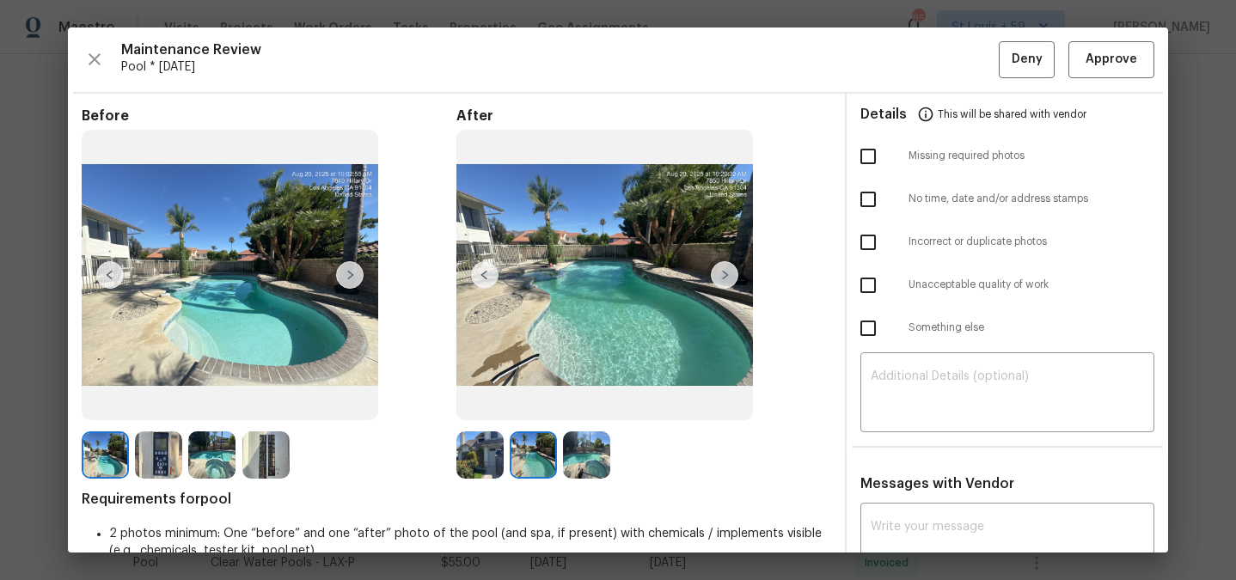
click at [866, 285] on input "checkbox" at bounding box center [868, 285] width 36 height 36
checkbox input "true"
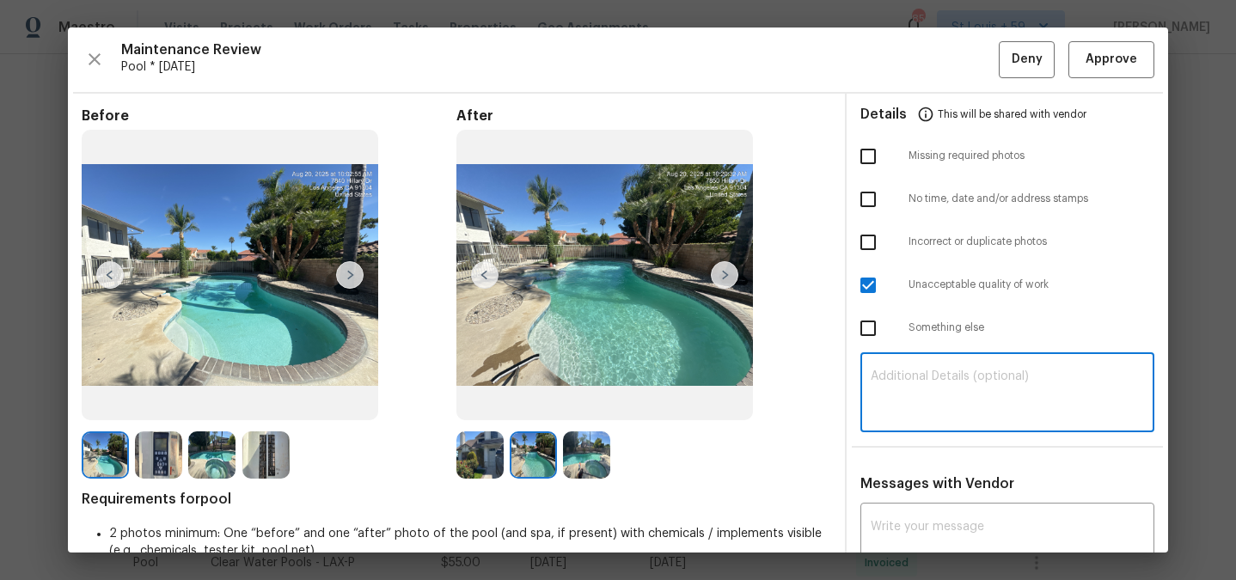
click at [918, 375] on textarea at bounding box center [1007, 394] width 273 height 48
type textarea "Pool is not clean - turning green"
click at [1029, 52] on span "Deny" at bounding box center [1027, 59] width 31 height 21
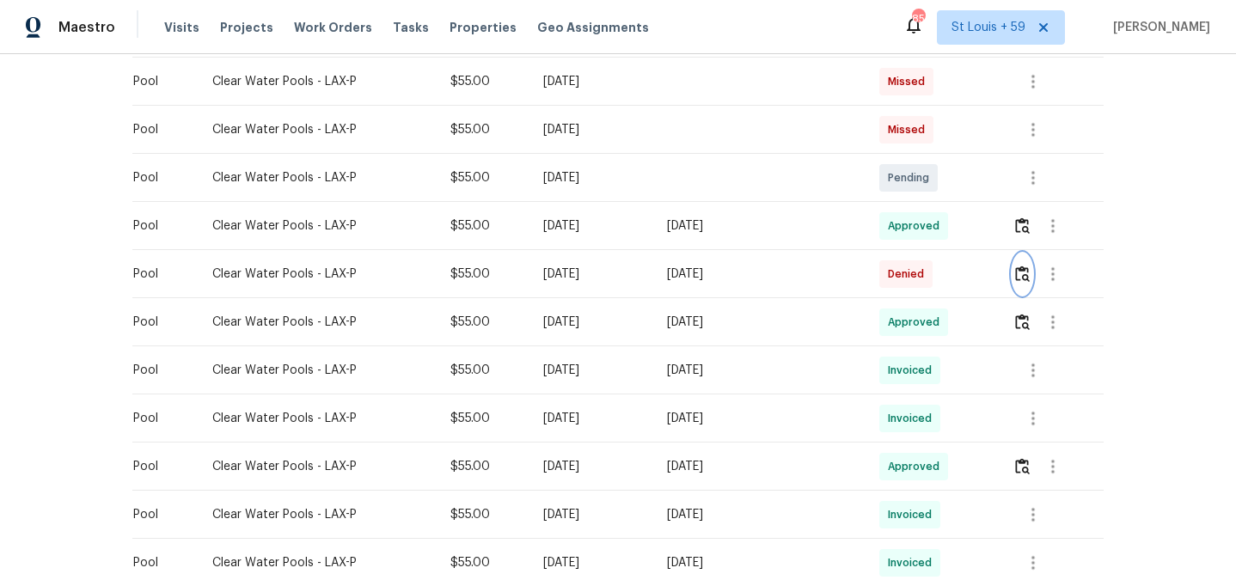
scroll to position [0, 0]
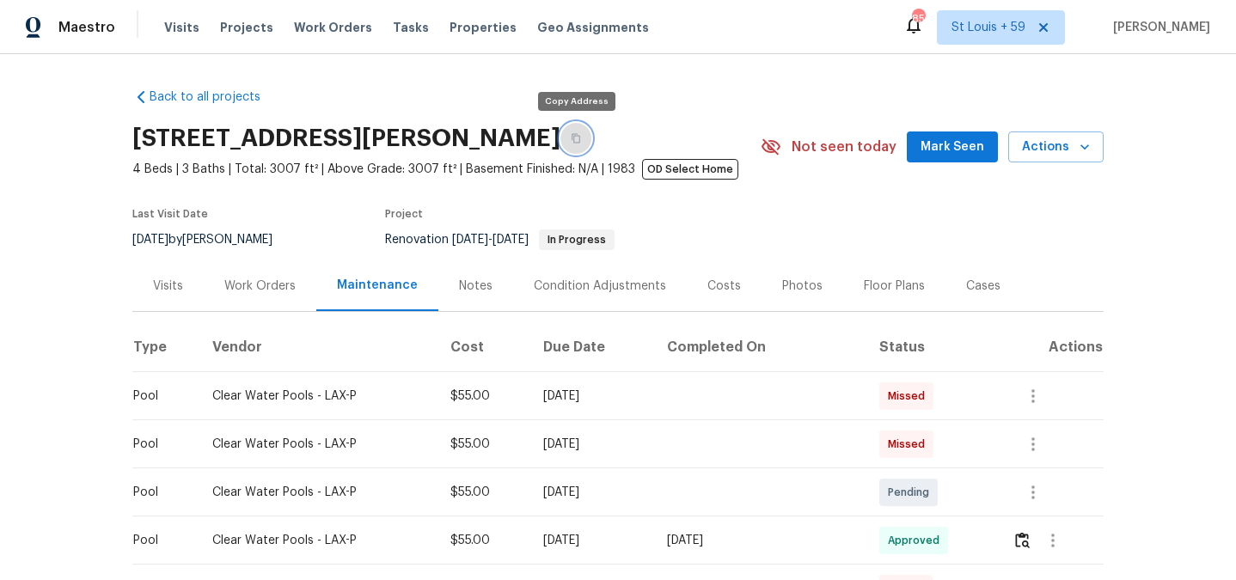
click at [573, 132] on button "button" at bounding box center [575, 138] width 31 height 31
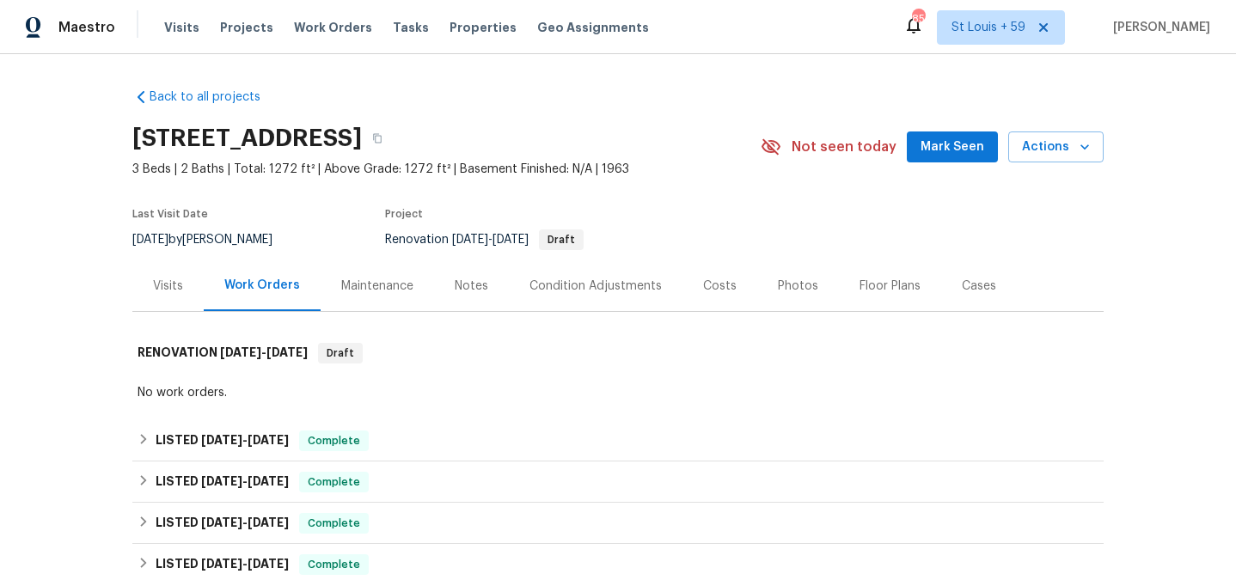
scroll to position [9, 0]
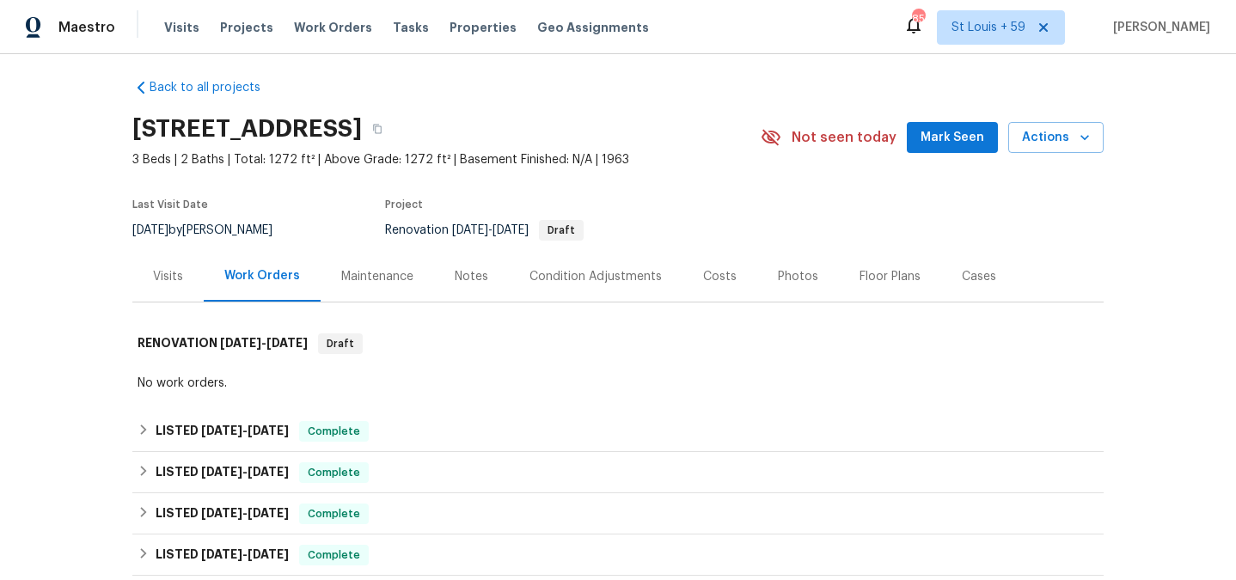
click at [399, 280] on div "Maintenance" at bounding box center [377, 276] width 72 height 17
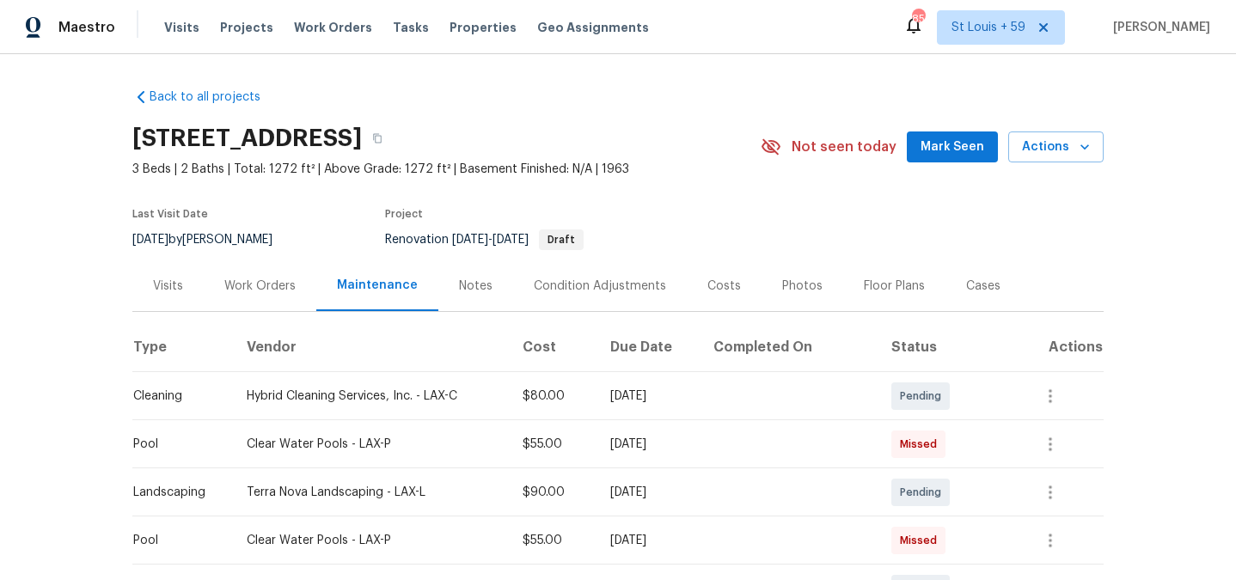
click at [221, 300] on div "Work Orders" at bounding box center [260, 285] width 113 height 51
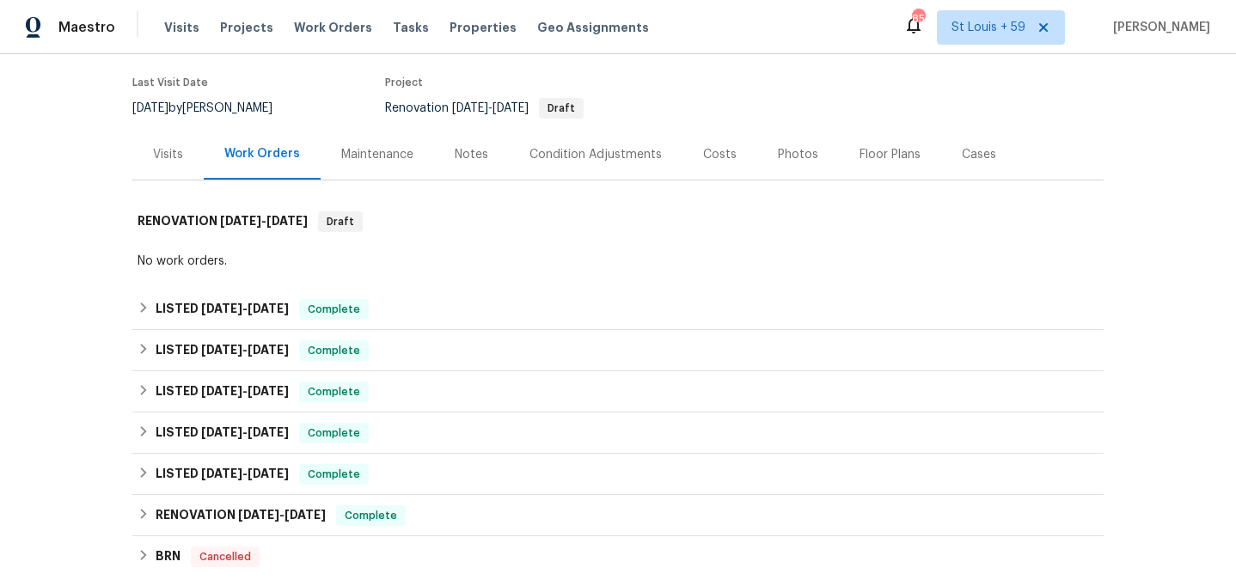
scroll to position [150, 0]
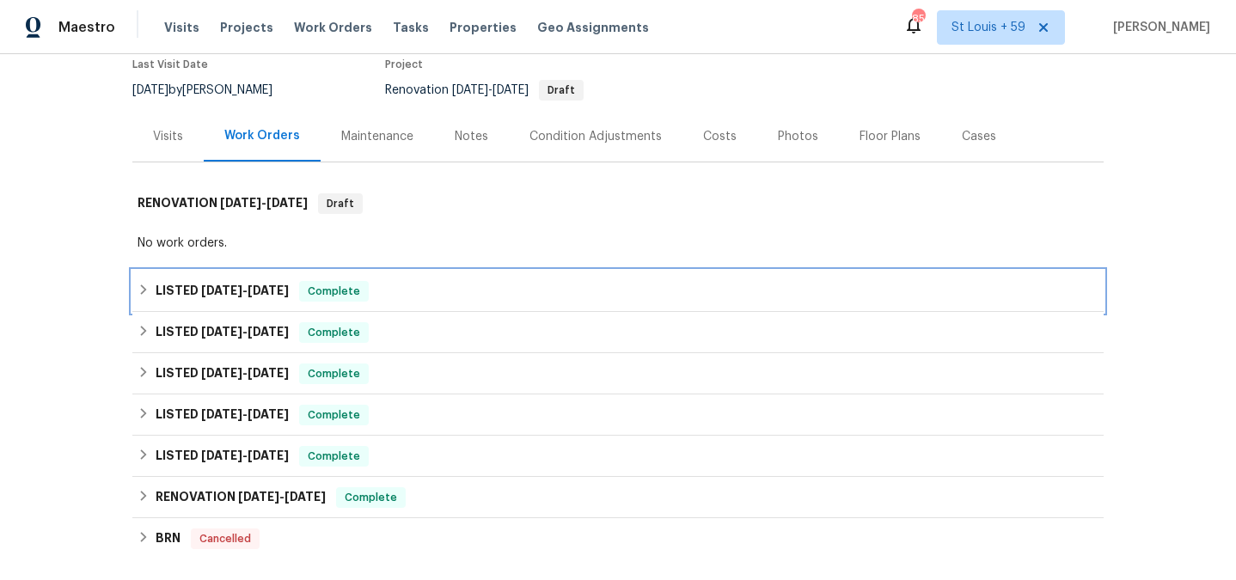
click at [220, 295] on span "[DATE]" at bounding box center [221, 291] width 41 height 12
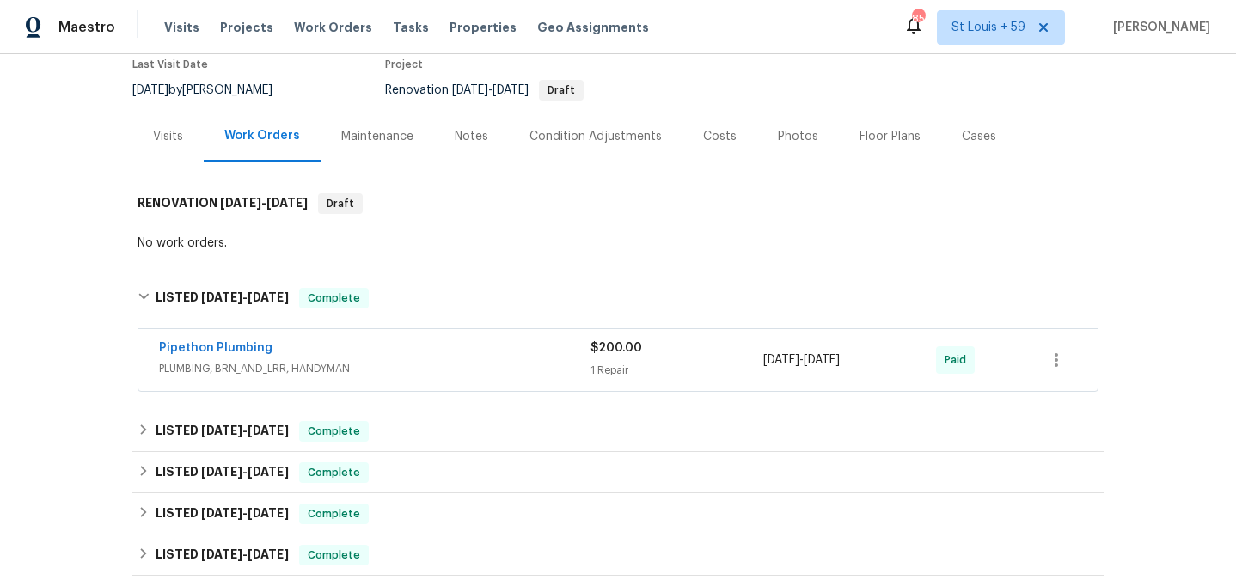
click at [379, 371] on span "PLUMBING, BRN_AND_LRR, HANDYMAN" at bounding box center [374, 368] width 431 height 17
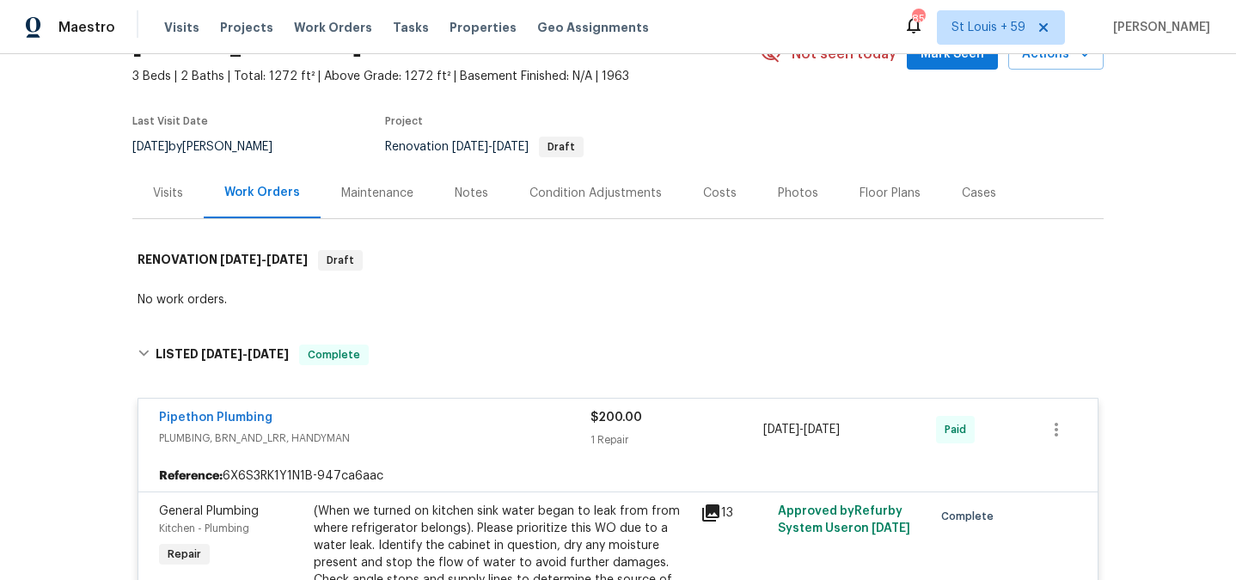
scroll to position [28, 0]
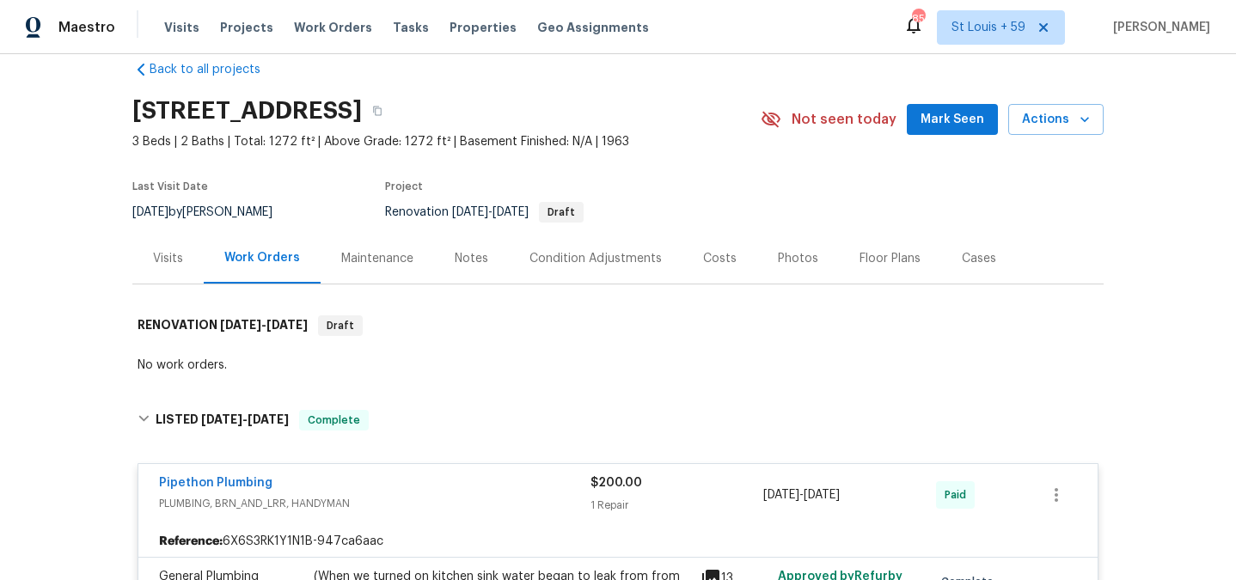
click at [364, 255] on div "Maintenance" at bounding box center [377, 258] width 72 height 17
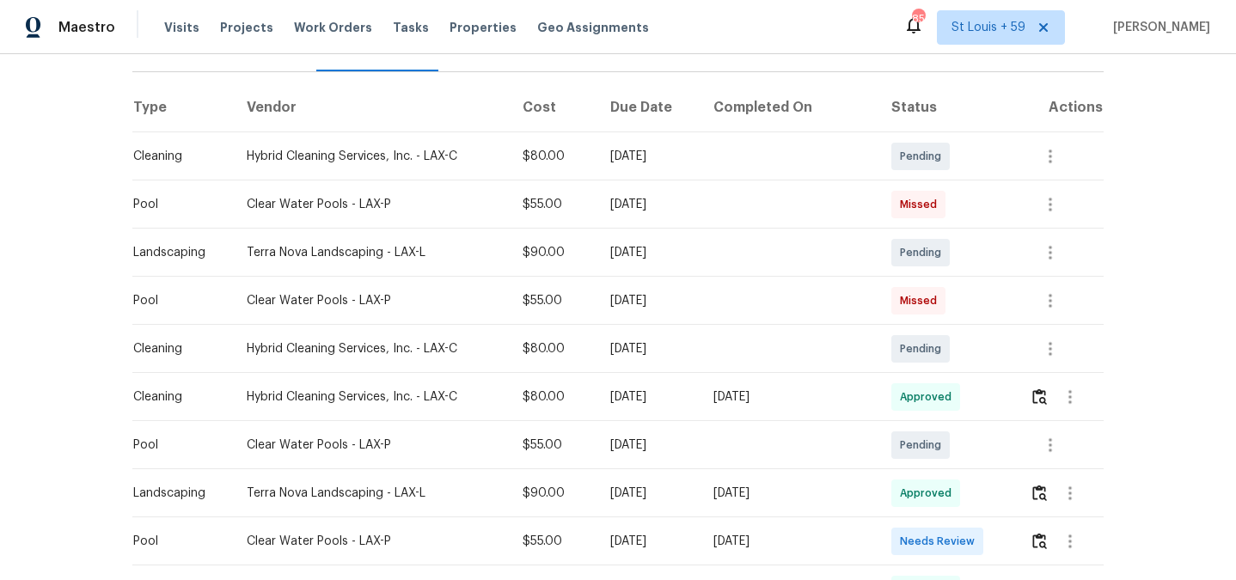
scroll to position [305, 0]
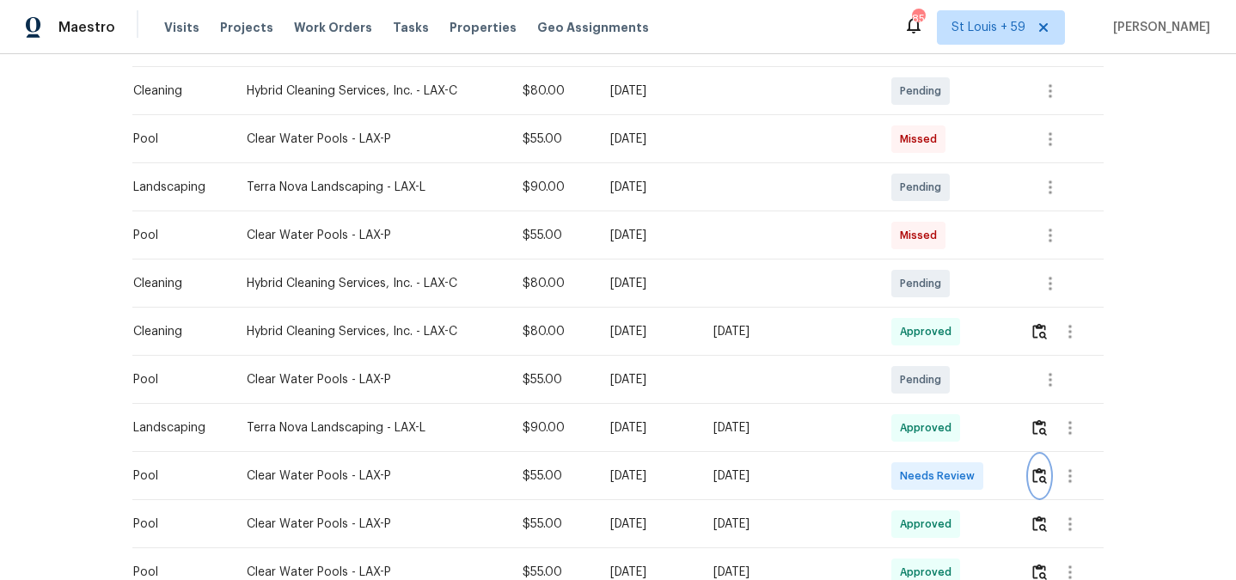
click at [1044, 475] on img "button" at bounding box center [1039, 476] width 15 height 16
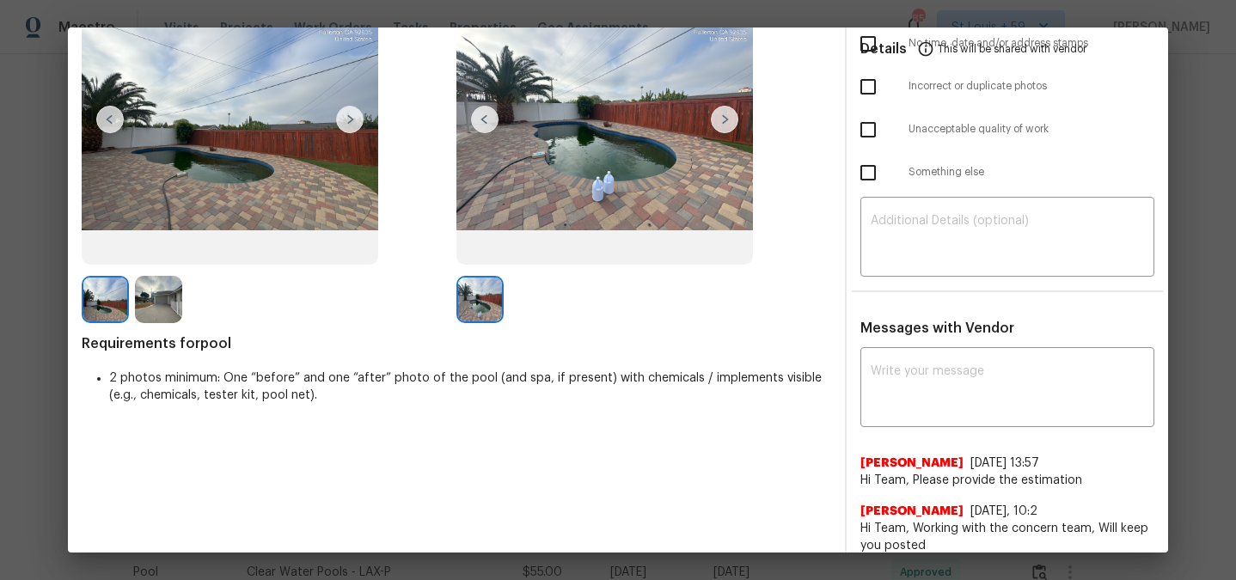
scroll to position [51, 0]
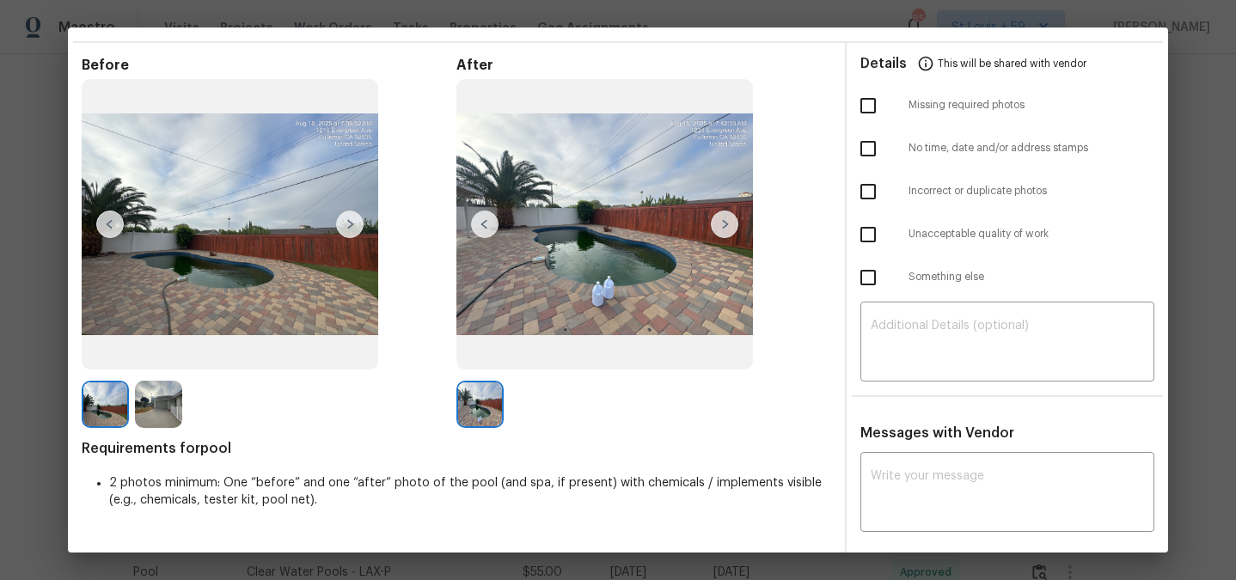
click at [869, 236] on input "checkbox" at bounding box center [868, 235] width 36 height 36
checkbox input "true"
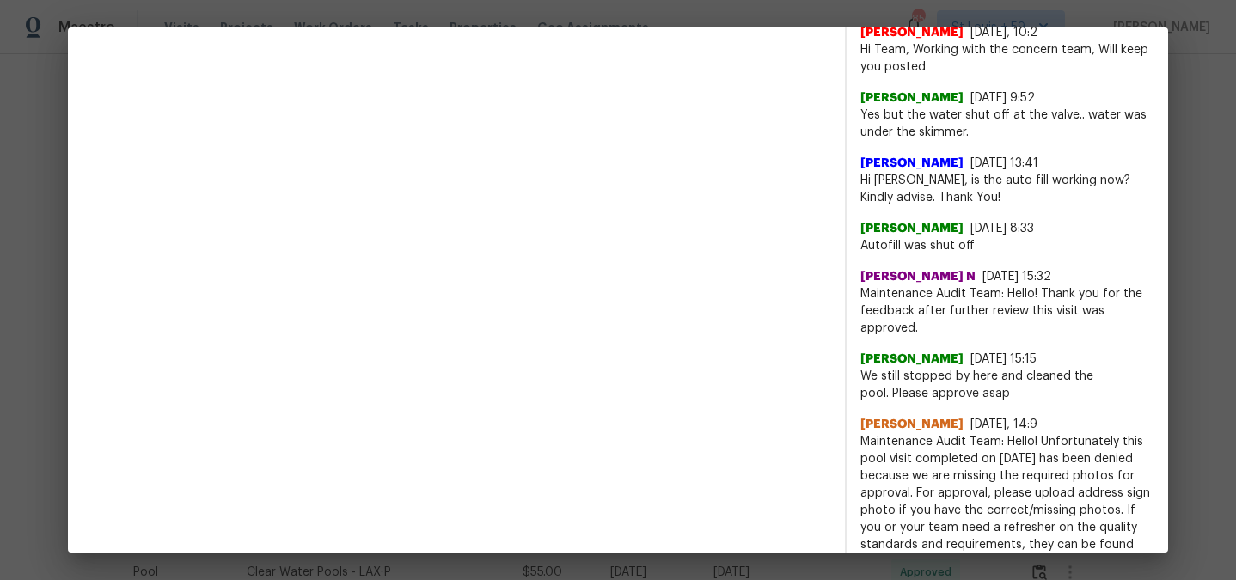
scroll to position [0, 0]
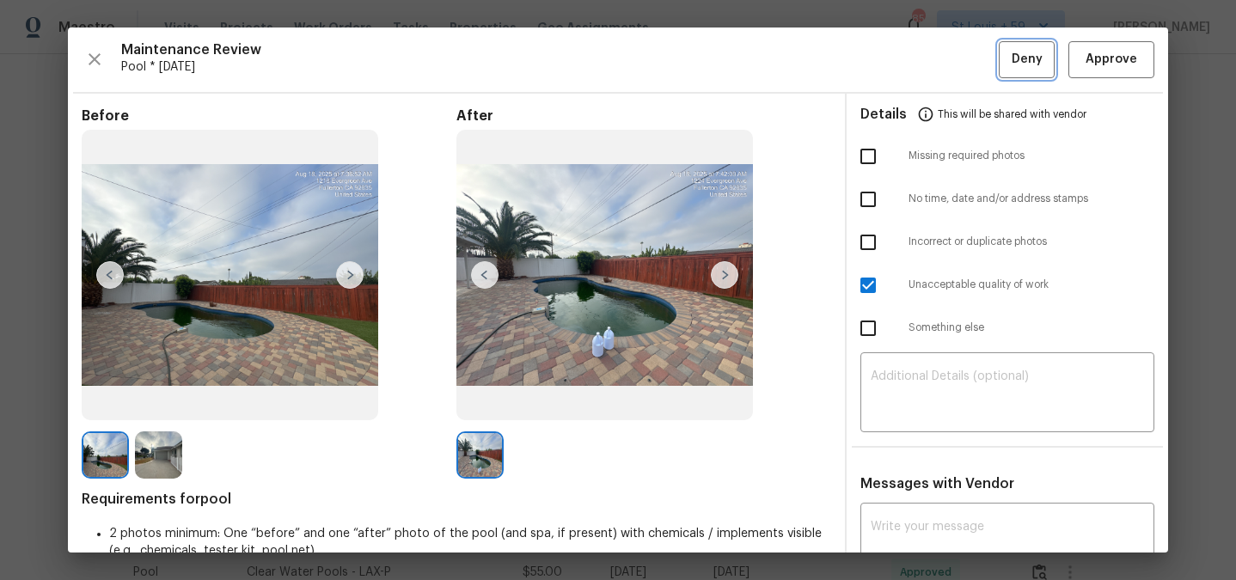
click at [1020, 55] on span "Deny" at bounding box center [1027, 59] width 31 height 21
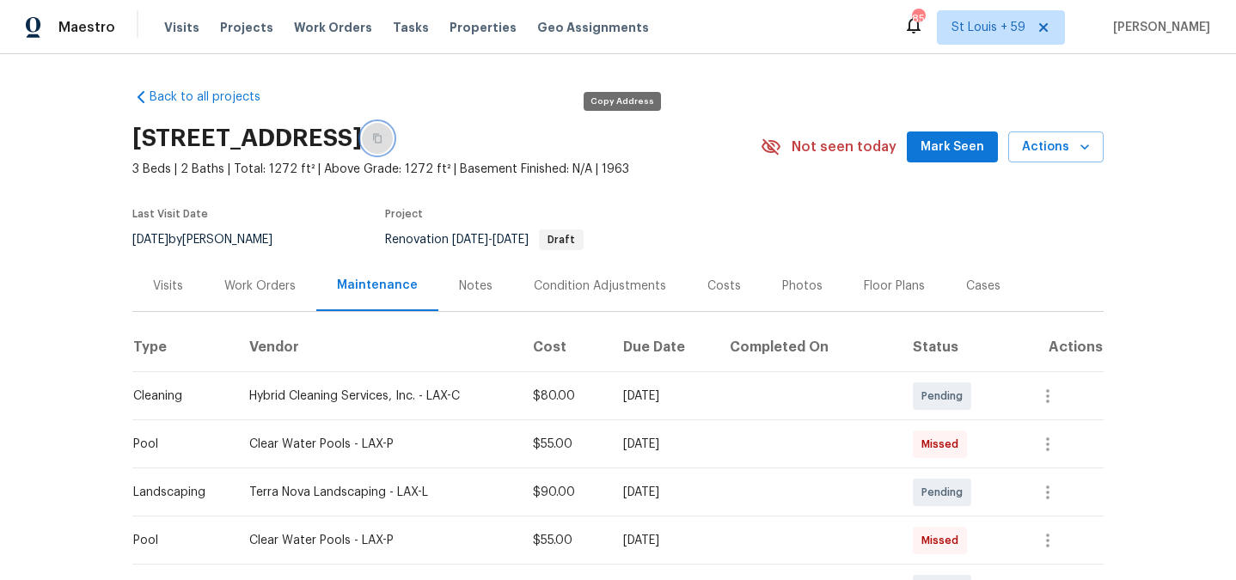
click at [382, 142] on icon "button" at bounding box center [377, 138] width 9 height 9
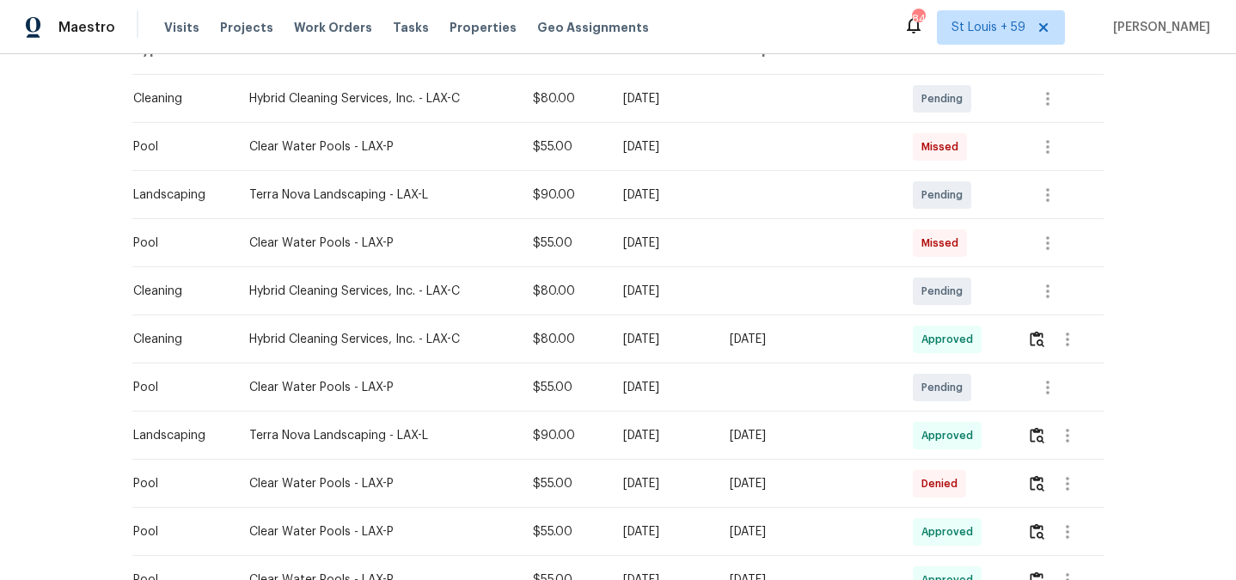
scroll to position [350, 0]
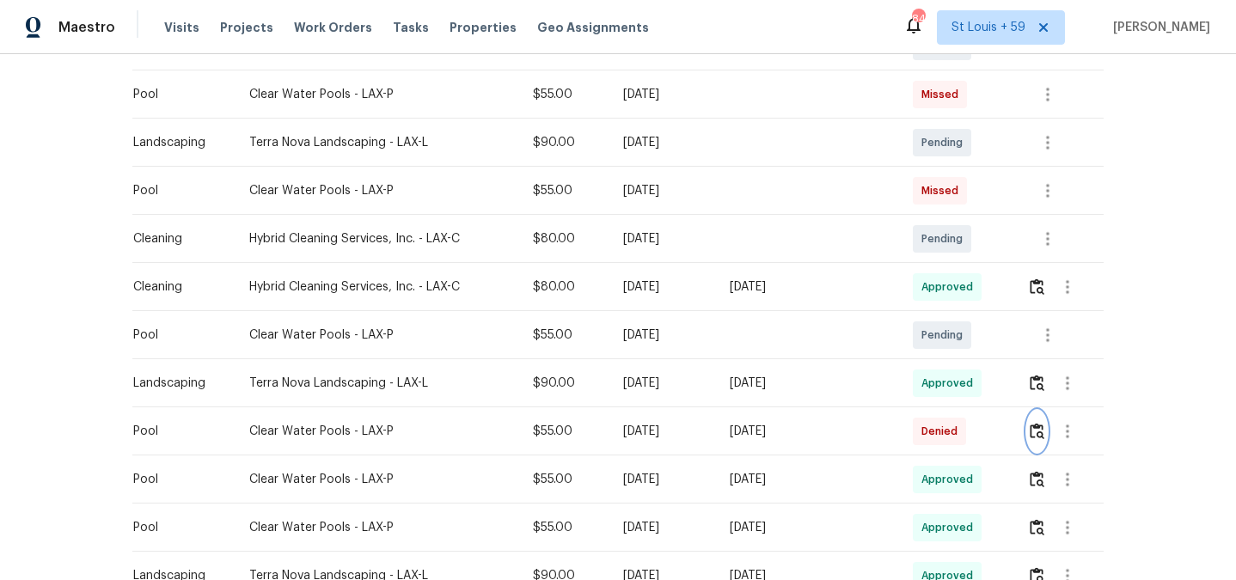
click at [1042, 437] on img "button" at bounding box center [1037, 431] width 15 height 16
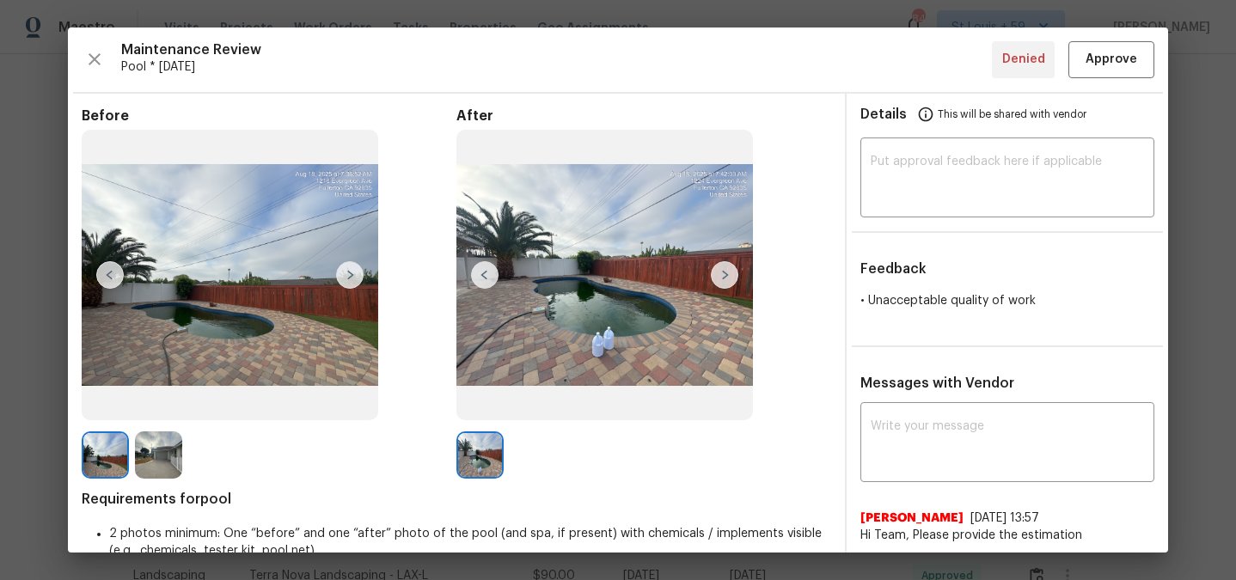
scroll to position [413, 0]
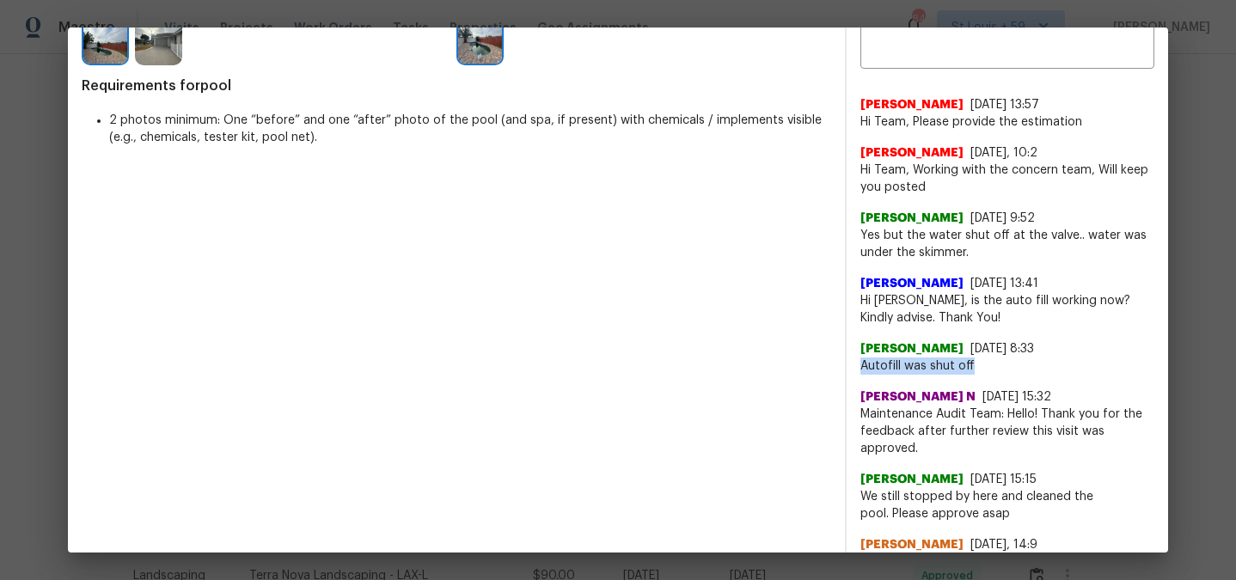
copy span "Autofill was shut off"
drag, startPoint x: 858, startPoint y: 367, endPoint x: 982, endPoint y: 370, distance: 123.8
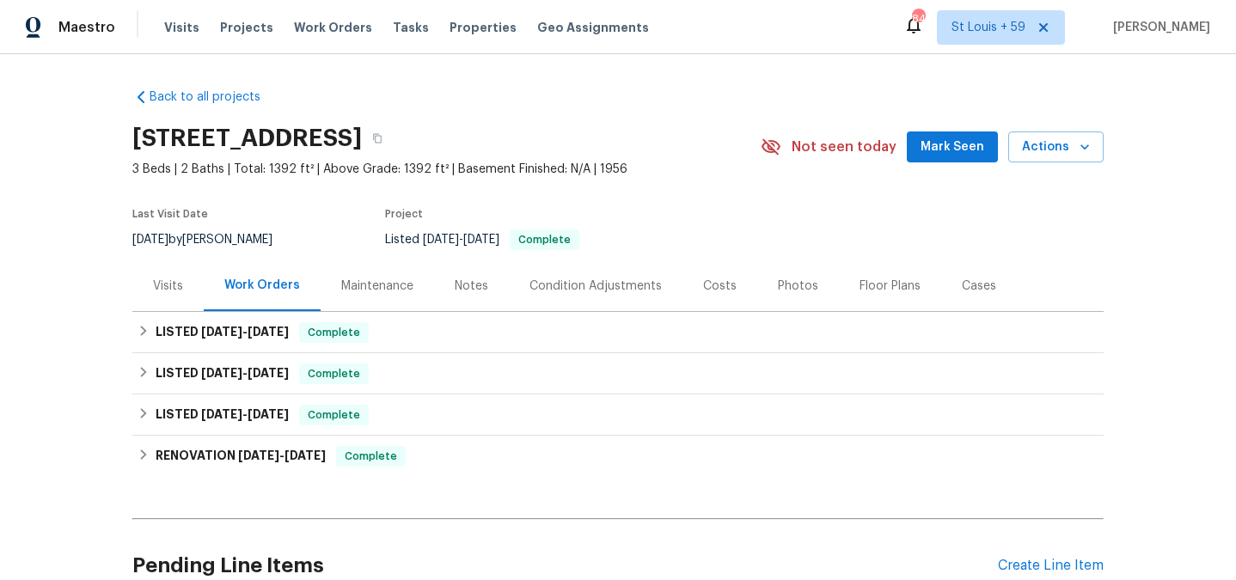
click at [379, 283] on div "Maintenance" at bounding box center [377, 286] width 72 height 17
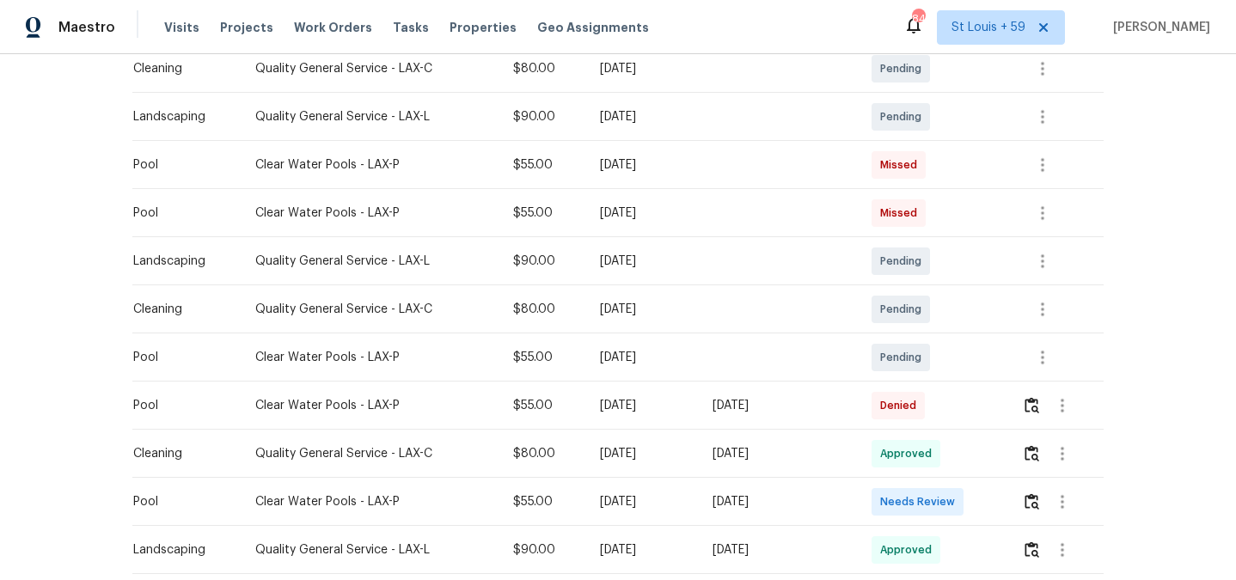
scroll to position [340, 0]
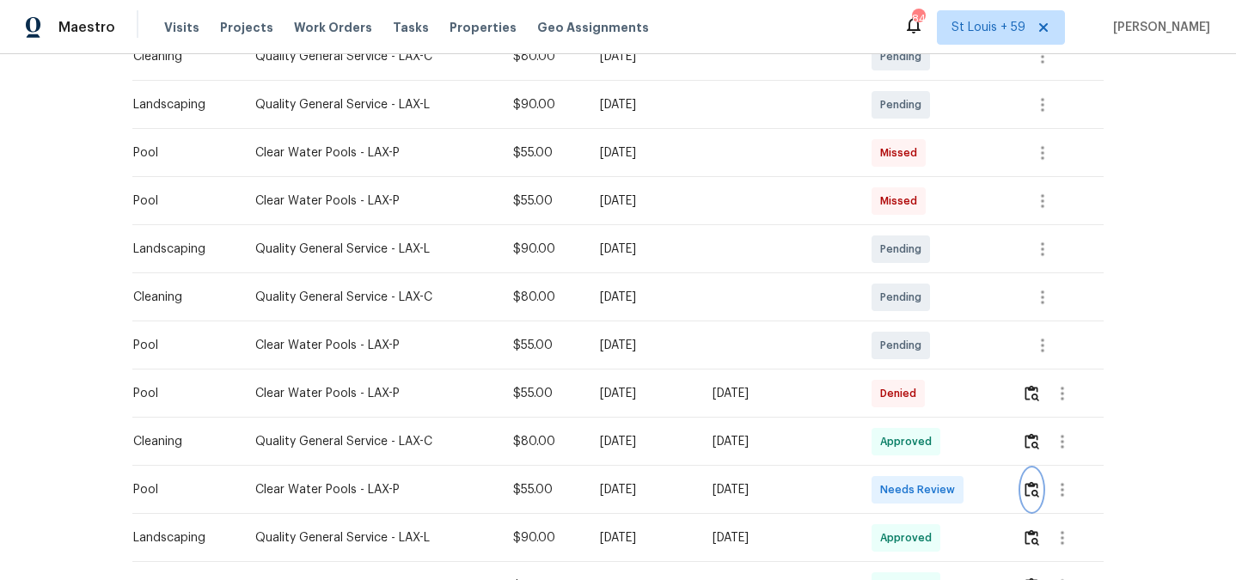
click at [1039, 493] on img "button" at bounding box center [1032, 489] width 15 height 16
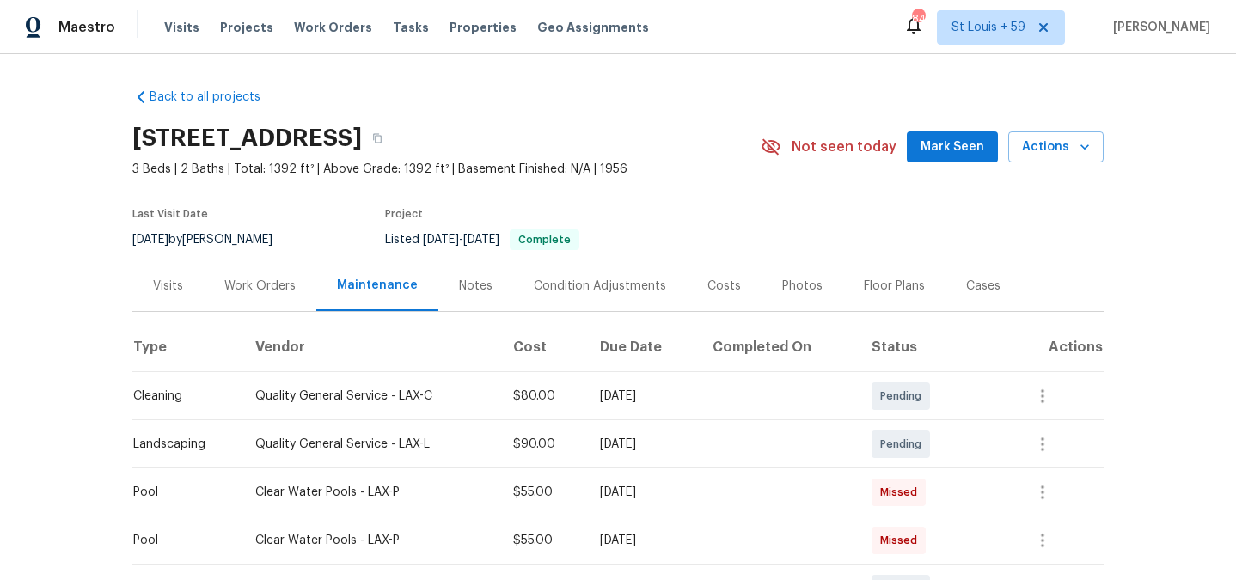
click at [257, 281] on div "Work Orders" at bounding box center [259, 286] width 71 height 17
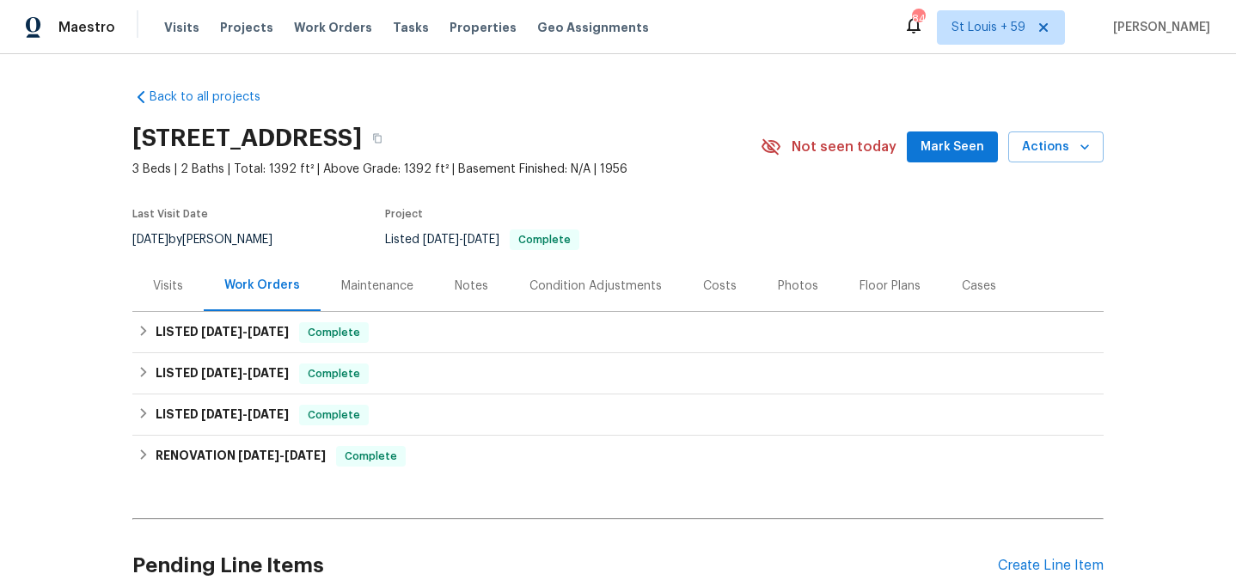
scroll to position [81, 0]
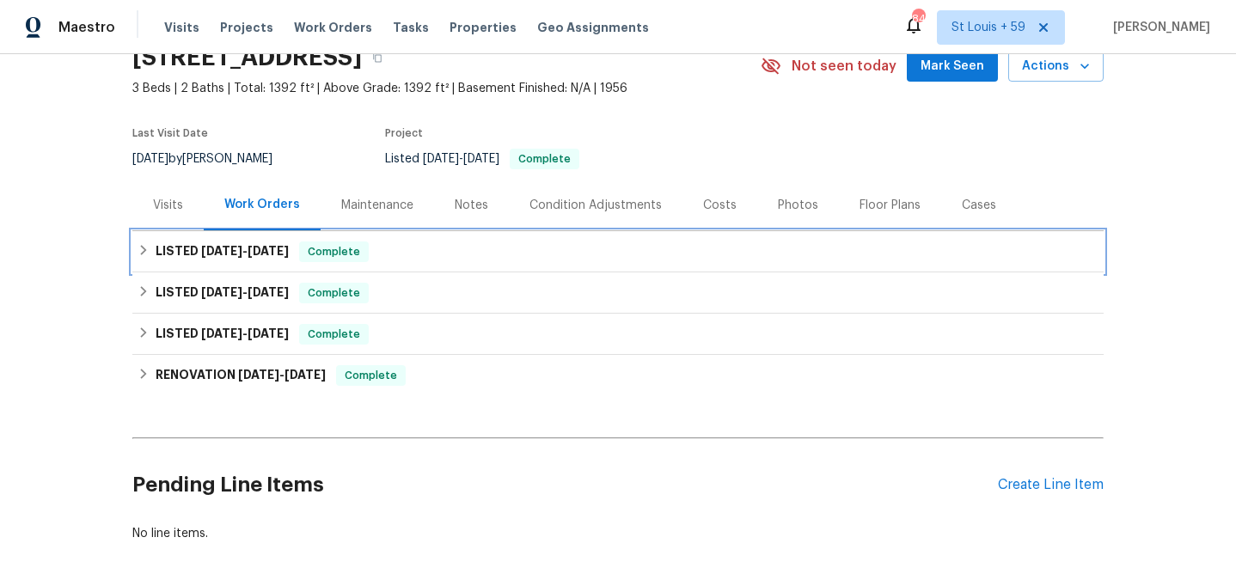
click at [248, 254] on span "6/23/25 - 7/29/25" at bounding box center [245, 251] width 88 height 12
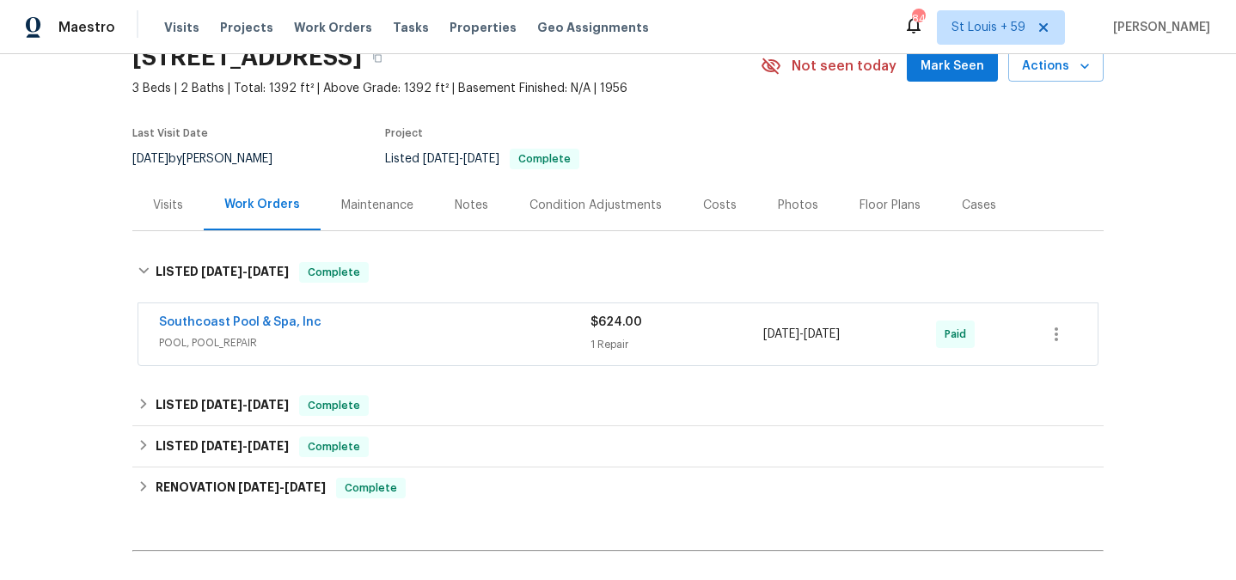
click at [387, 337] on span "POOL, POOL_REPAIR" at bounding box center [374, 342] width 431 height 17
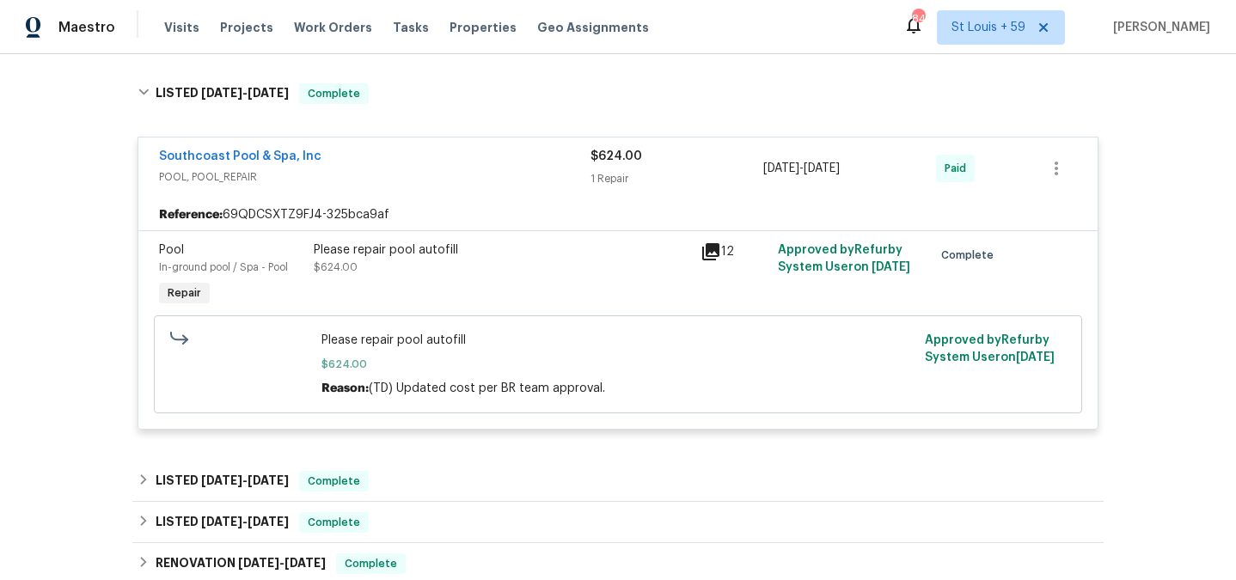
scroll to position [0, 0]
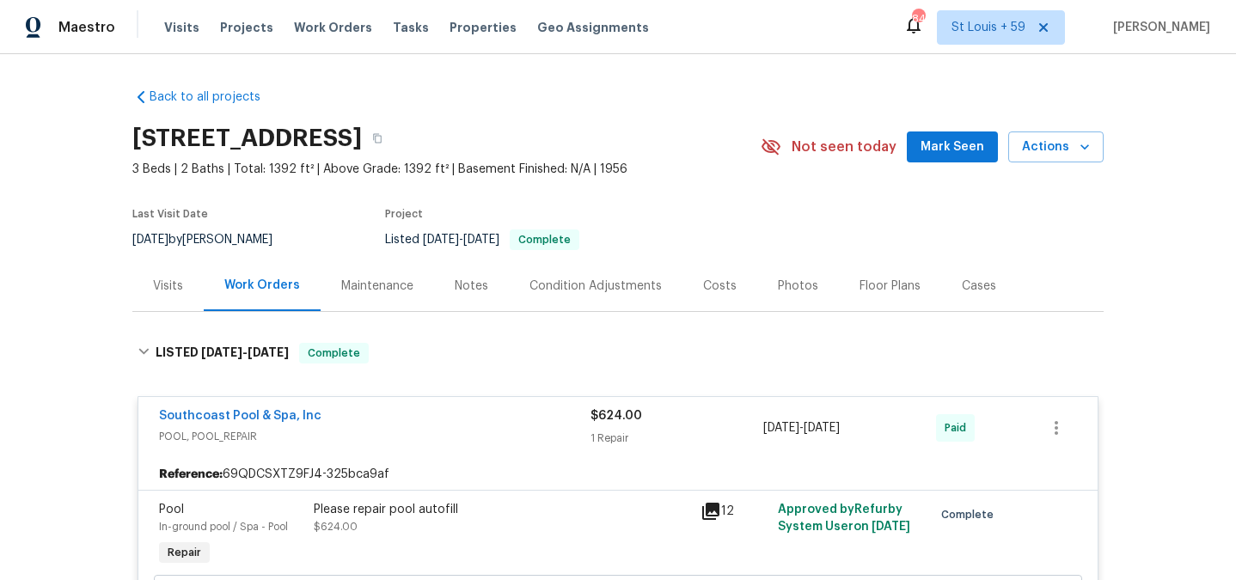
click at [360, 295] on div "Maintenance" at bounding box center [377, 285] width 113 height 51
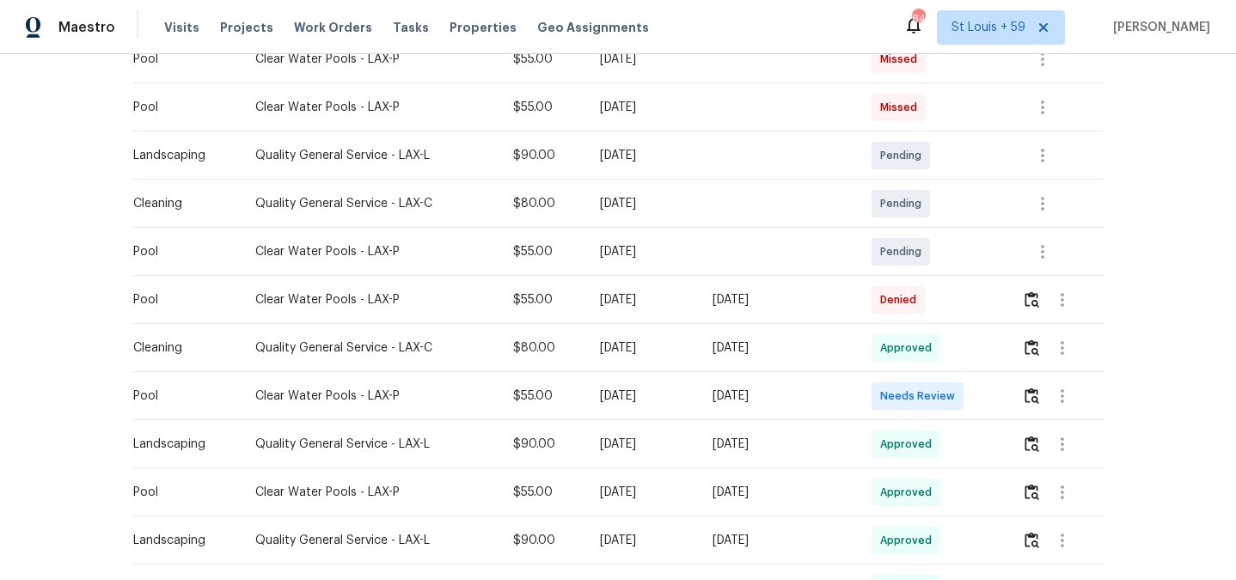
scroll to position [447, 0]
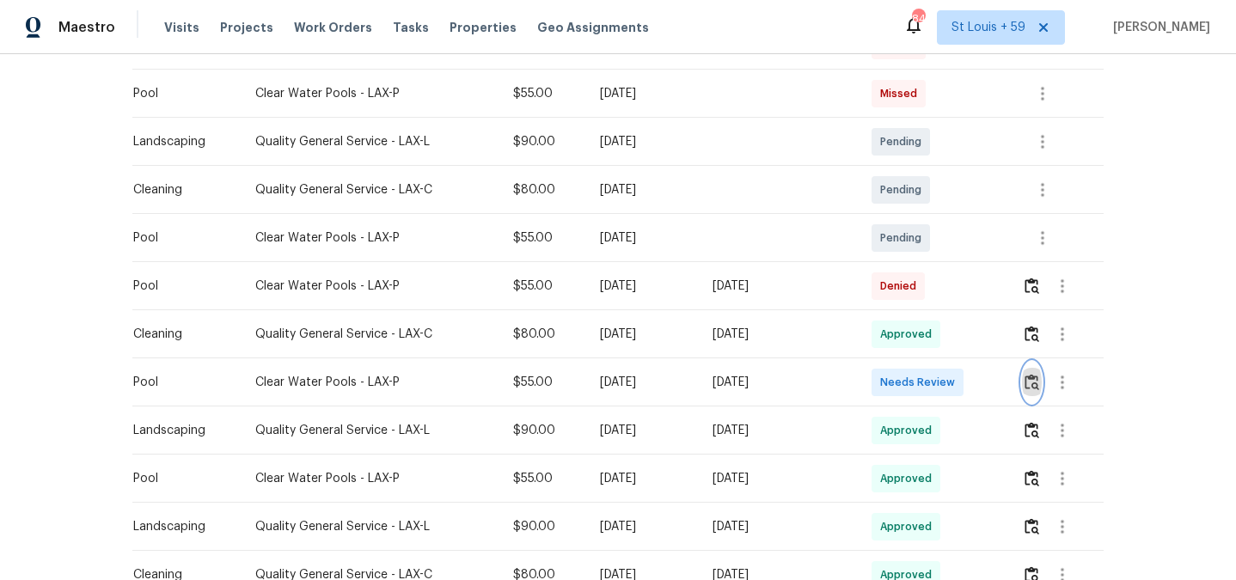
click at [1038, 376] on img "button" at bounding box center [1032, 382] width 15 height 16
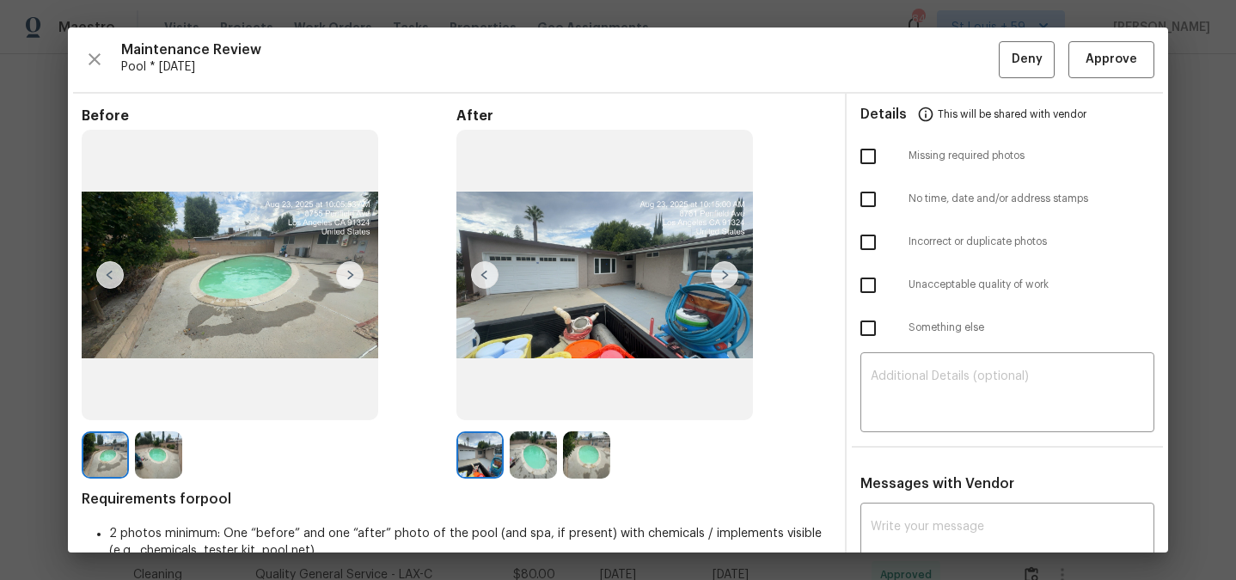
scroll to position [14, 0]
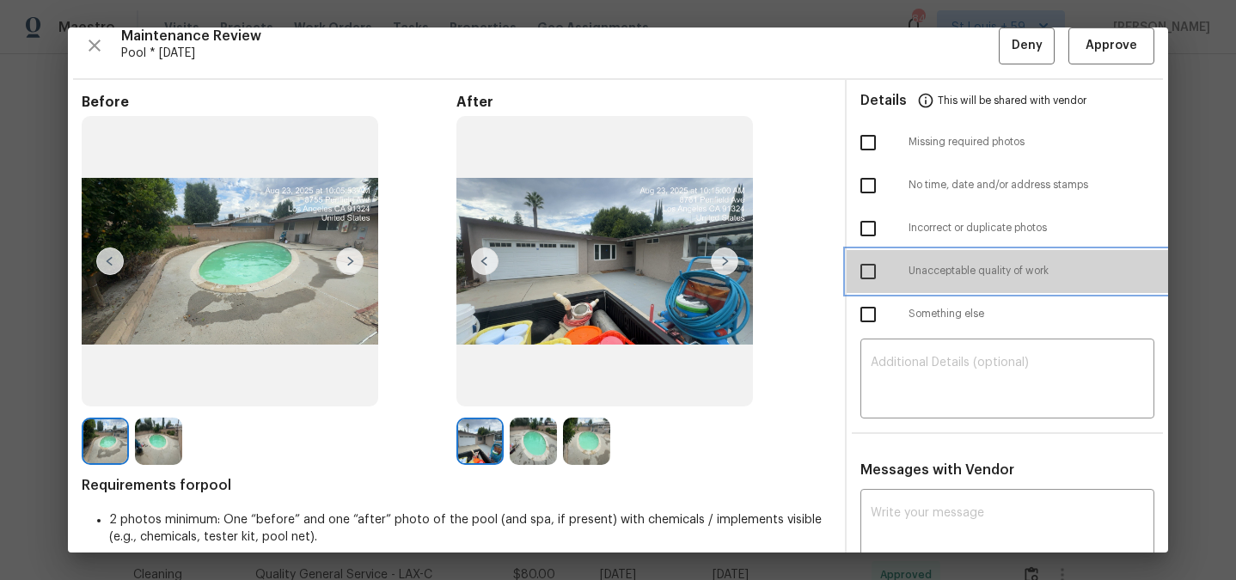
click at [919, 261] on div "Unacceptable quality of work" at bounding box center [1007, 271] width 321 height 43
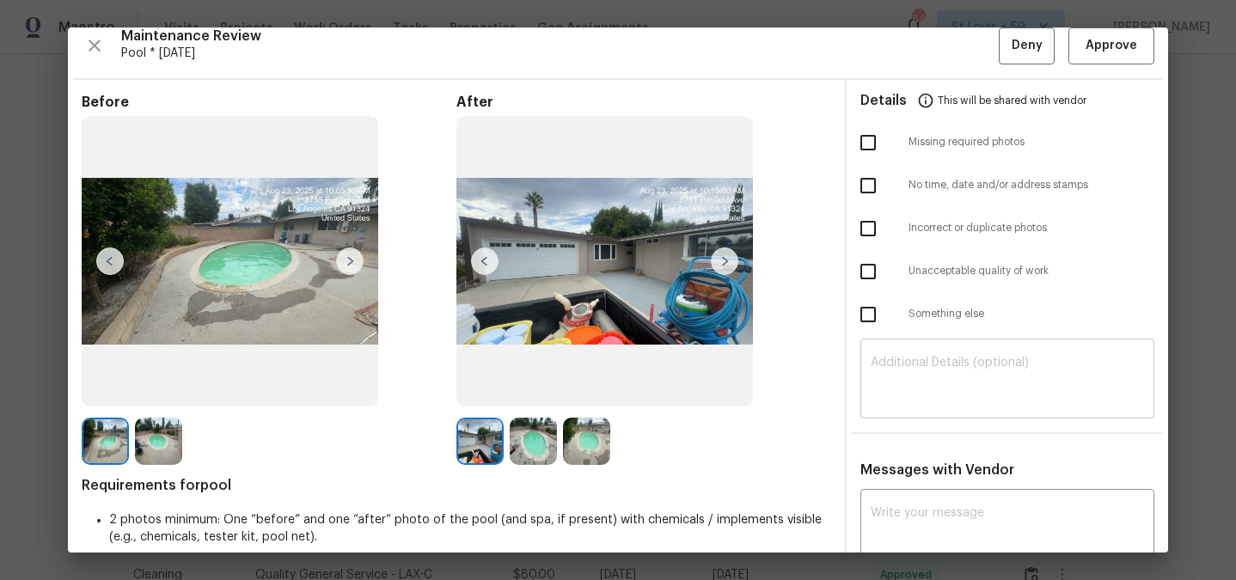
click at [930, 402] on textarea at bounding box center [1007, 381] width 273 height 48
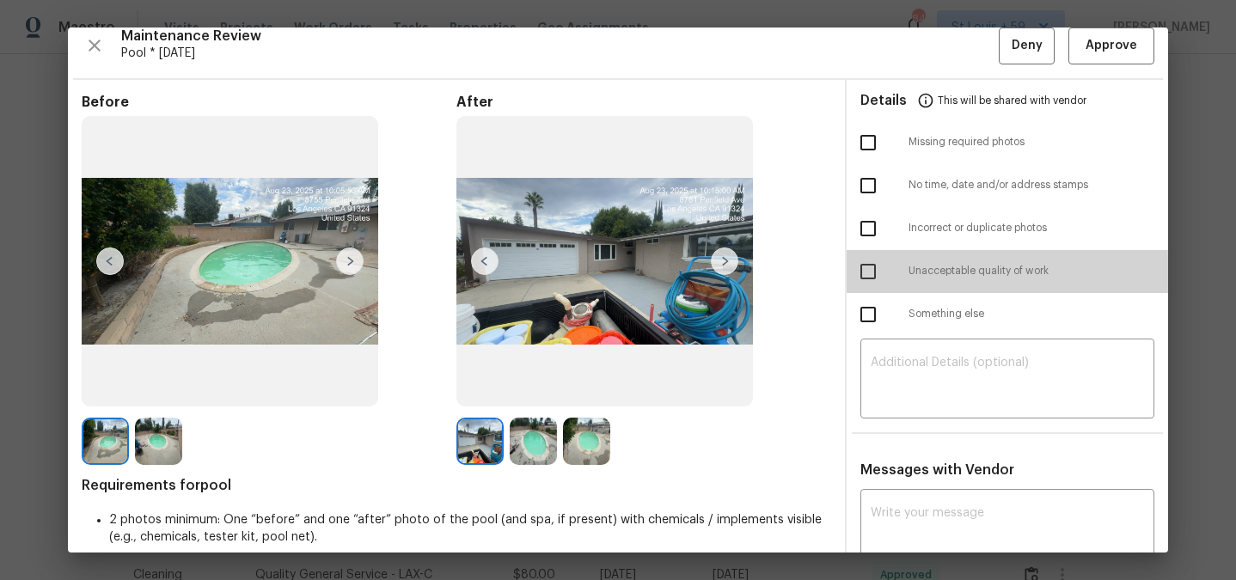
click at [867, 272] on input "checkbox" at bounding box center [868, 272] width 36 height 36
checkbox input "true"
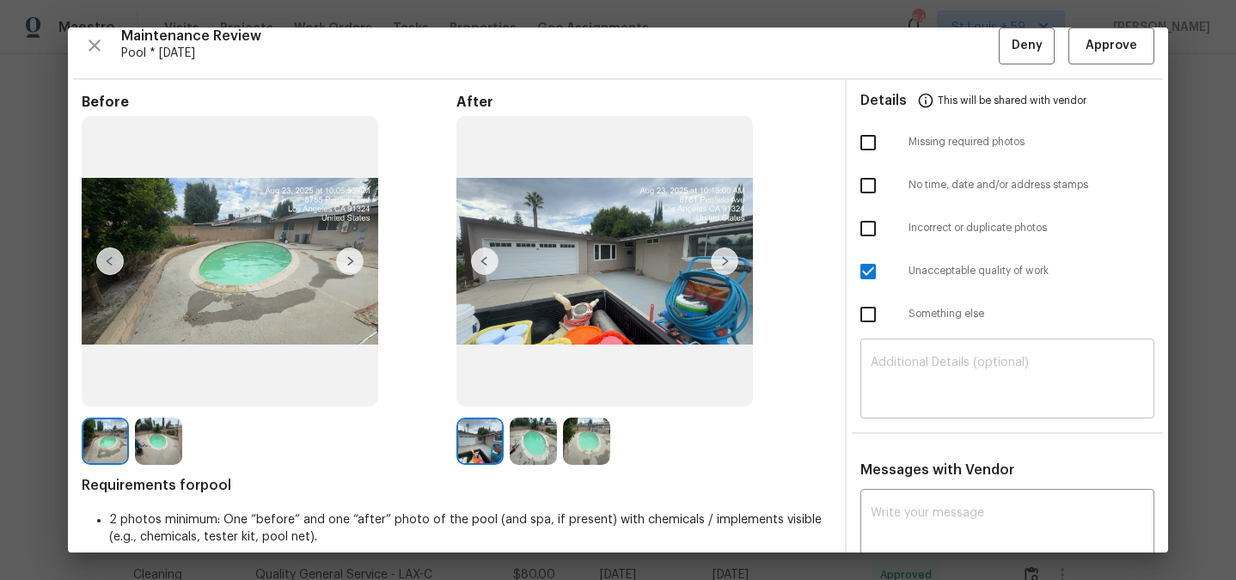
click at [914, 409] on div "​" at bounding box center [1007, 381] width 294 height 76
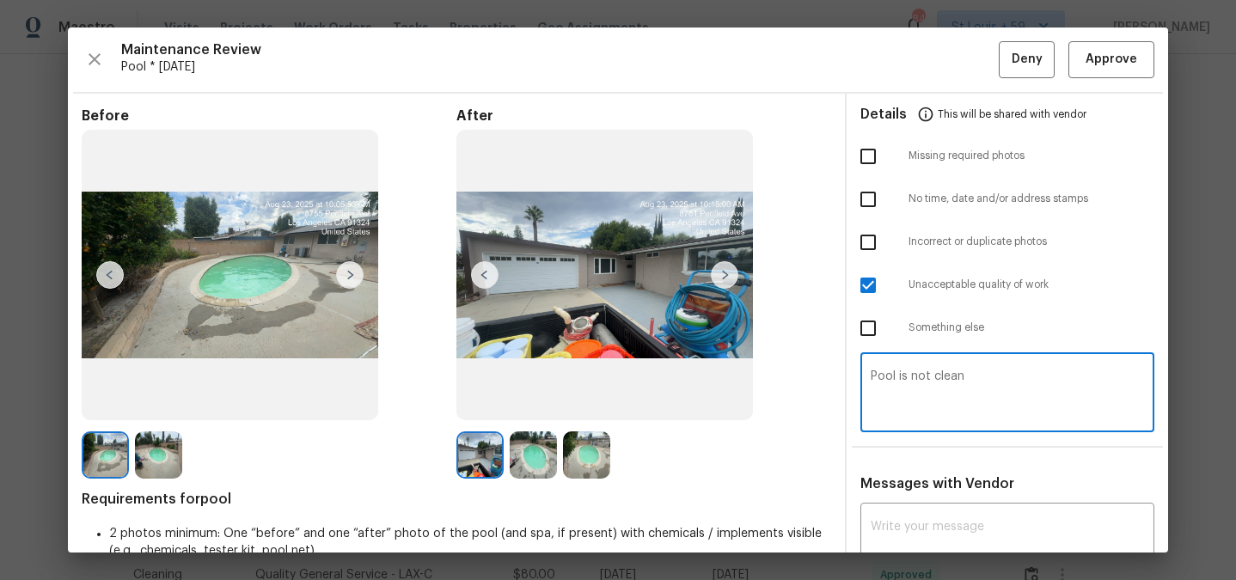
type textarea "Pool is not clean"
click at [1027, 58] on span "Deny" at bounding box center [1027, 59] width 31 height 21
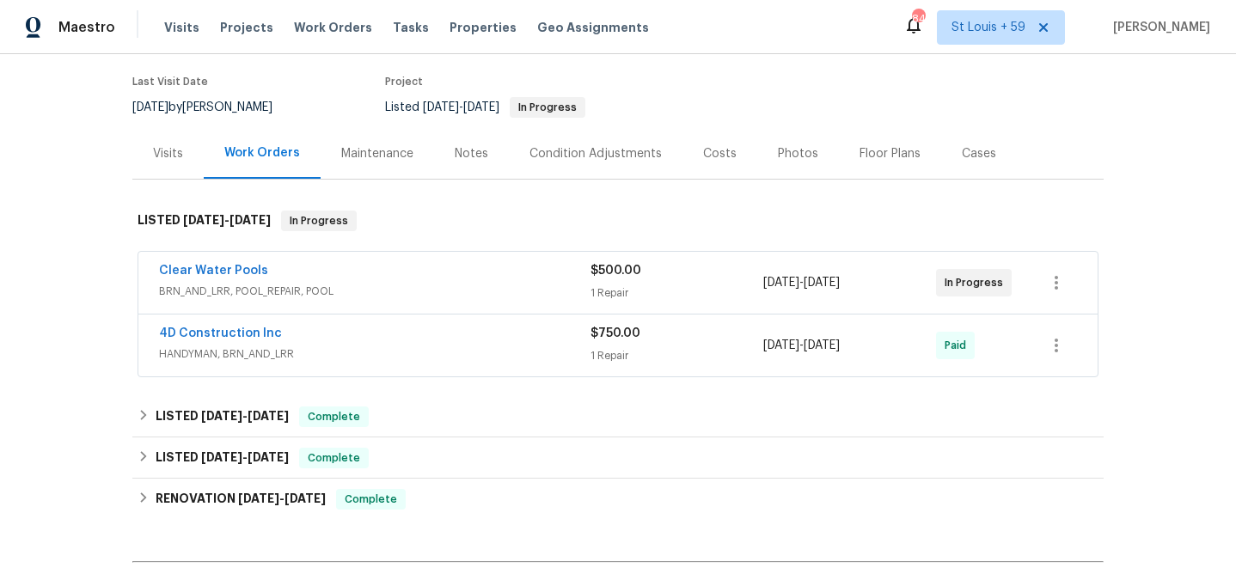
scroll to position [160, 0]
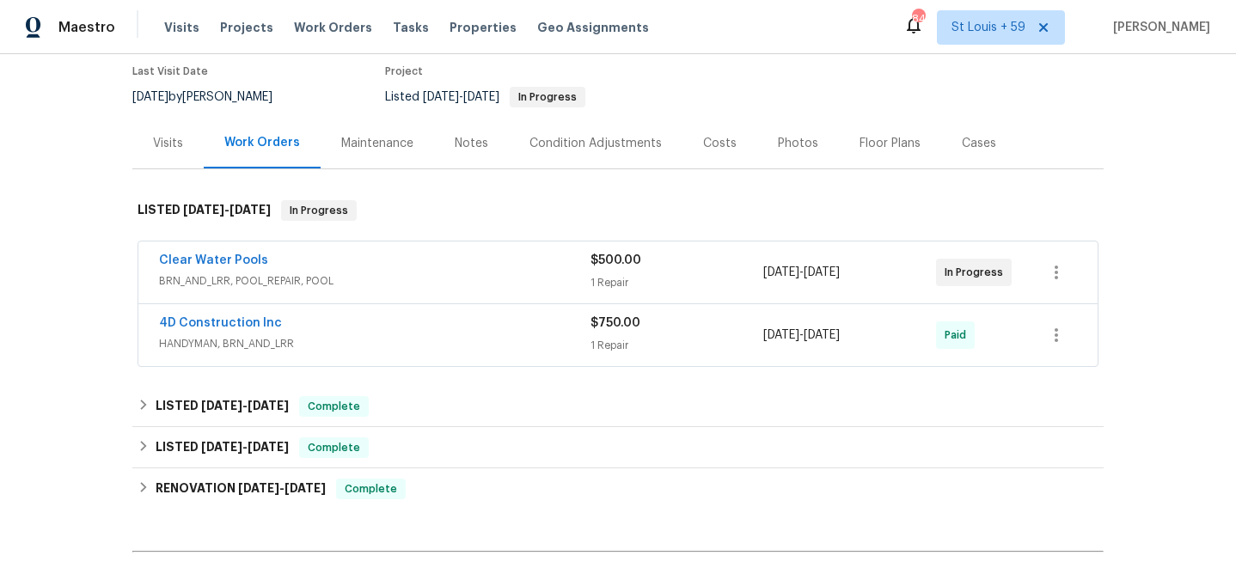
click at [426, 252] on div "Clear Water Pools" at bounding box center [374, 262] width 431 height 21
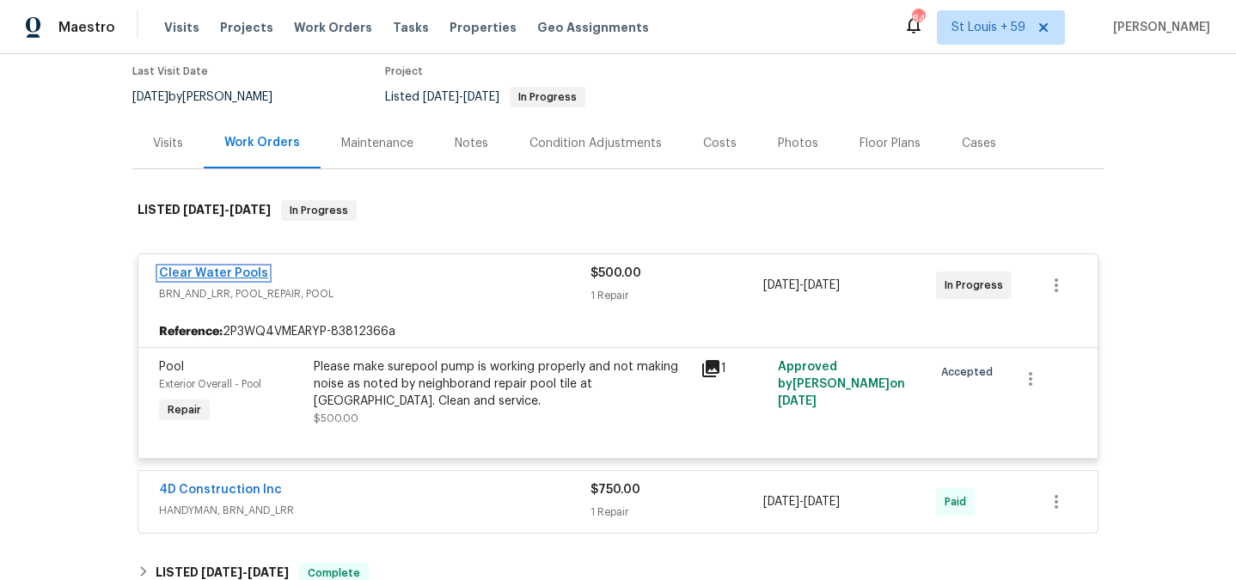
click at [191, 267] on link "Clear Water Pools" at bounding box center [213, 273] width 109 height 12
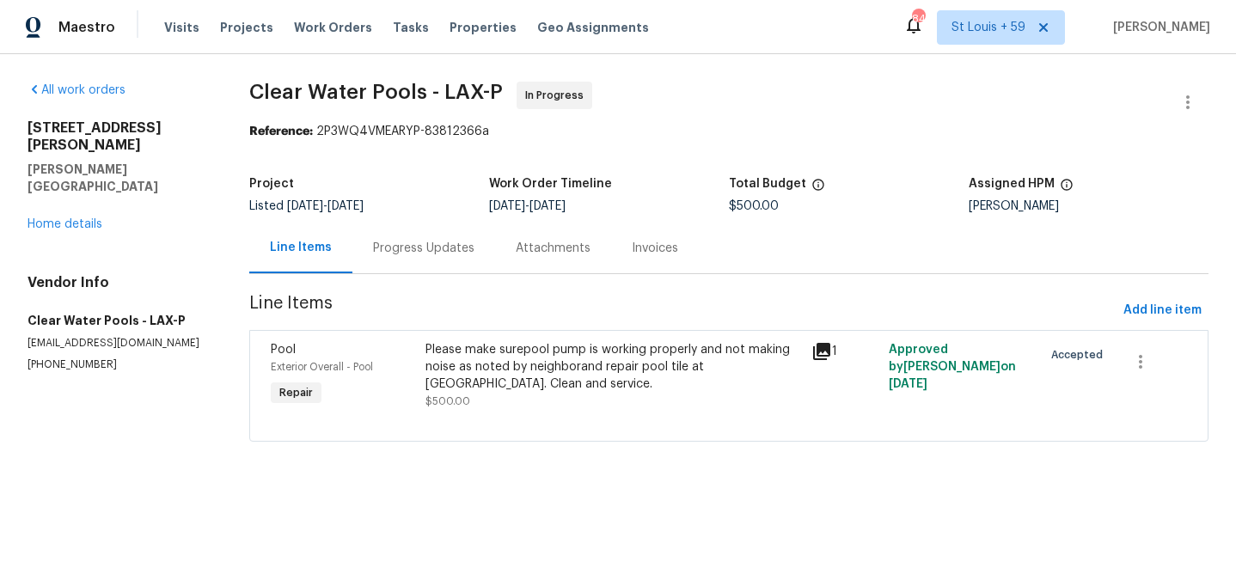
click at [421, 240] on div "Progress Updates" at bounding box center [423, 248] width 101 height 17
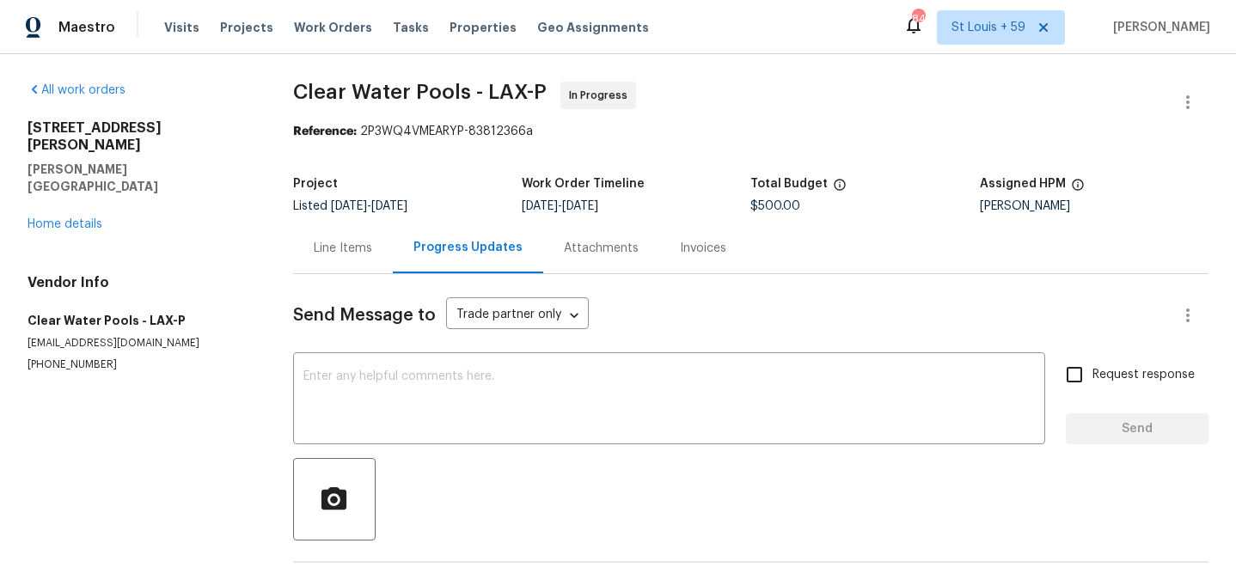
click at [73, 201] on div "All work orders [STREET_ADDRESS][PERSON_NAME] Home details Vendor Info Clear Wa…" at bounding box center [140, 227] width 224 height 291
click at [74, 218] on link "Home details" at bounding box center [65, 224] width 75 height 12
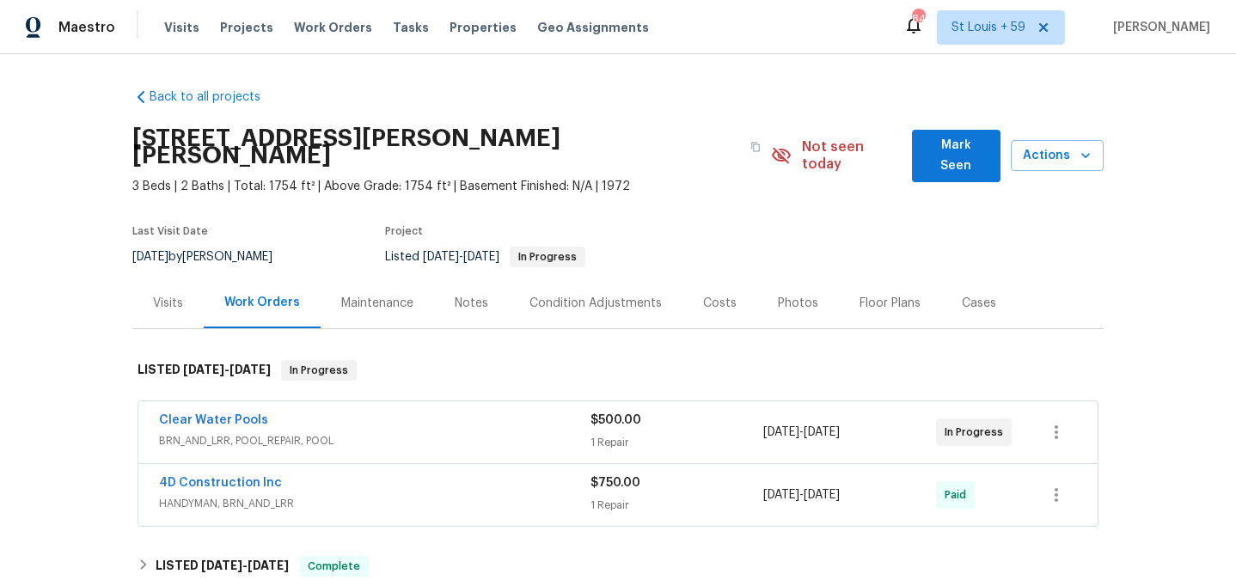
click at [386, 295] on div "Maintenance" at bounding box center [377, 303] width 72 height 17
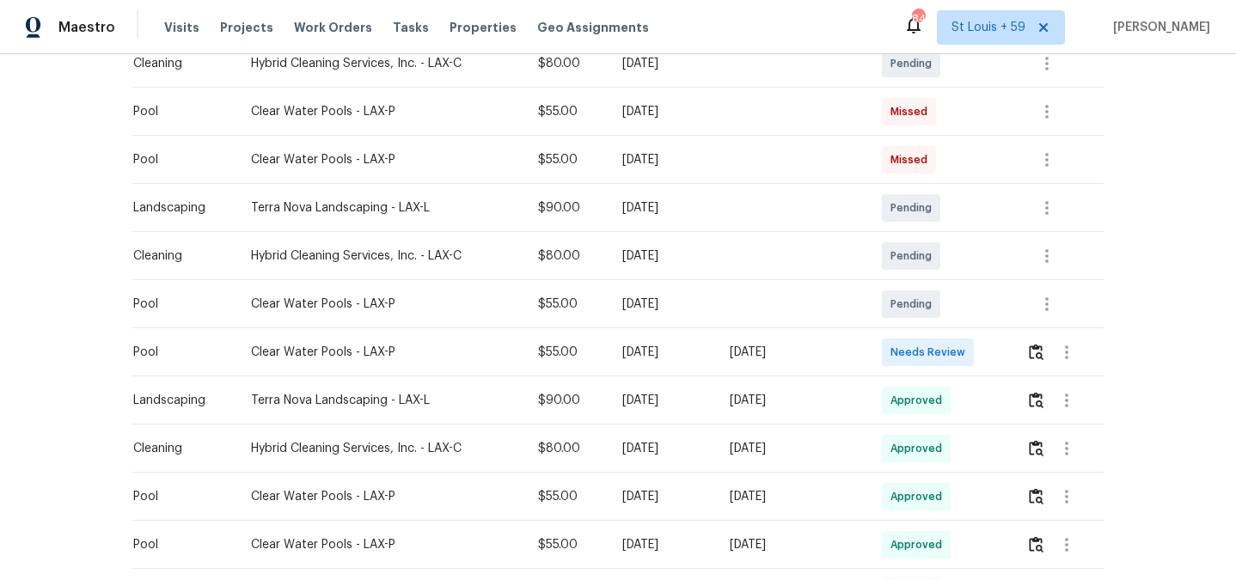
scroll to position [419, 0]
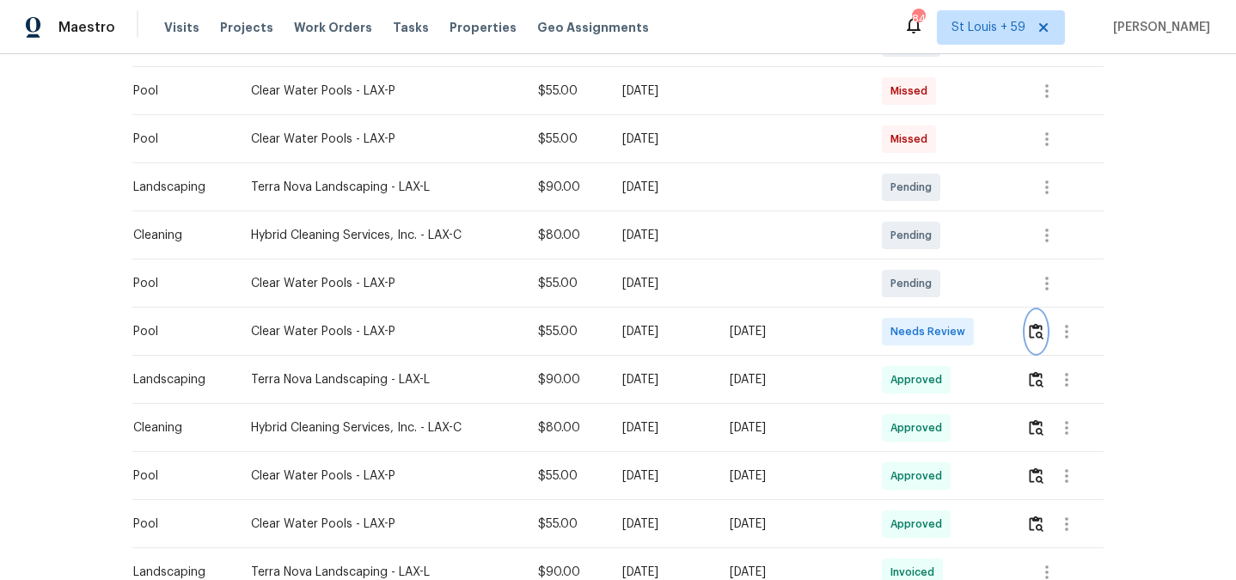
click at [1041, 323] on img "button" at bounding box center [1036, 331] width 15 height 16
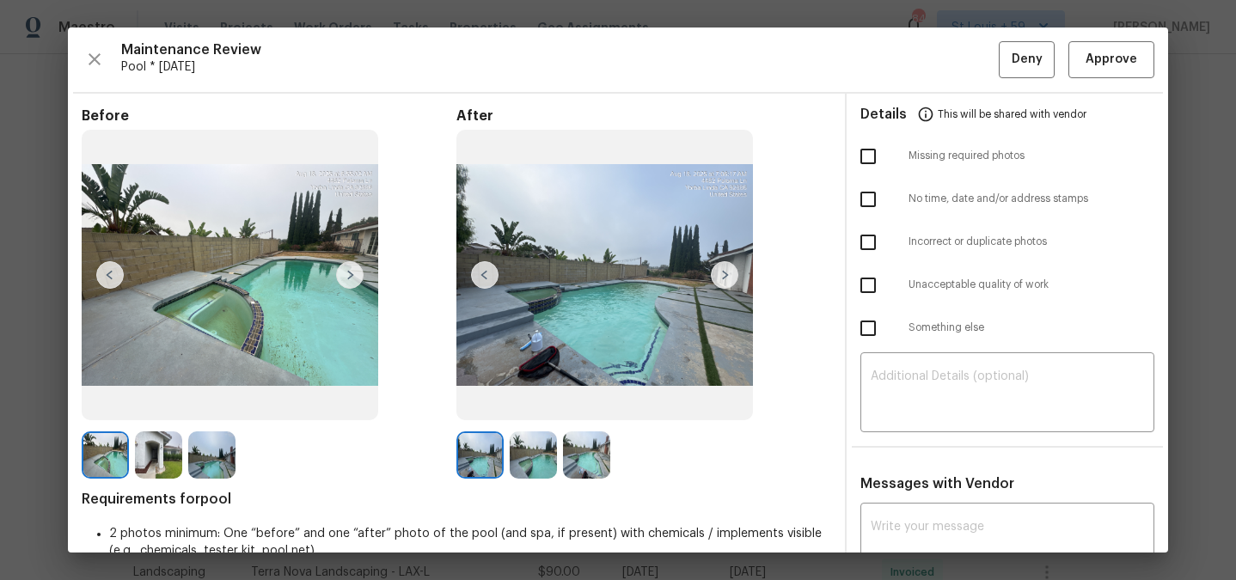
click at [871, 285] on input "checkbox" at bounding box center [868, 285] width 36 height 36
checkbox input "true"
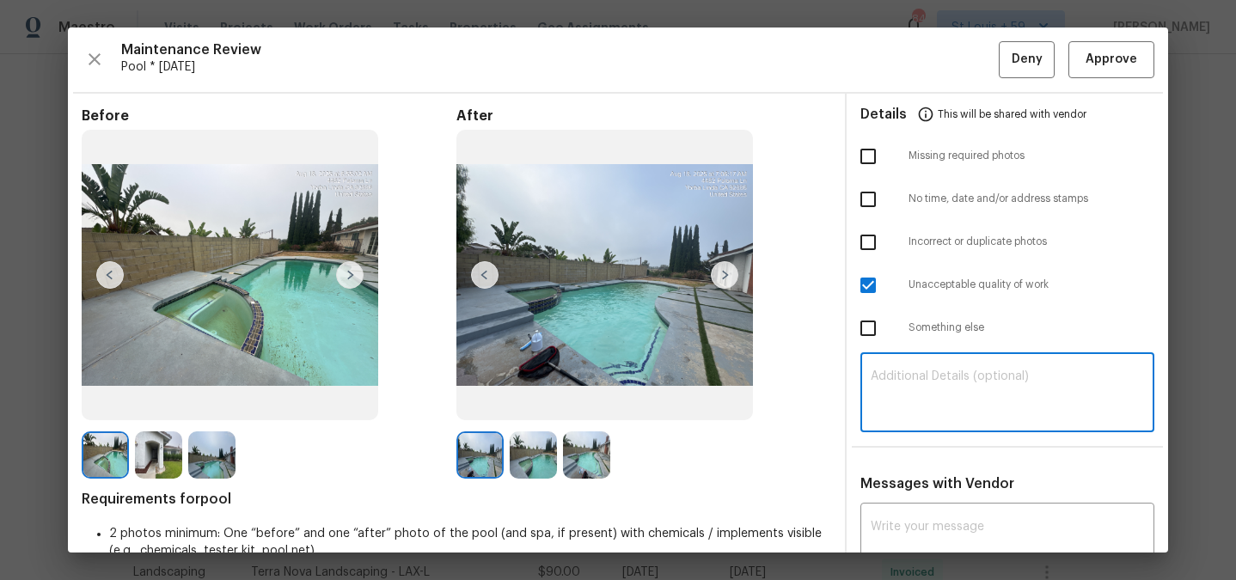
click at [921, 403] on textarea at bounding box center [1007, 394] width 273 height 48
drag, startPoint x: 964, startPoint y: 374, endPoint x: 964, endPoint y: 390, distance: 16.3
click at [964, 390] on textarea "Pool is not clean - work order had been sent, no response" at bounding box center [1007, 394] width 273 height 48
type textarea "Pool is not clean"
click at [1031, 66] on span "Deny" at bounding box center [1027, 59] width 31 height 21
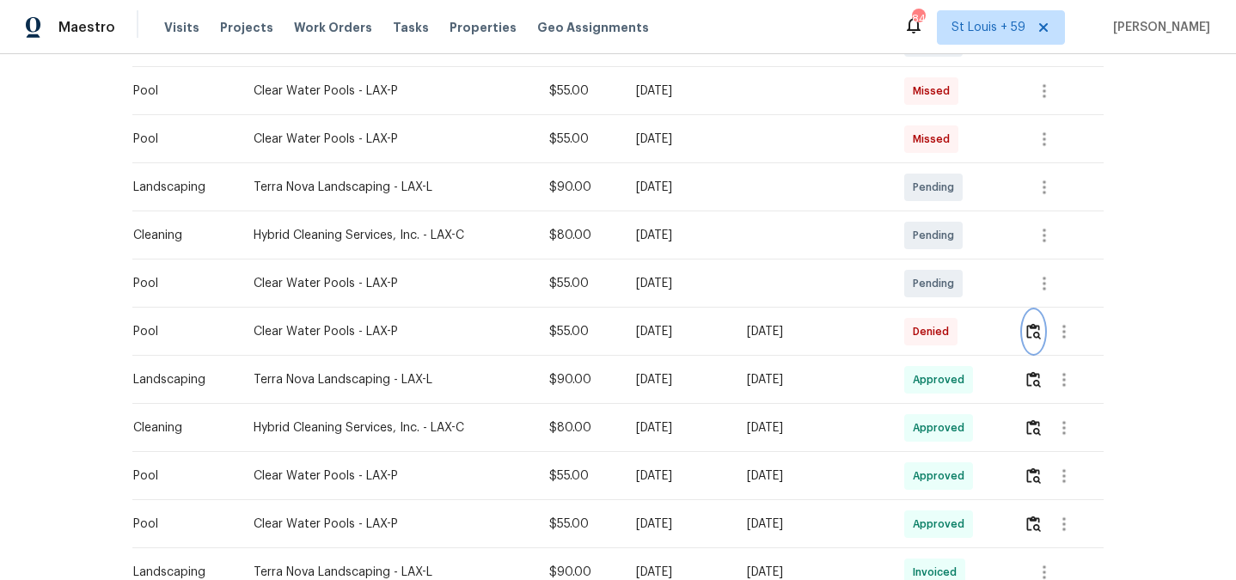
scroll to position [0, 0]
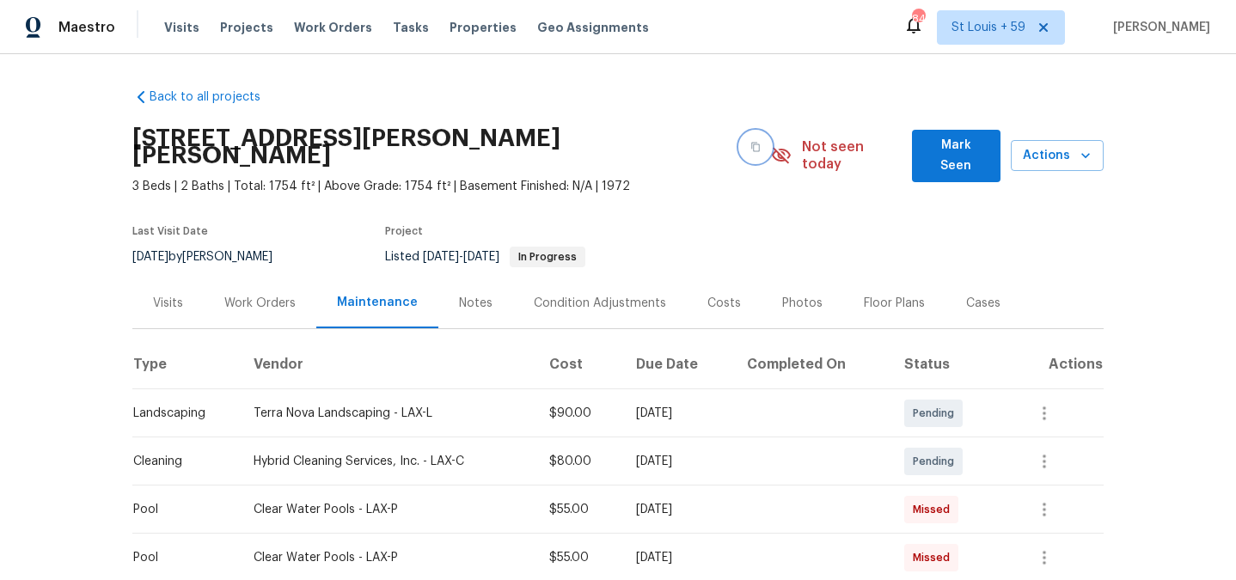
click at [751, 143] on icon "button" at bounding box center [755, 147] width 9 height 9
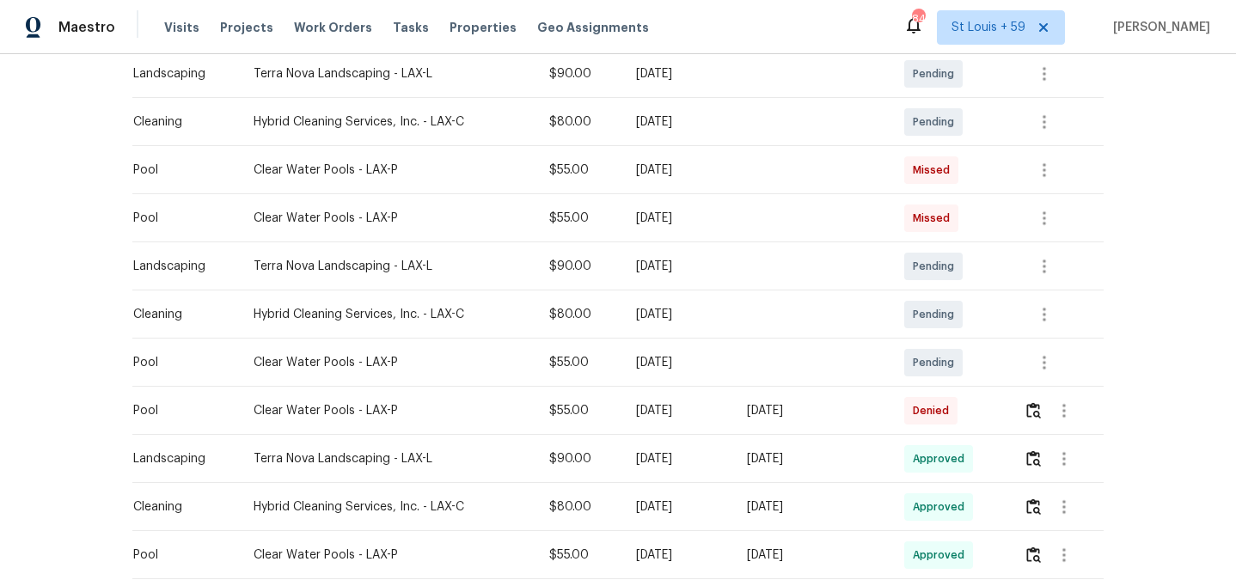
scroll to position [339, 0]
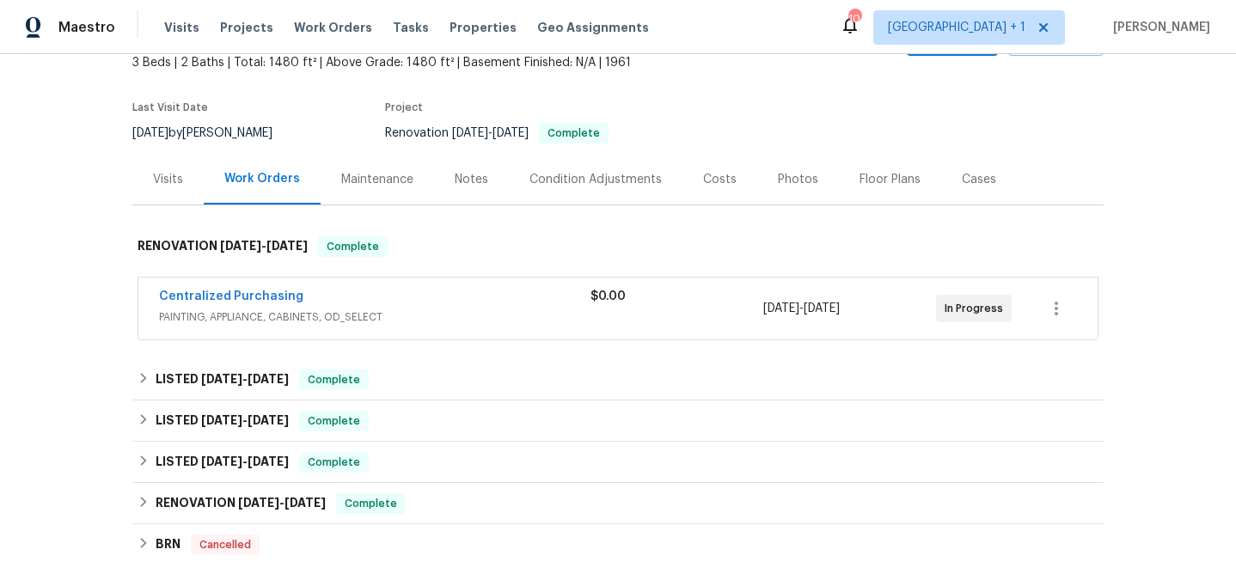
scroll to position [134, 0]
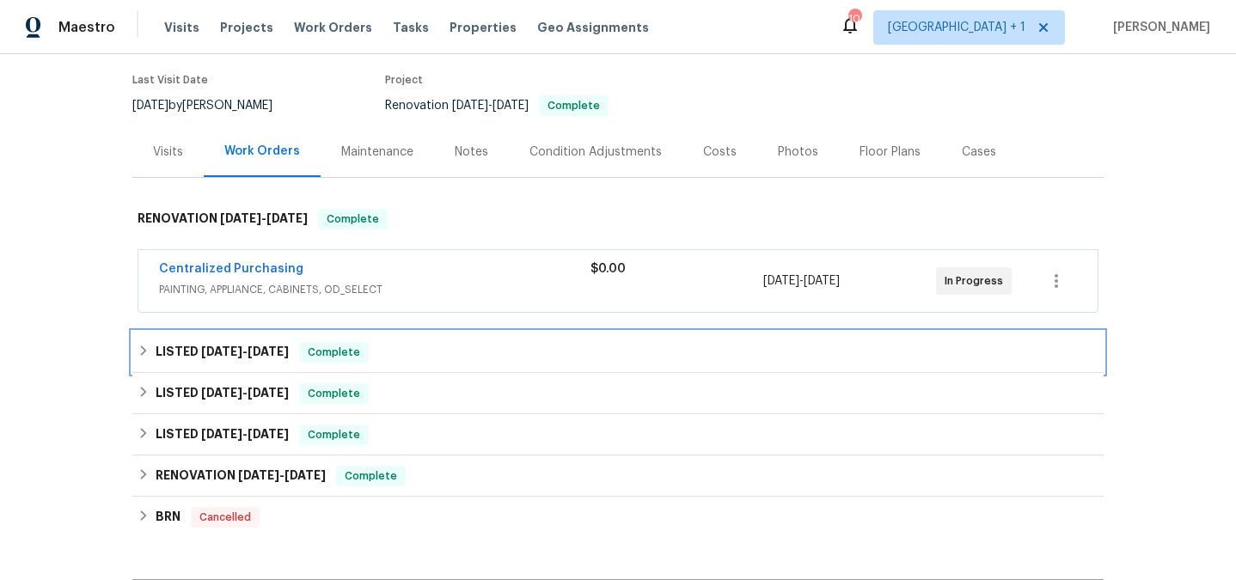
click at [241, 358] on h6 "LISTED [DATE] - [DATE]" at bounding box center [222, 352] width 133 height 21
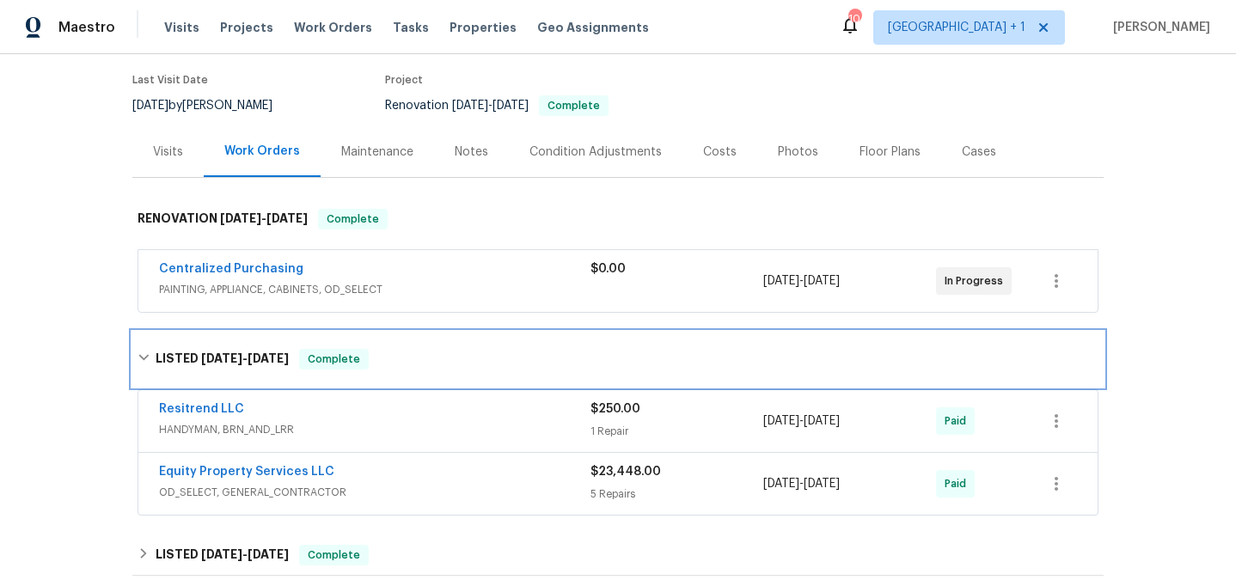
scroll to position [217, 0]
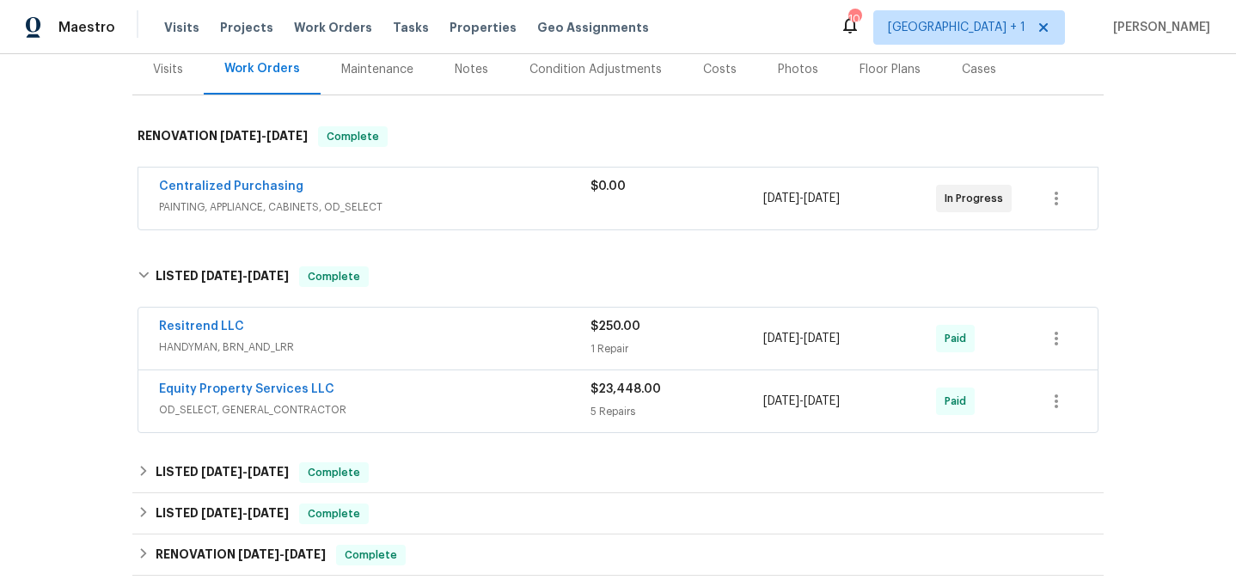
click at [417, 387] on div "Equity Property Services LLC" at bounding box center [374, 391] width 431 height 21
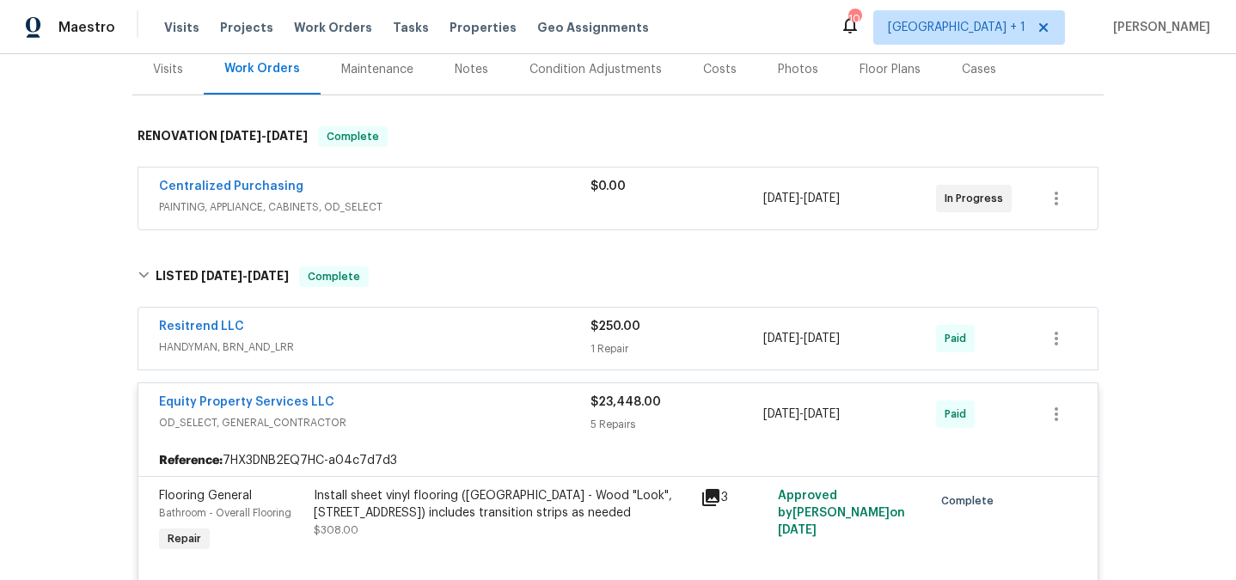
scroll to position [509, 0]
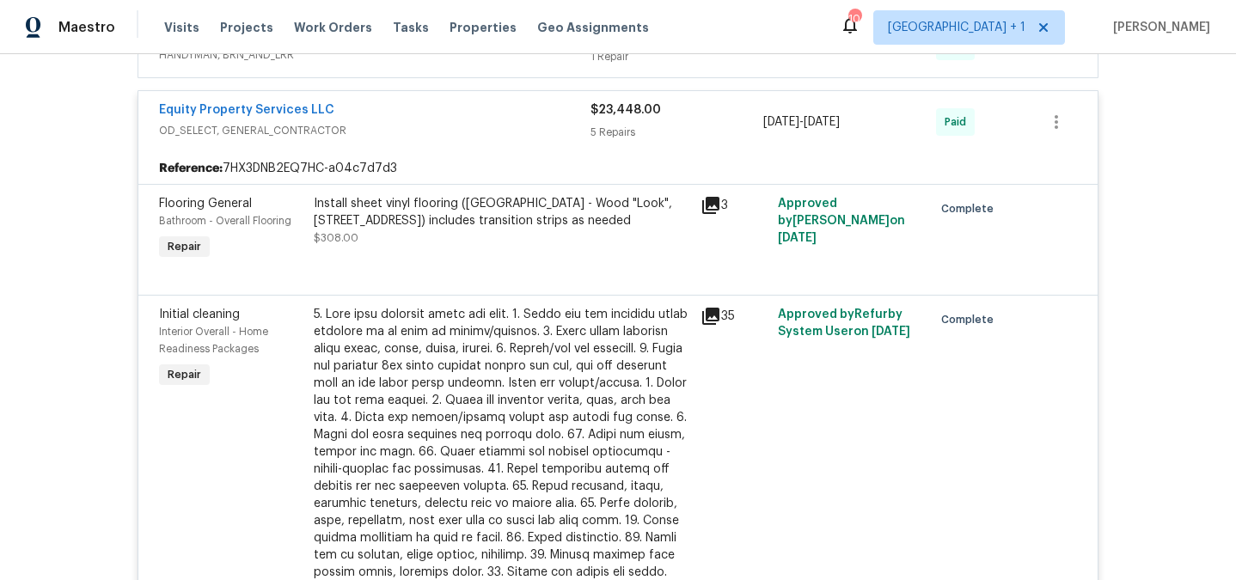
click at [711, 314] on icon at bounding box center [710, 316] width 17 height 17
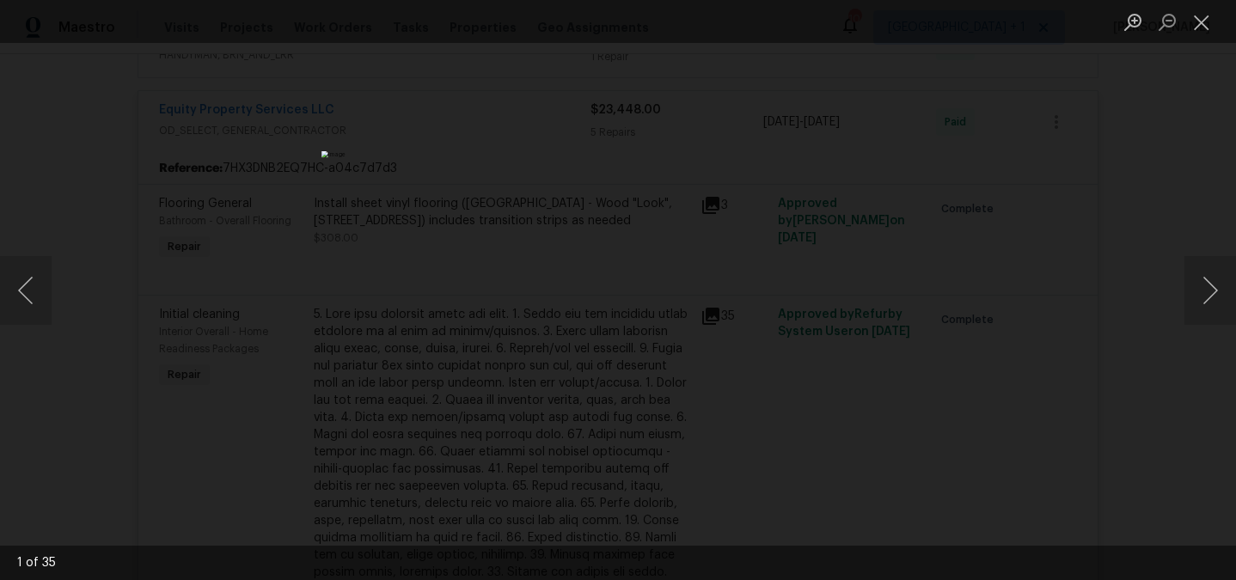
click at [1126, 279] on div "Lightbox" at bounding box center [618, 290] width 1236 height 580
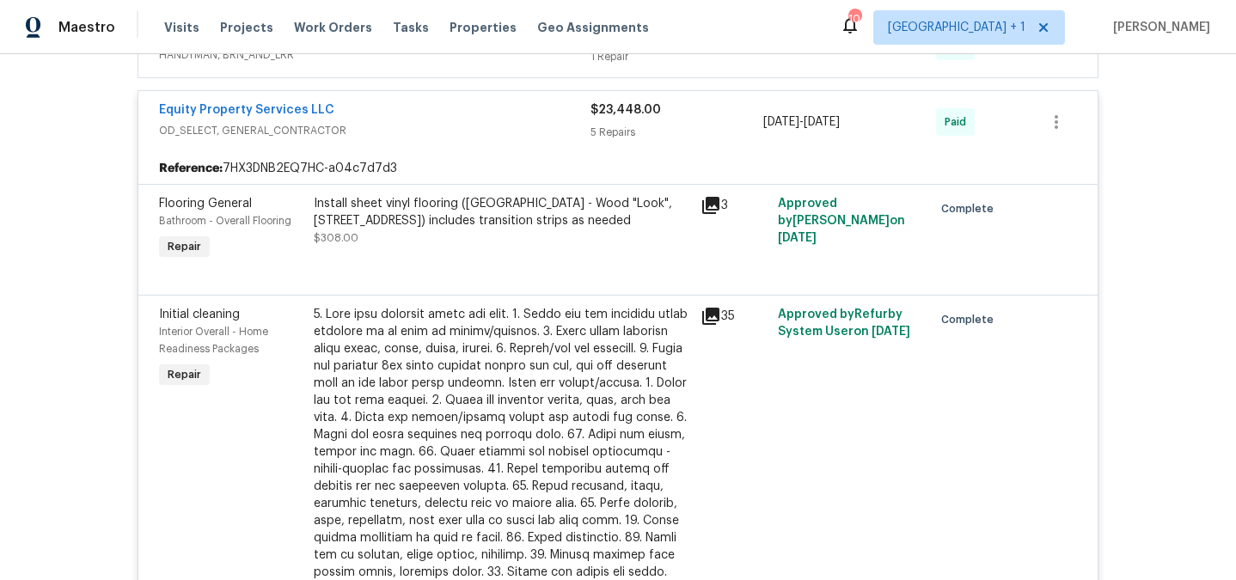
click at [450, 351] on div at bounding box center [502, 486] width 376 height 361
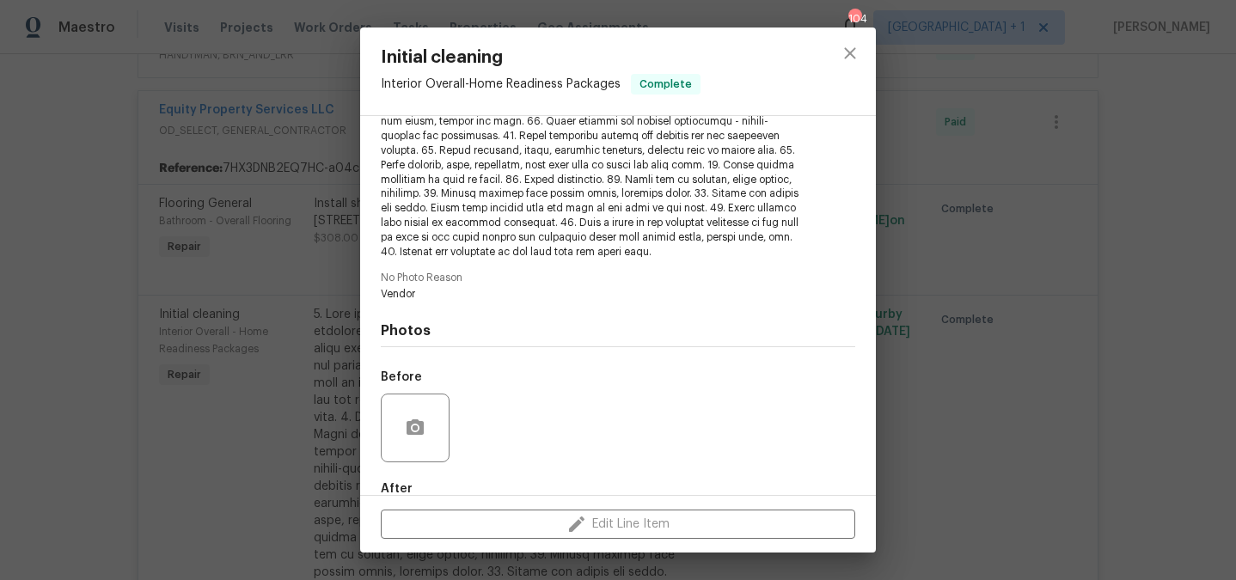
scroll to position [384, 0]
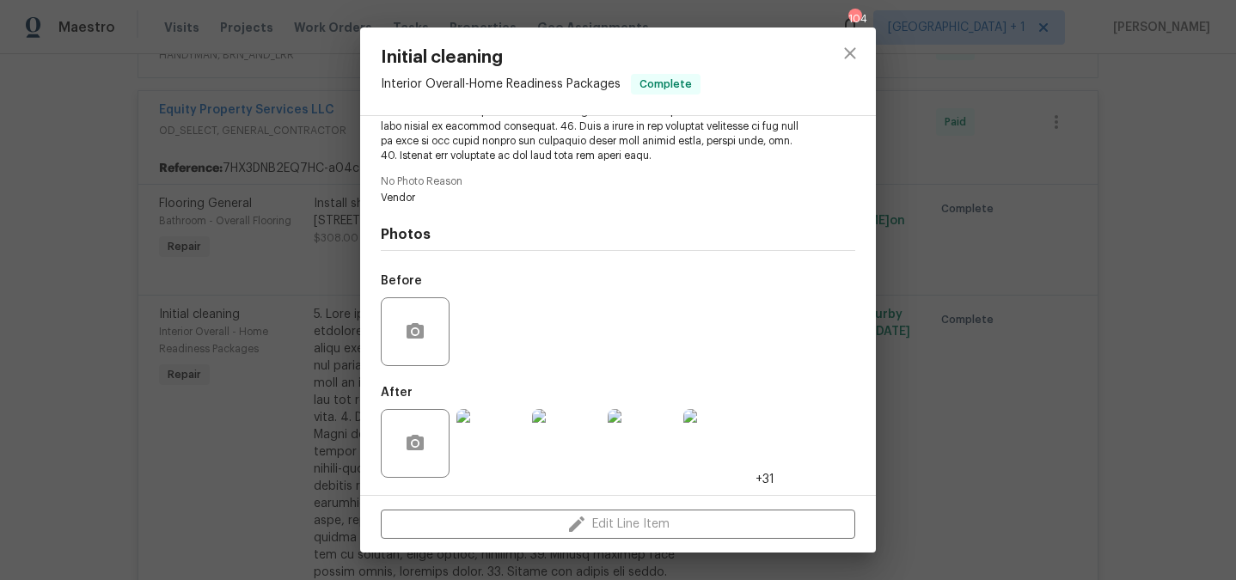
click at [713, 437] on img at bounding box center [717, 443] width 69 height 69
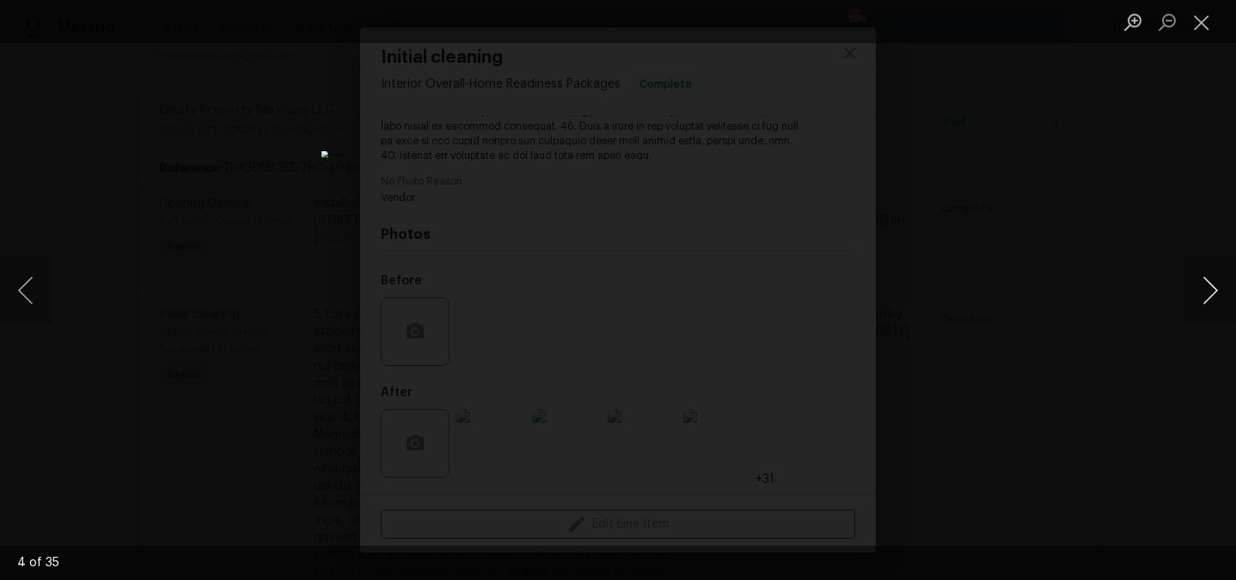
click at [1197, 296] on button "Next image" at bounding box center [1210, 290] width 52 height 69
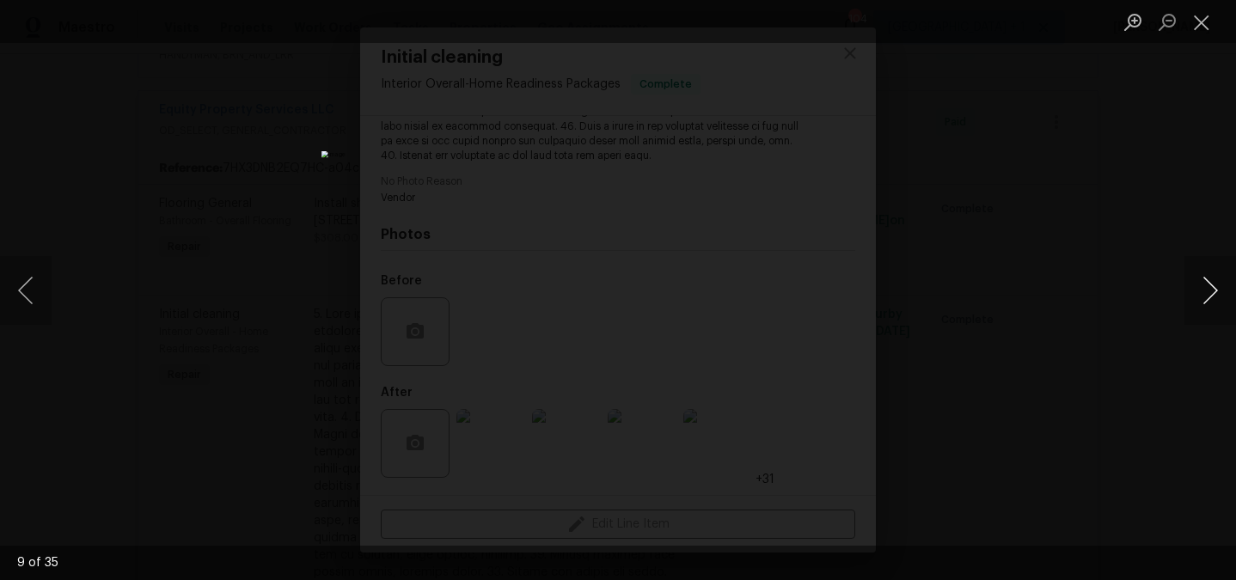
click at [1197, 296] on button "Next image" at bounding box center [1210, 290] width 52 height 69
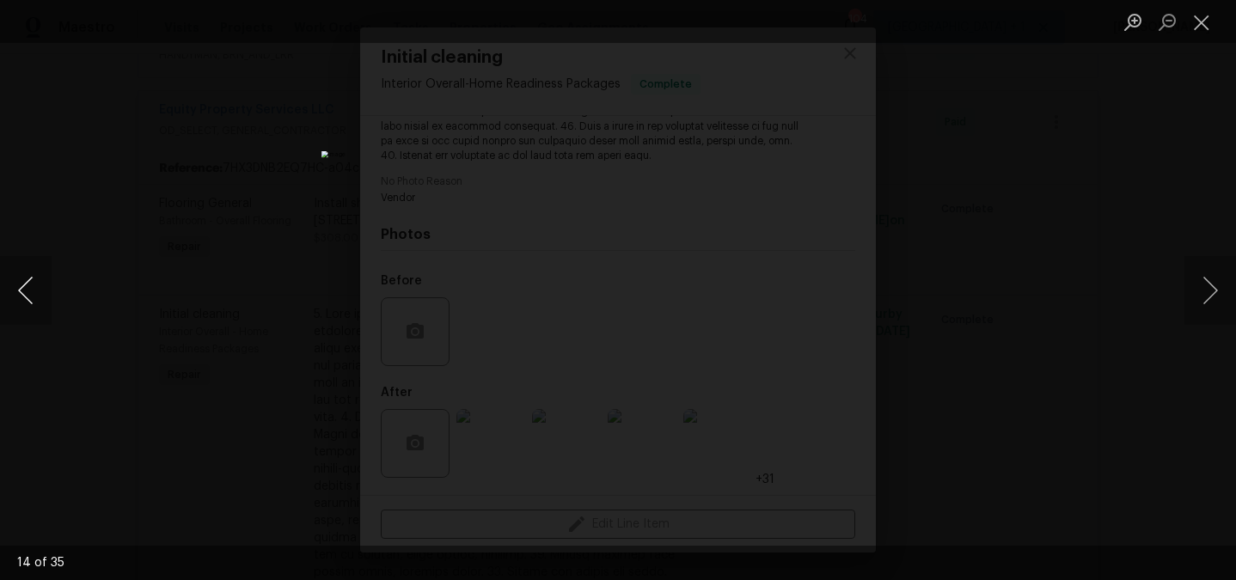
click at [26, 290] on button "Previous image" at bounding box center [26, 290] width 52 height 69
click at [25, 290] on button "Previous image" at bounding box center [26, 290] width 52 height 69
click at [95, 296] on div "Lightbox" at bounding box center [618, 290] width 1236 height 580
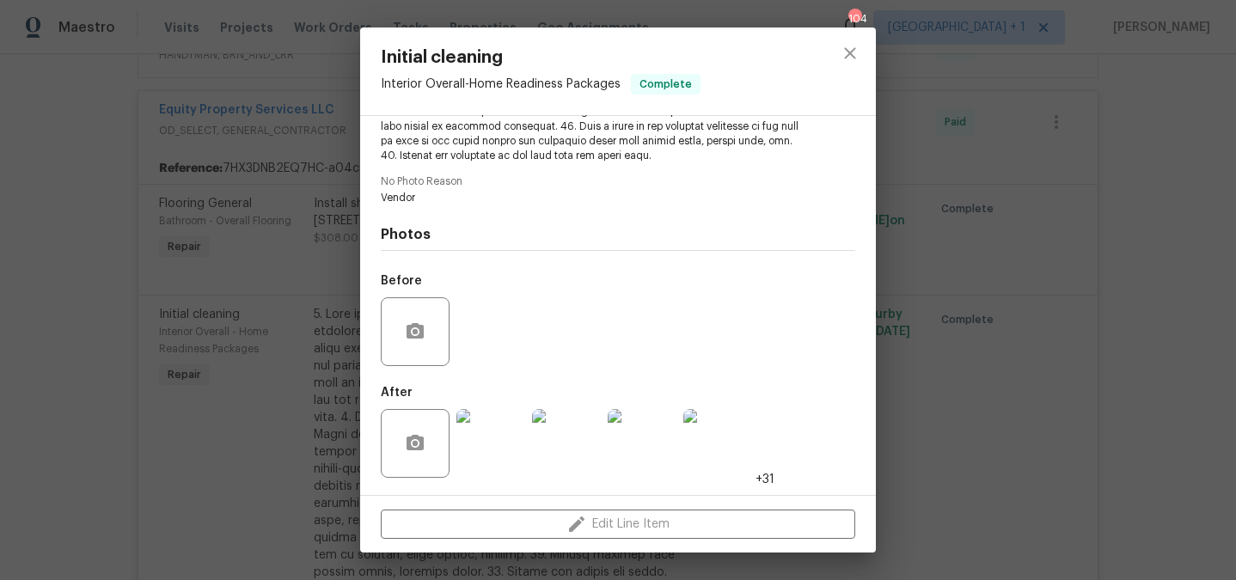
click at [143, 303] on div "Initial cleaning Interior Overall - Home Readiness Packages Complete Vendor Equ…" at bounding box center [618, 290] width 1236 height 580
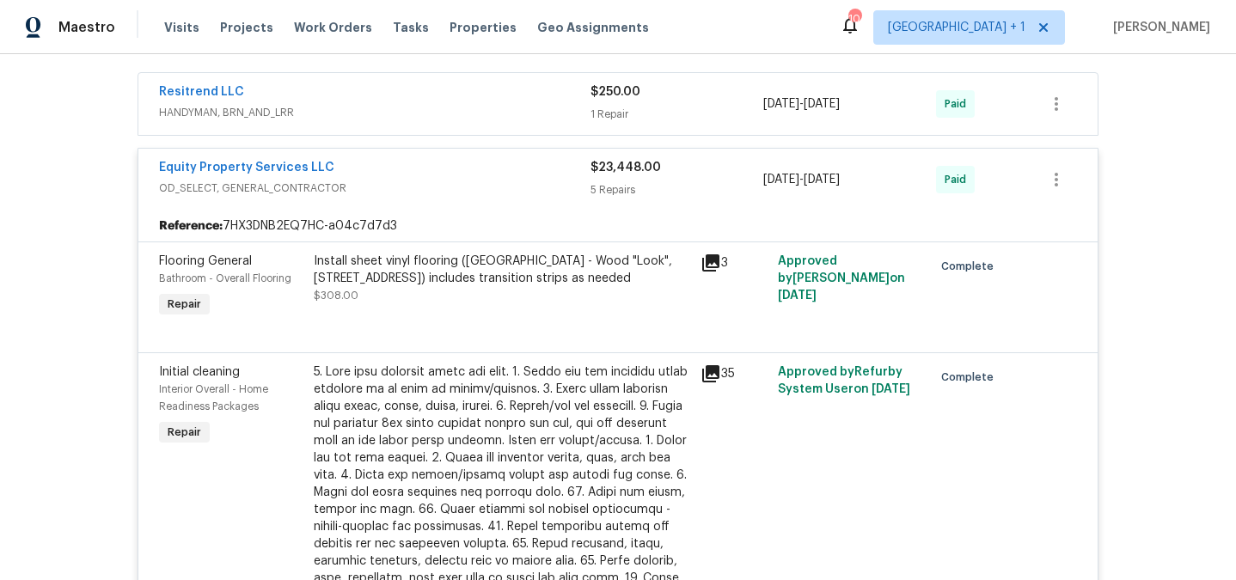
scroll to position [487, 0]
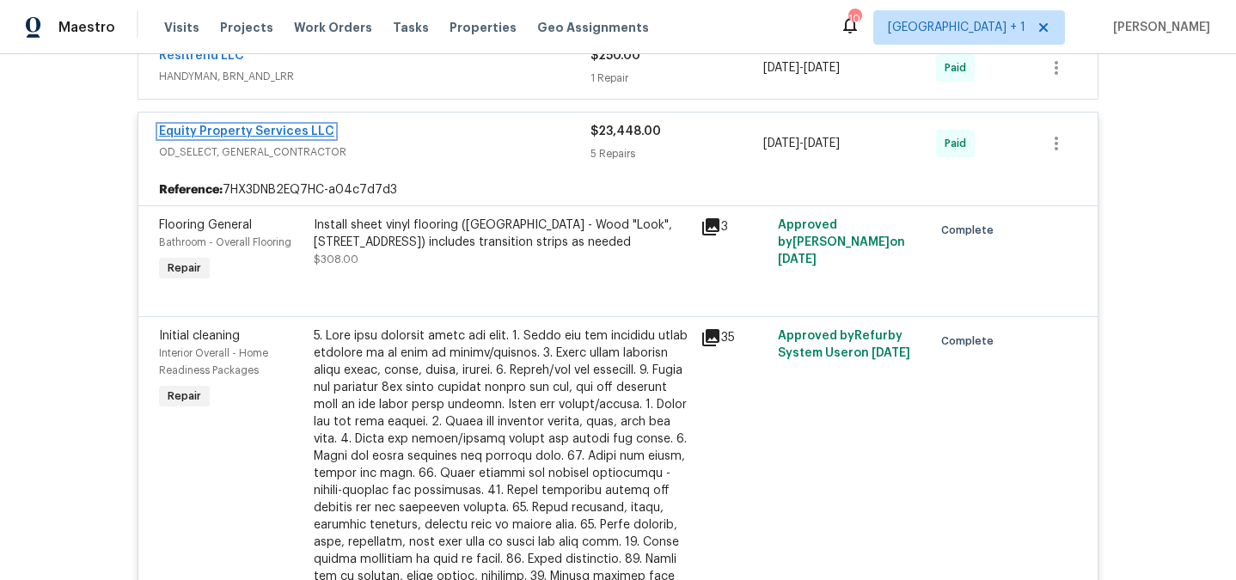
click at [298, 130] on link "Equity Property Services LLC" at bounding box center [246, 131] width 175 height 12
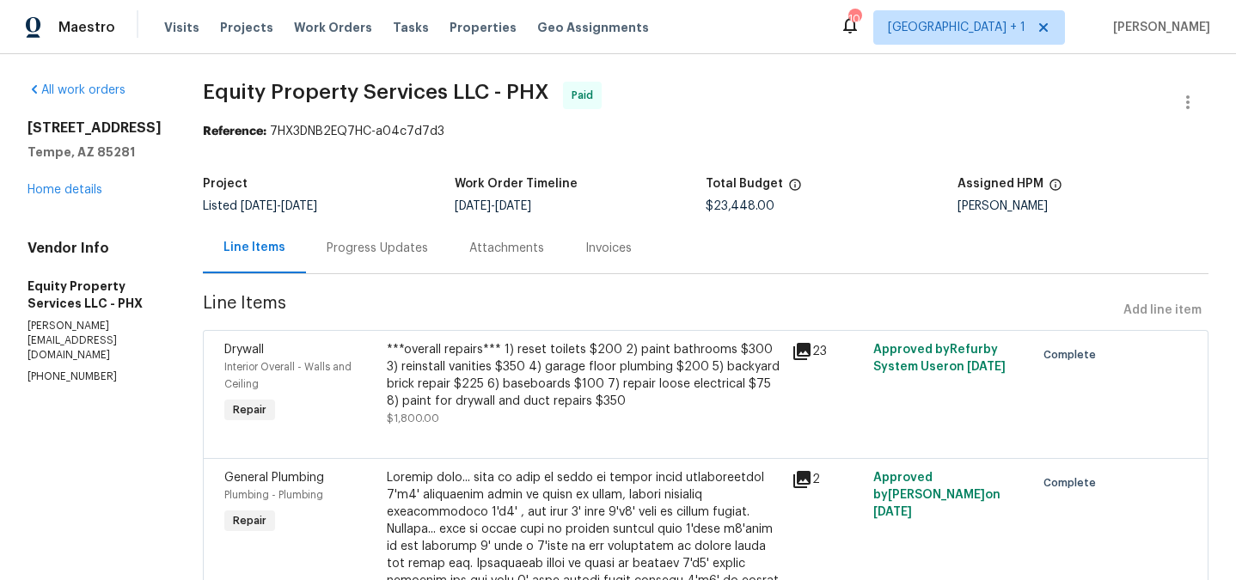
click at [480, 248] on div "Attachments" at bounding box center [506, 248] width 75 height 17
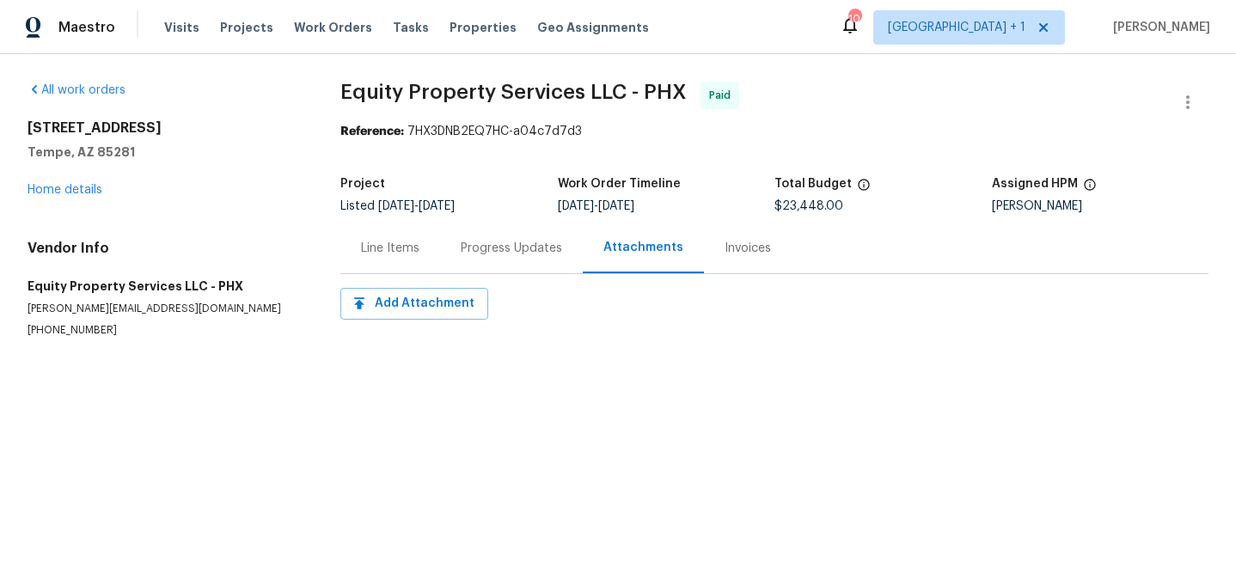
click at [376, 236] on div "Line Items" at bounding box center [390, 248] width 100 height 51
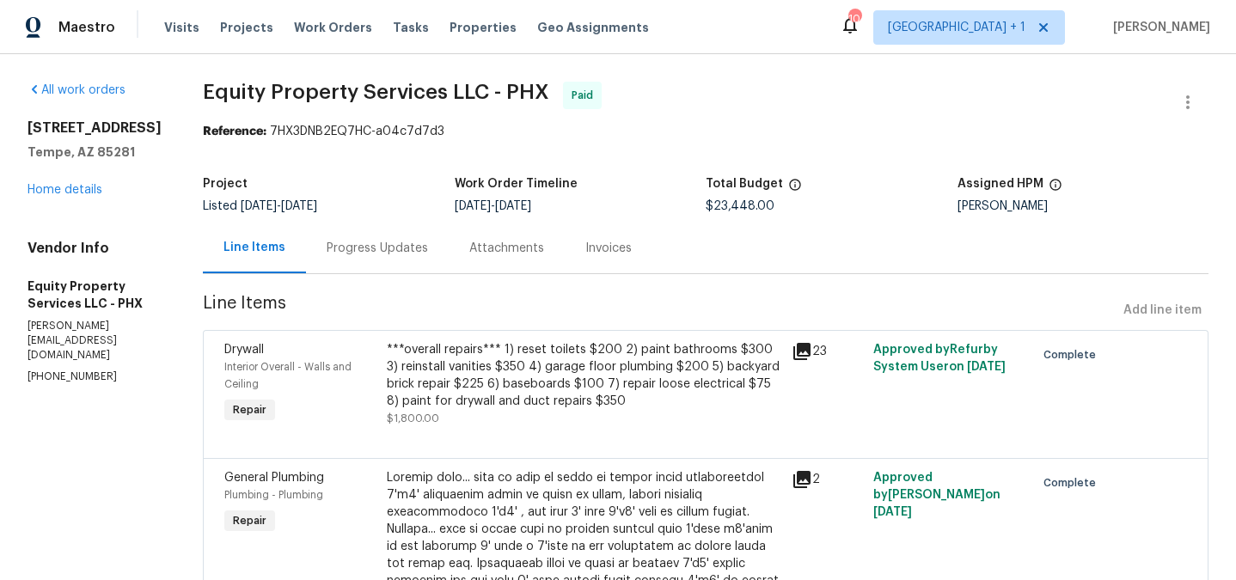
click at [469, 240] on div "Attachments" at bounding box center [506, 248] width 75 height 17
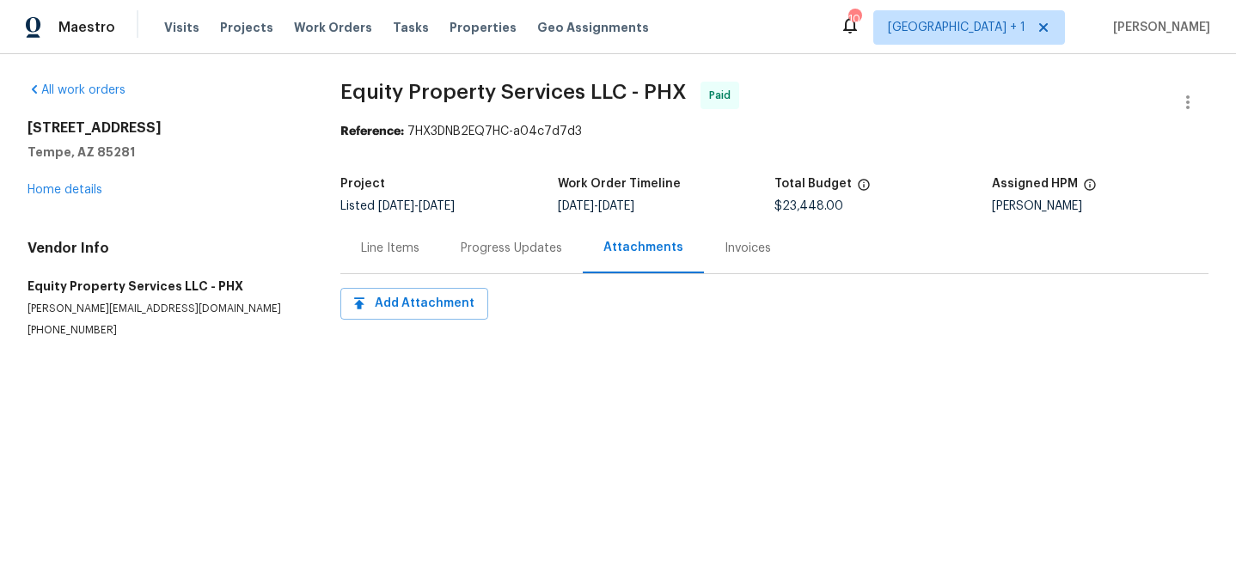
click at [405, 240] on div "Line Items" at bounding box center [390, 248] width 58 height 17
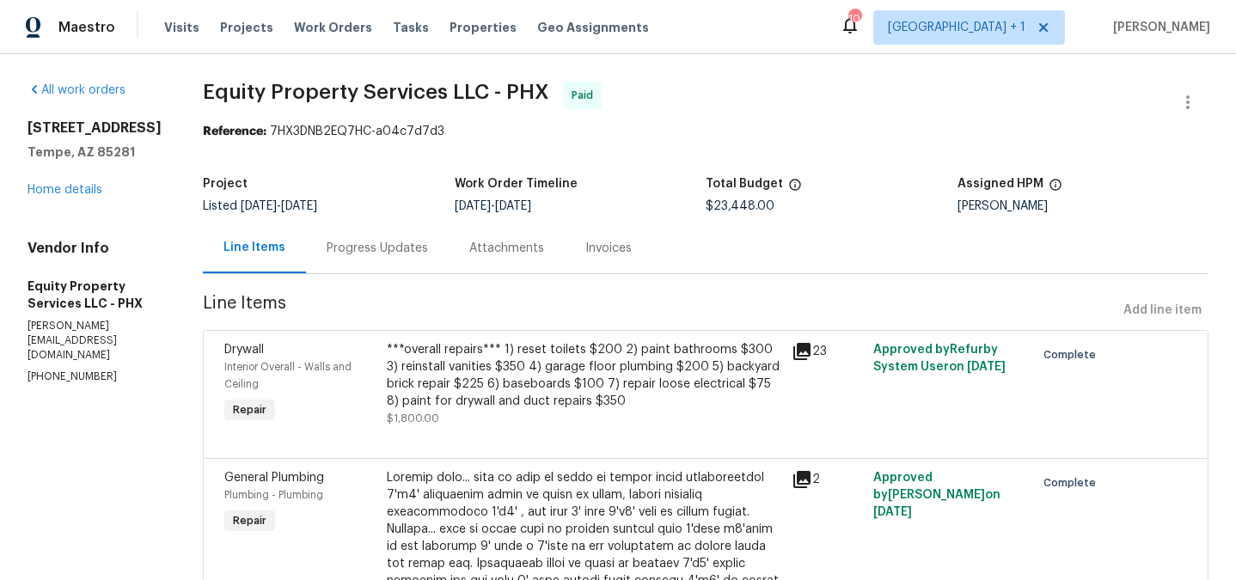
click at [380, 242] on div "Progress Updates" at bounding box center [377, 248] width 101 height 17
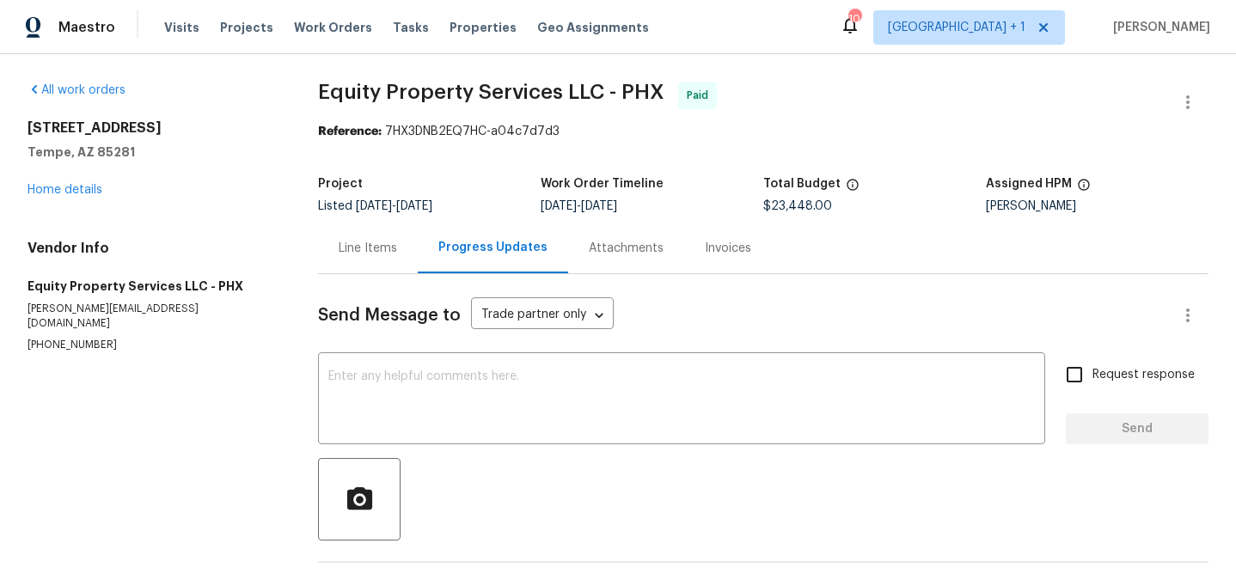
click at [57, 197] on div "[STREET_ADDRESS] Home details" at bounding box center [152, 158] width 249 height 79
click at [58, 190] on link "Home details" at bounding box center [65, 190] width 75 height 12
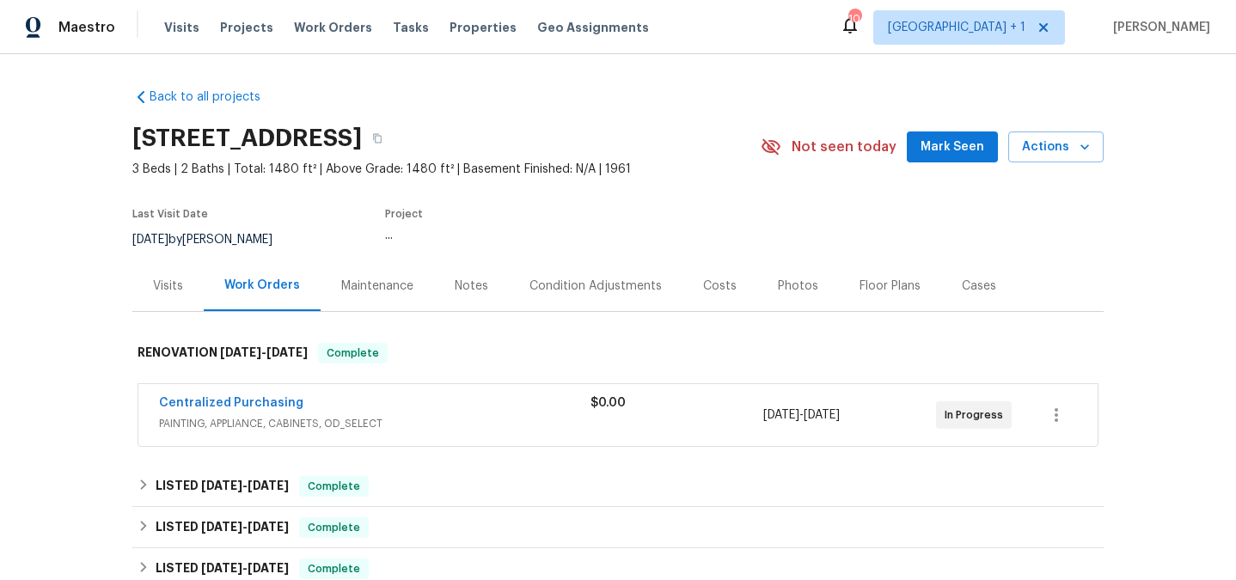
scroll to position [51, 0]
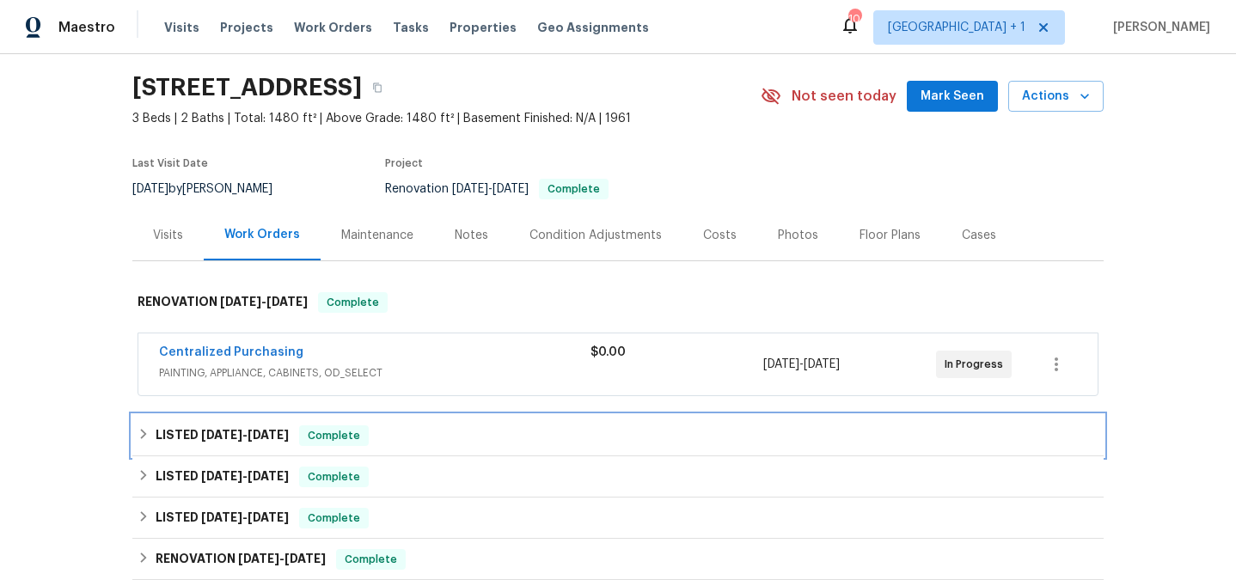
click at [259, 441] on h6 "LISTED [DATE] - [DATE]" at bounding box center [222, 435] width 133 height 21
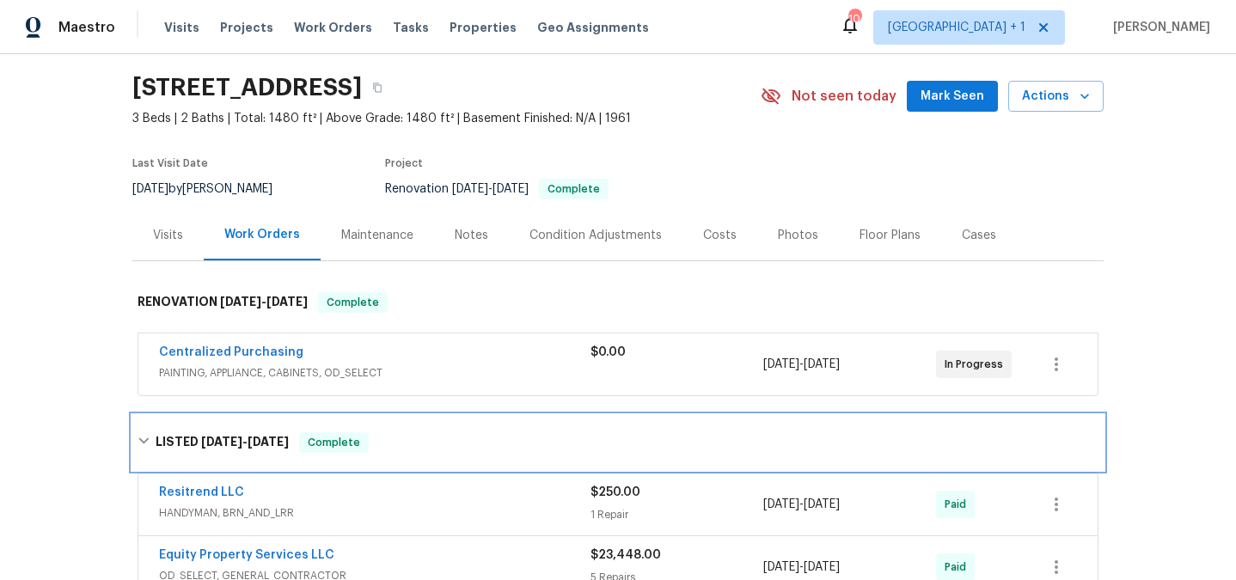
scroll to position [128, 0]
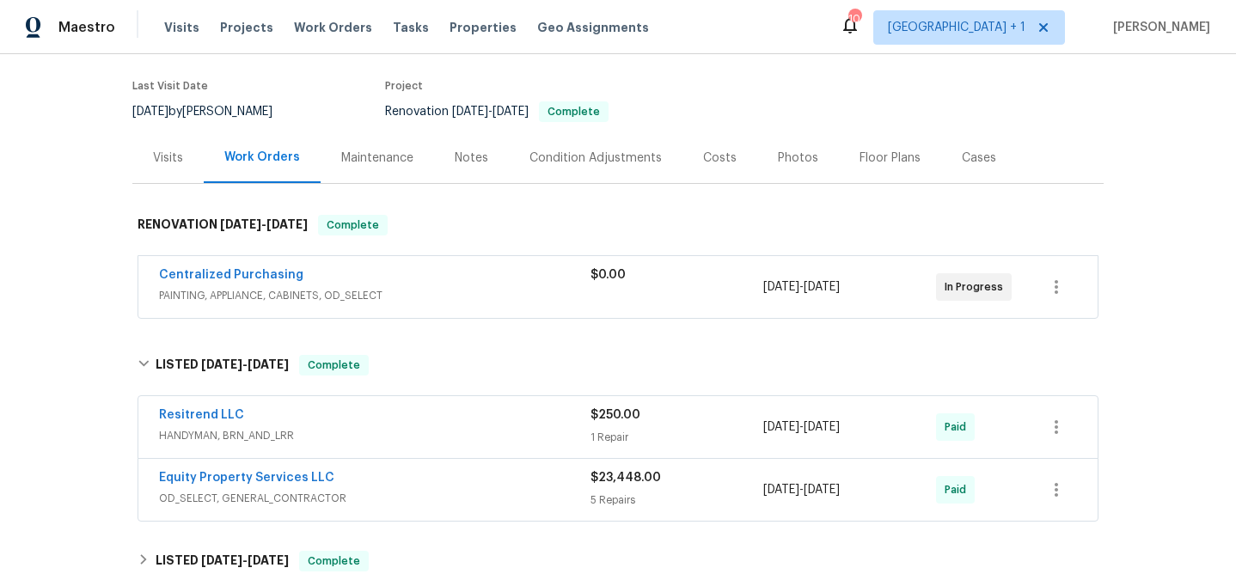
click at [334, 430] on span "HANDYMAN, BRN_AND_LRR" at bounding box center [374, 435] width 431 height 17
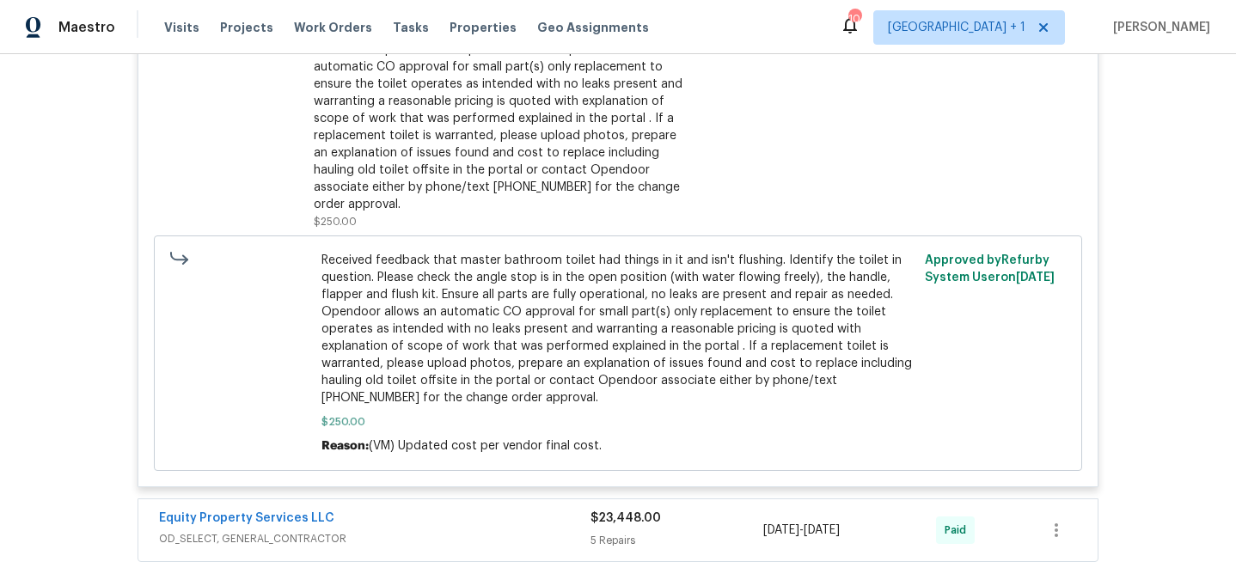
scroll to position [712, 0]
